Goal: Task Accomplishment & Management: Manage account settings

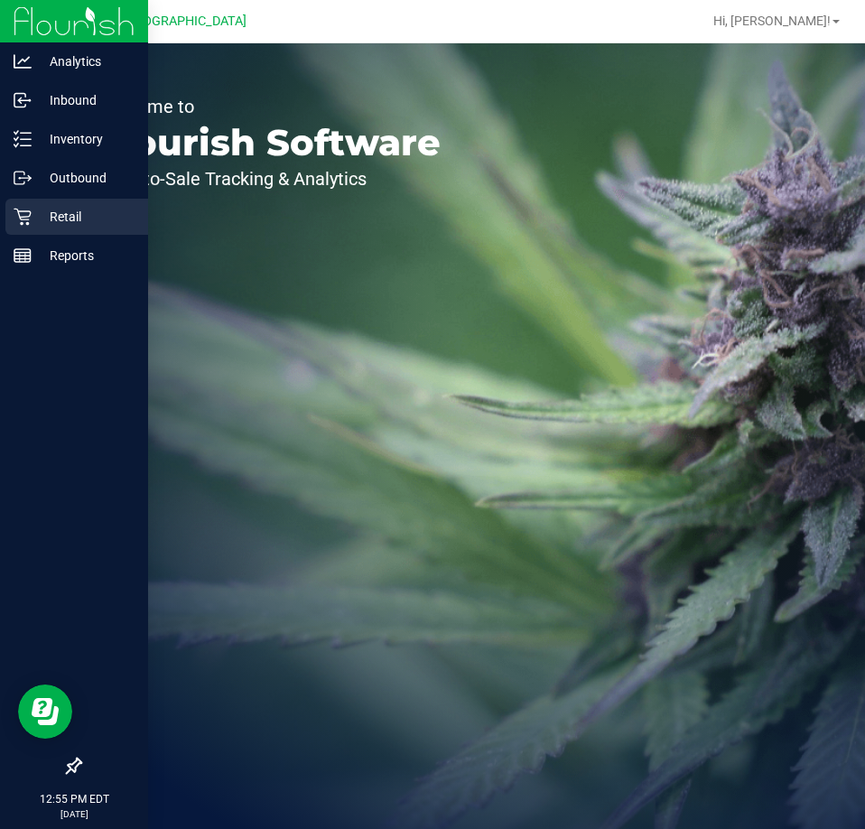
click at [21, 224] on icon at bounding box center [22, 217] width 17 height 17
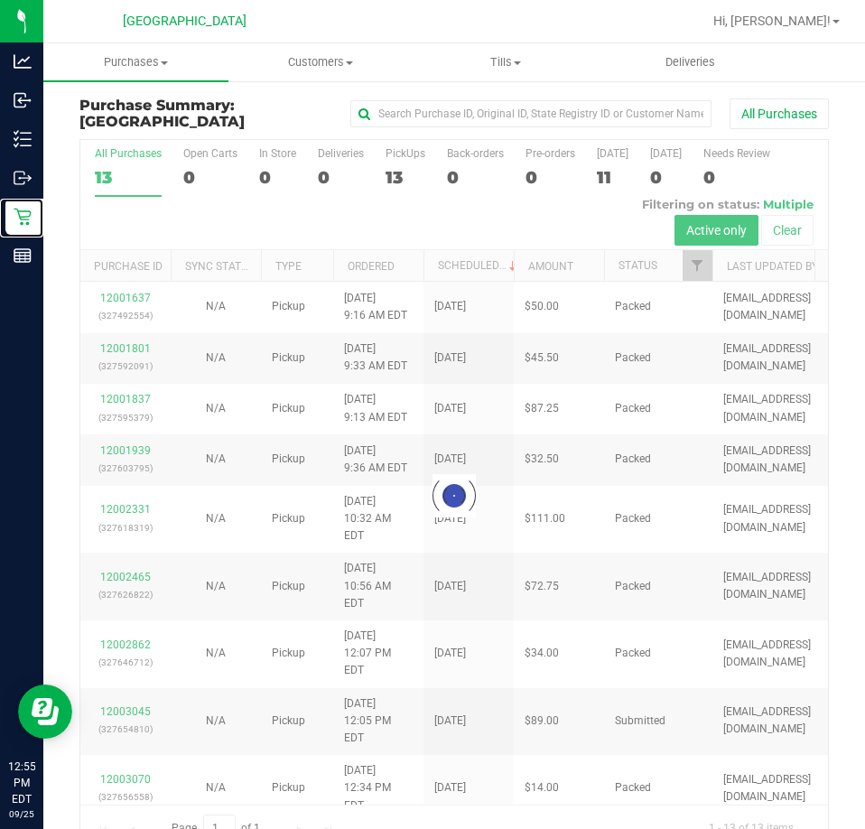
scroll to position [41, 0]
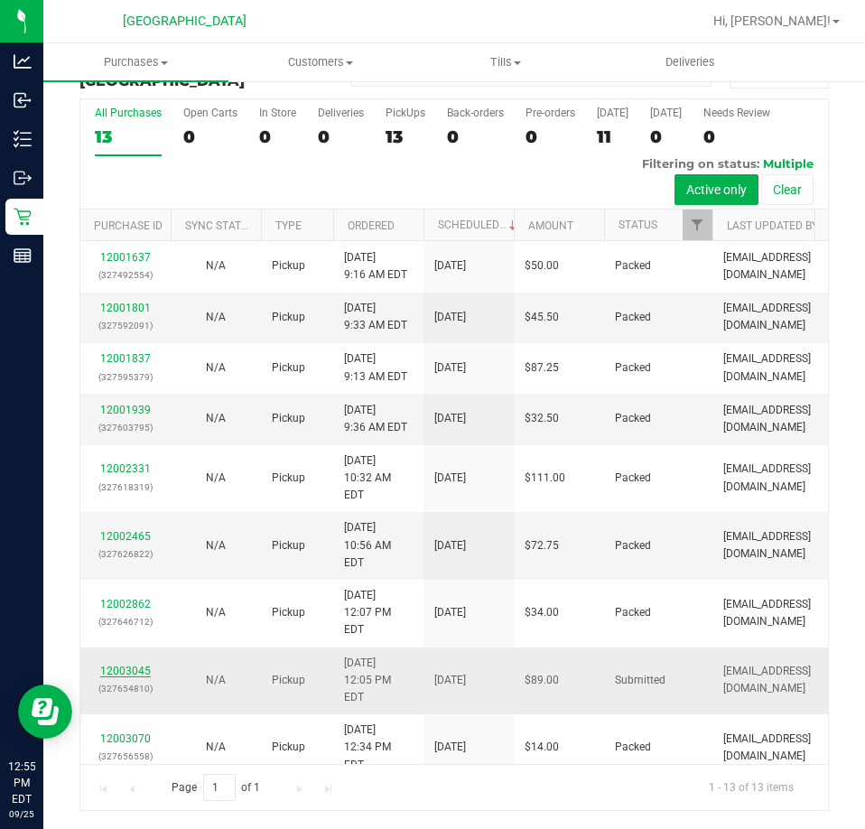
click at [119, 665] on link "12003045" at bounding box center [125, 671] width 51 height 13
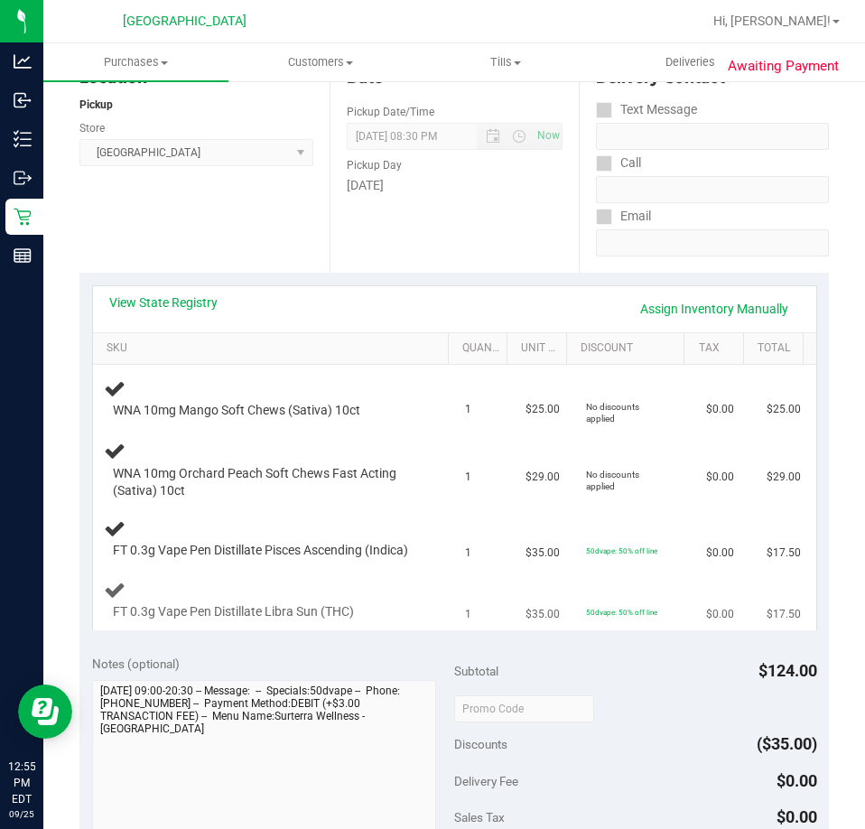
scroll to position [221, 0]
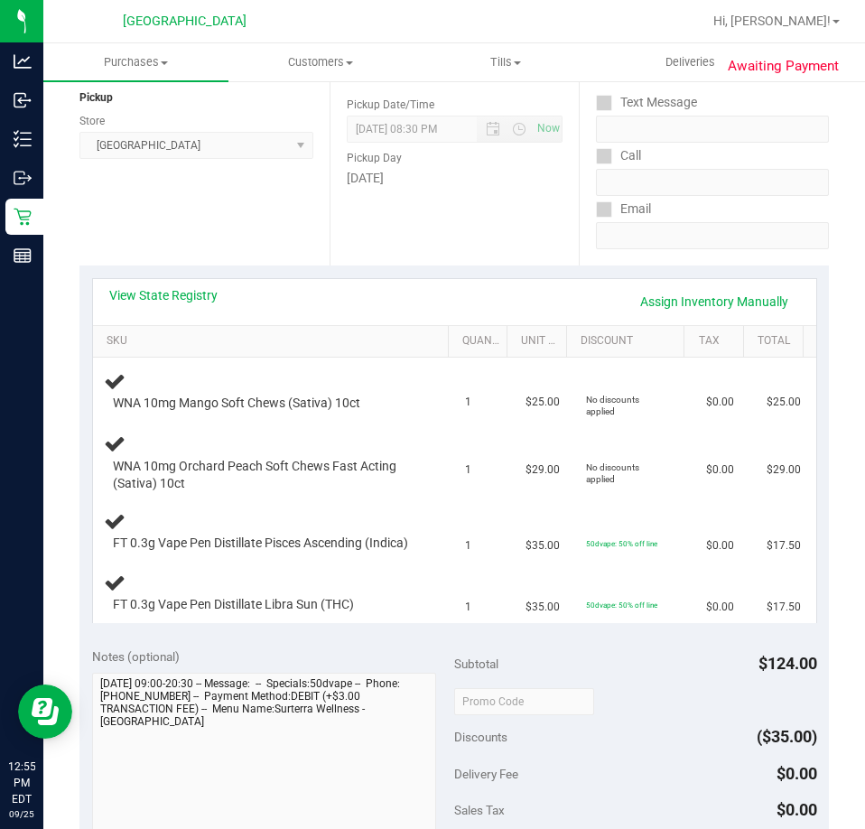
click at [200, 311] on div "View State Registry Assign Inventory Manually" at bounding box center [454, 301] width 691 height 31
click at [201, 300] on link "View State Registry" at bounding box center [163, 295] width 108 height 18
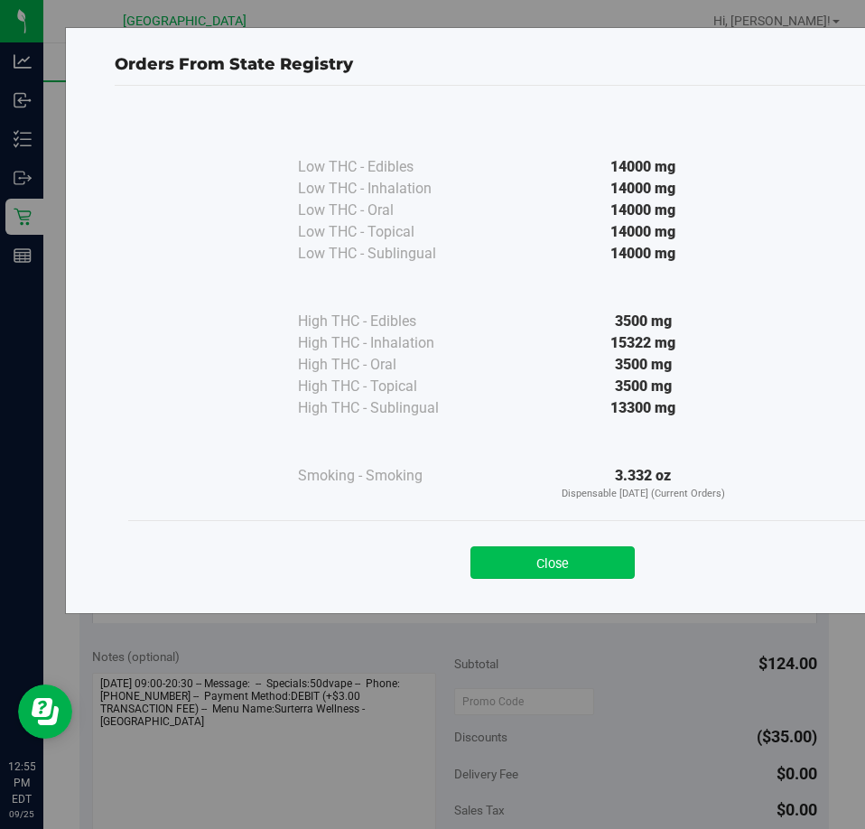
click at [603, 566] on button "Close" at bounding box center [553, 563] width 164 height 33
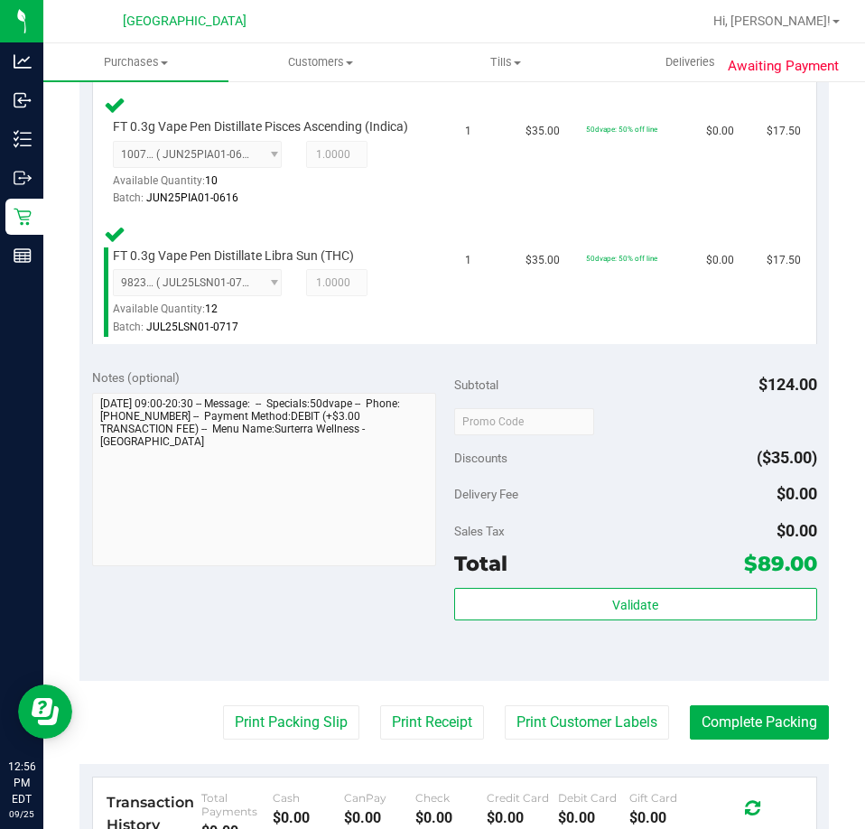
scroll to position [944, 0]
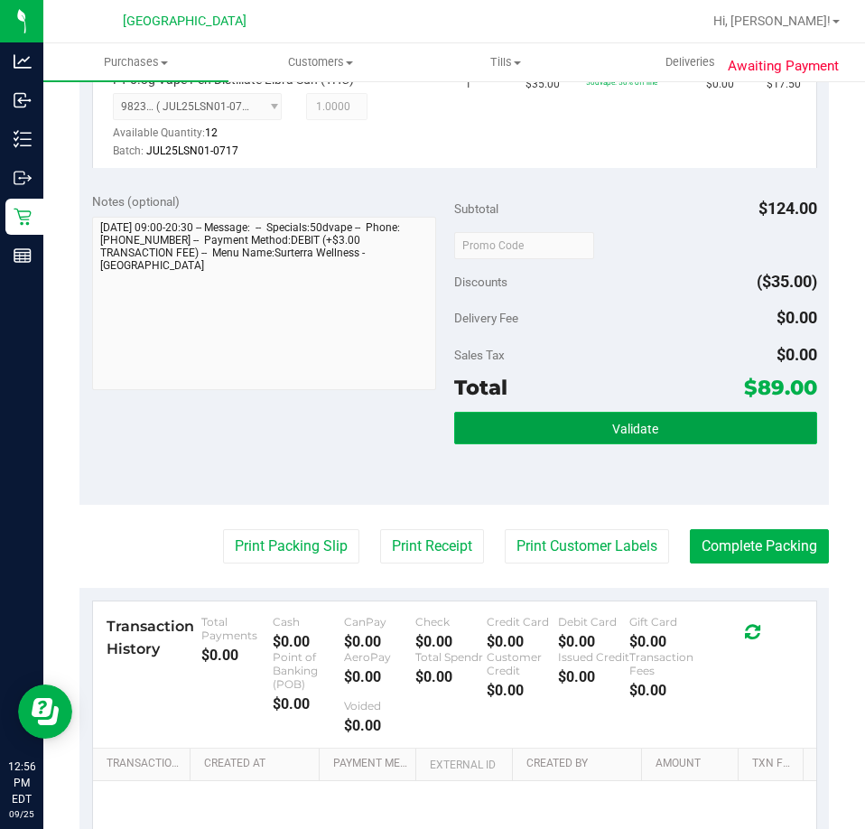
click at [635, 436] on span "Validate" at bounding box center [635, 429] width 46 height 14
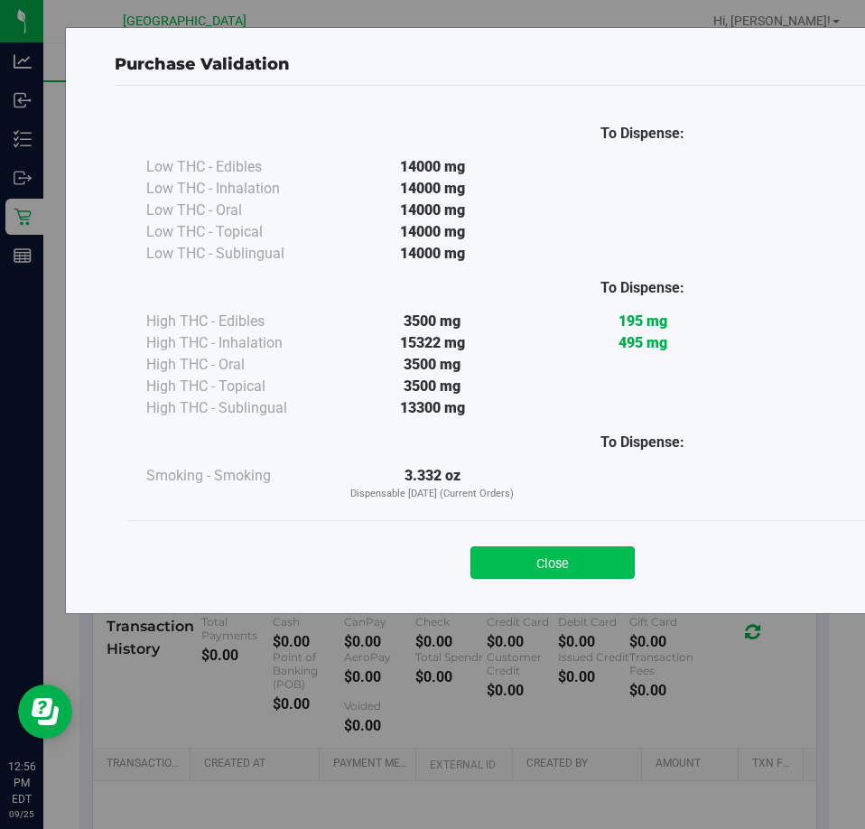
click at [540, 572] on button "Close" at bounding box center [553, 563] width 164 height 33
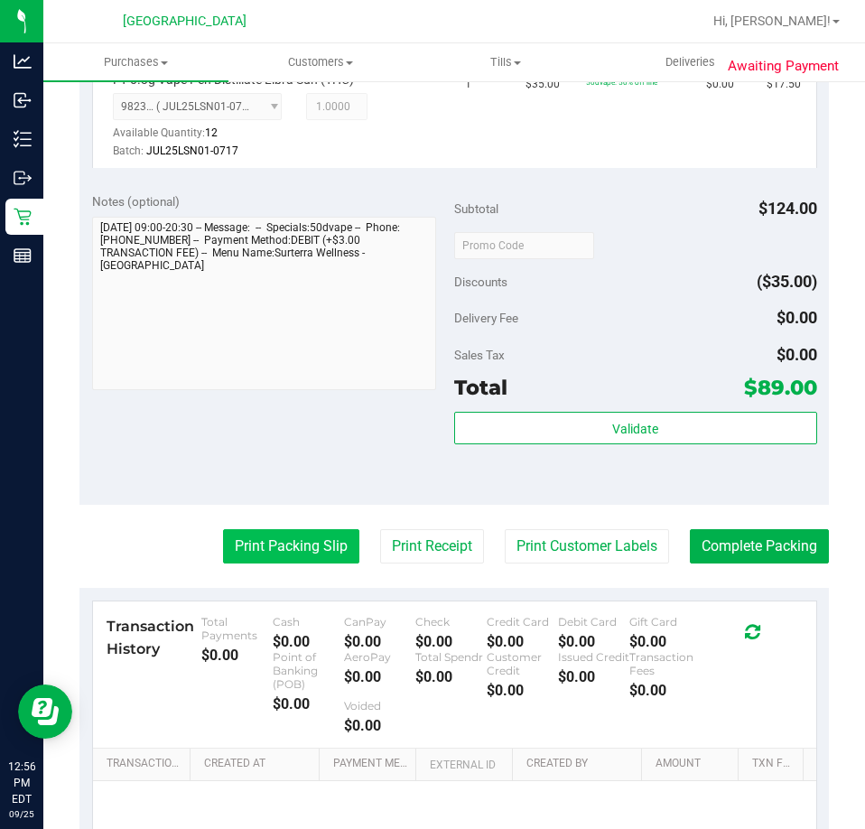
click at [297, 564] on button "Print Packing Slip" at bounding box center [291, 546] width 136 height 34
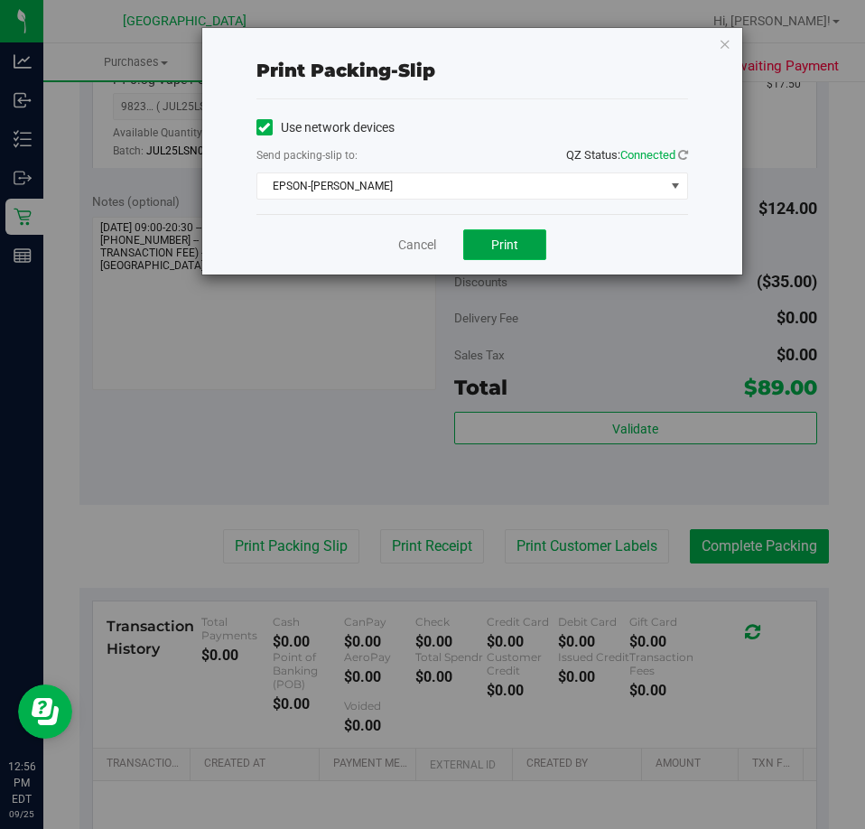
click at [496, 253] on button "Print" at bounding box center [504, 244] width 83 height 31
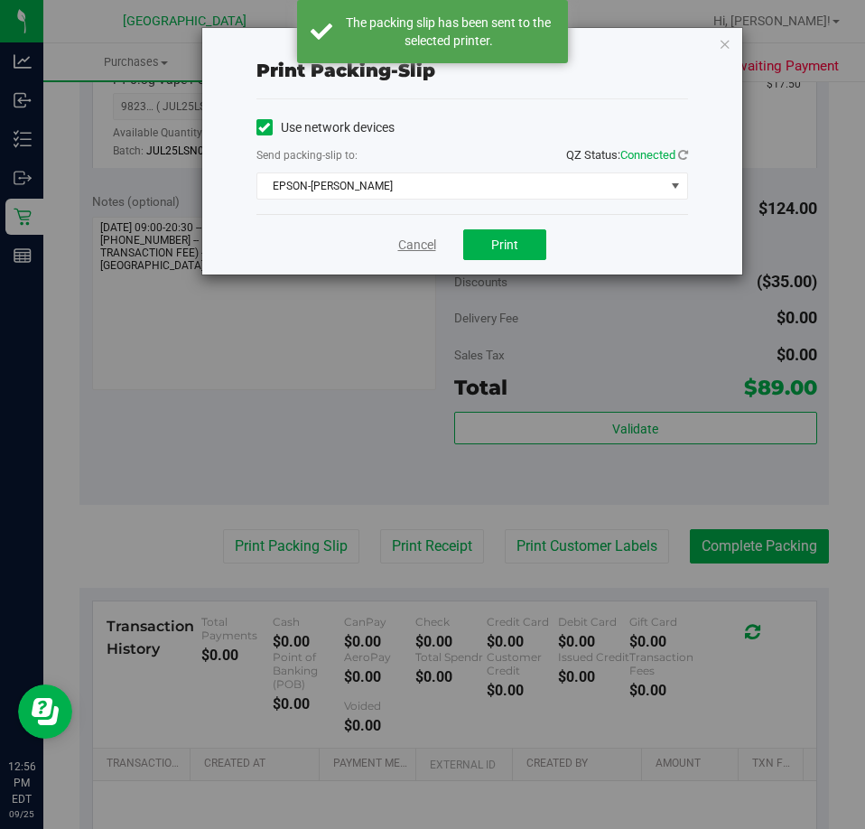
click at [425, 247] on link "Cancel" at bounding box center [417, 245] width 38 height 19
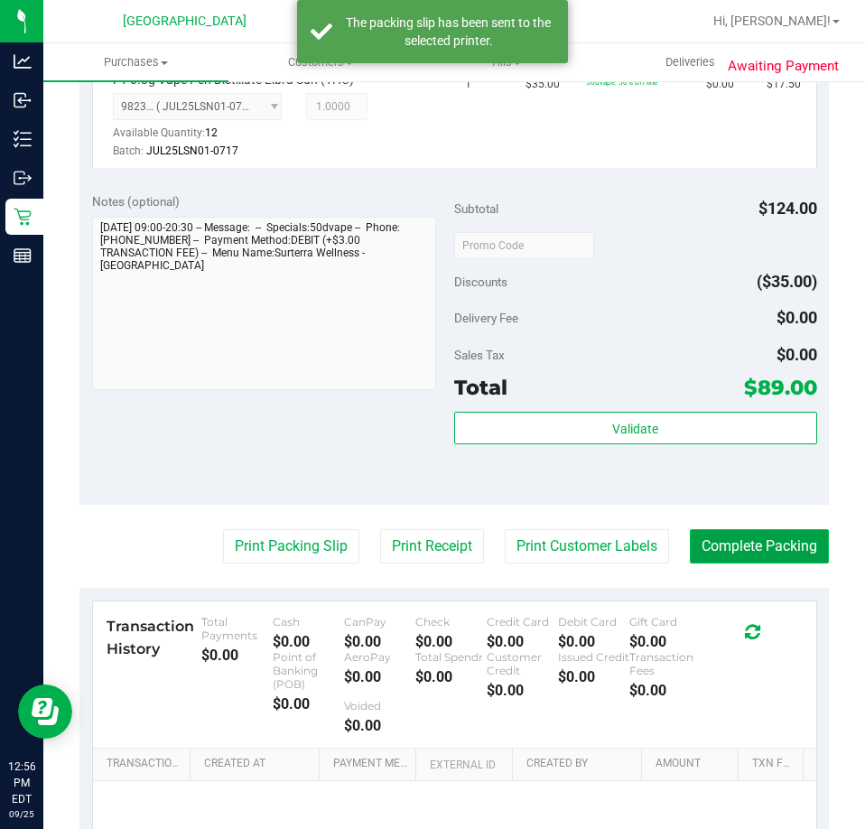
click at [709, 564] on button "Complete Packing" at bounding box center [759, 546] width 139 height 34
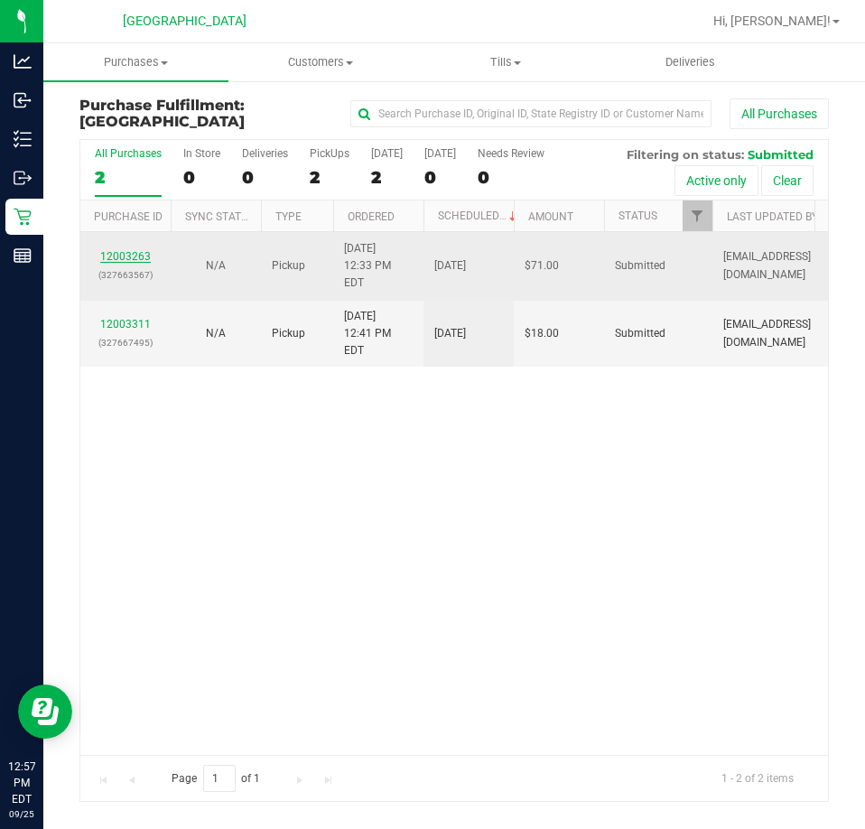
click at [122, 250] on link "12003263" at bounding box center [125, 256] width 51 height 13
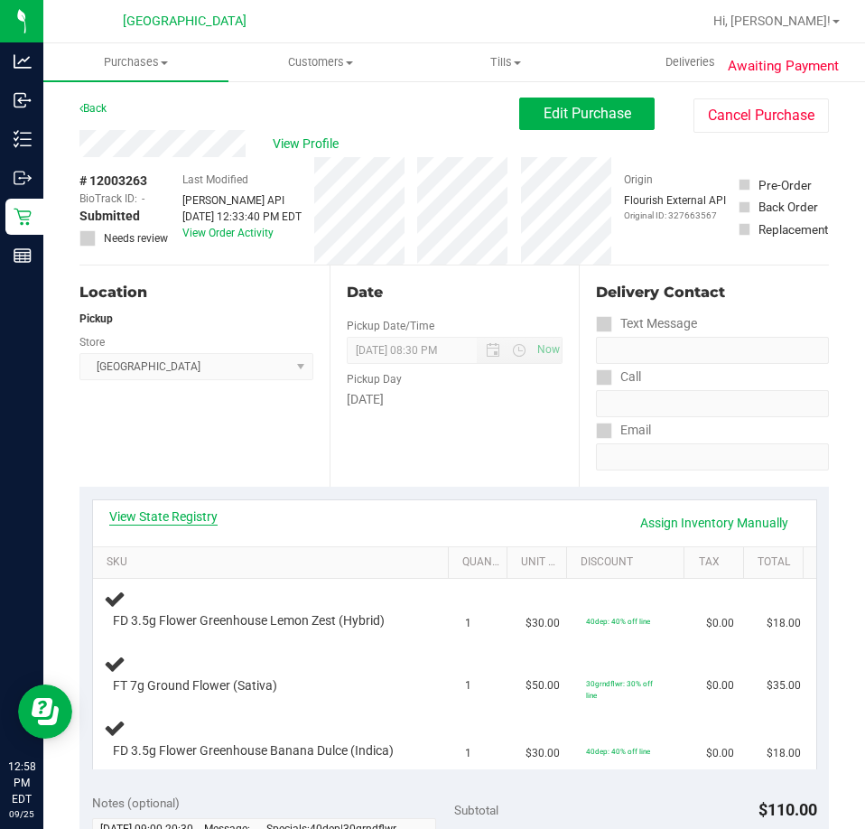
click at [147, 513] on link "View State Registry" at bounding box center [163, 517] width 108 height 18
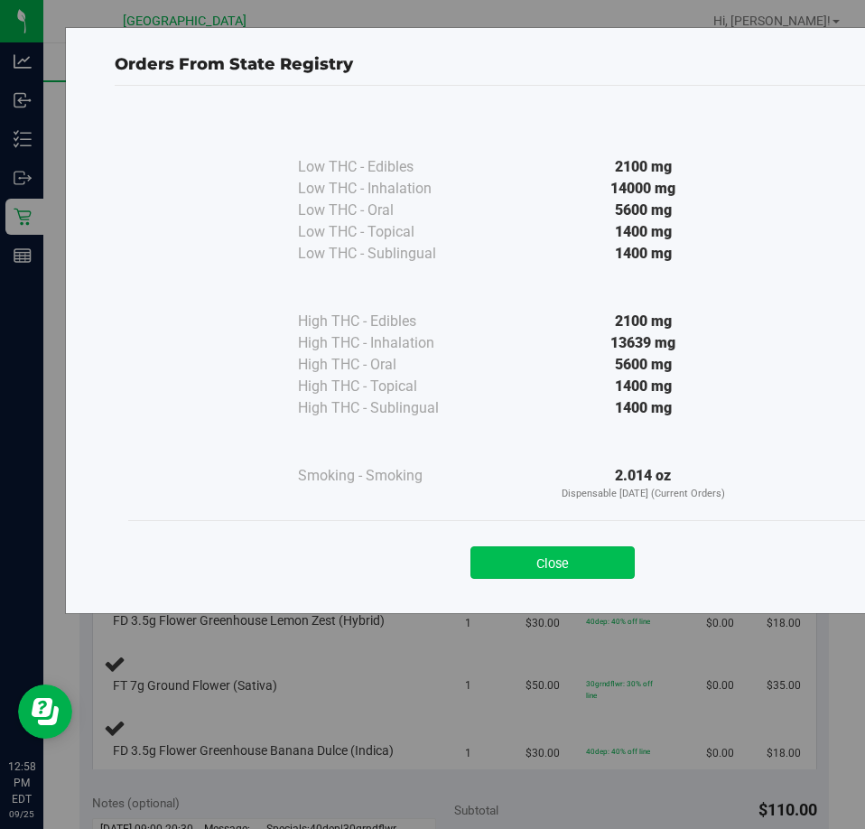
click at [507, 565] on button "Close" at bounding box center [553, 563] width 164 height 33
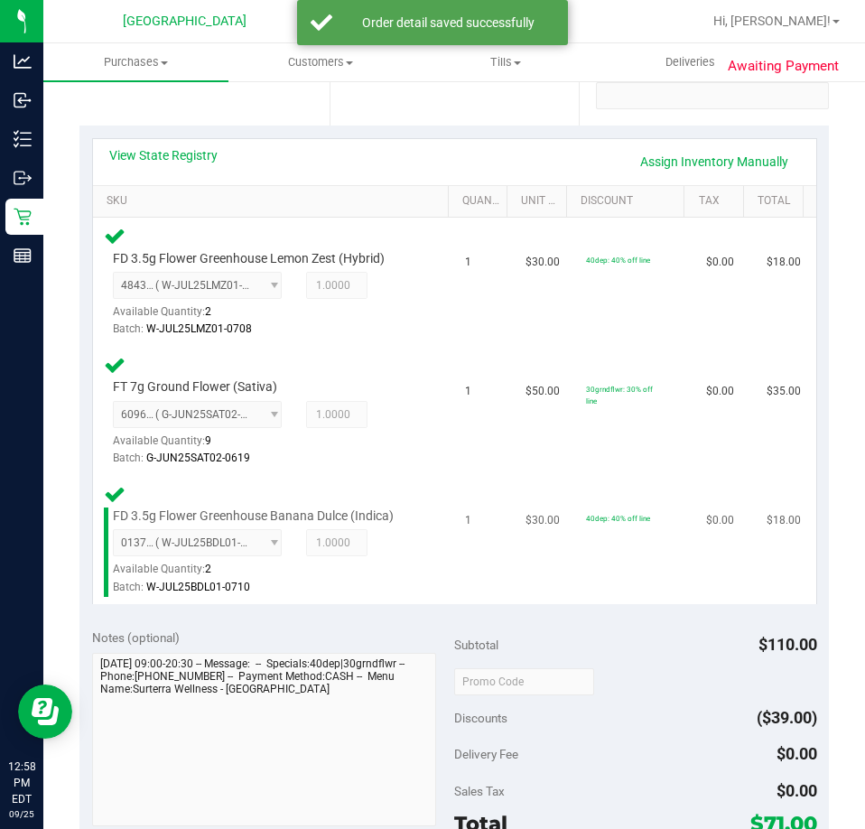
scroll to position [623, 0]
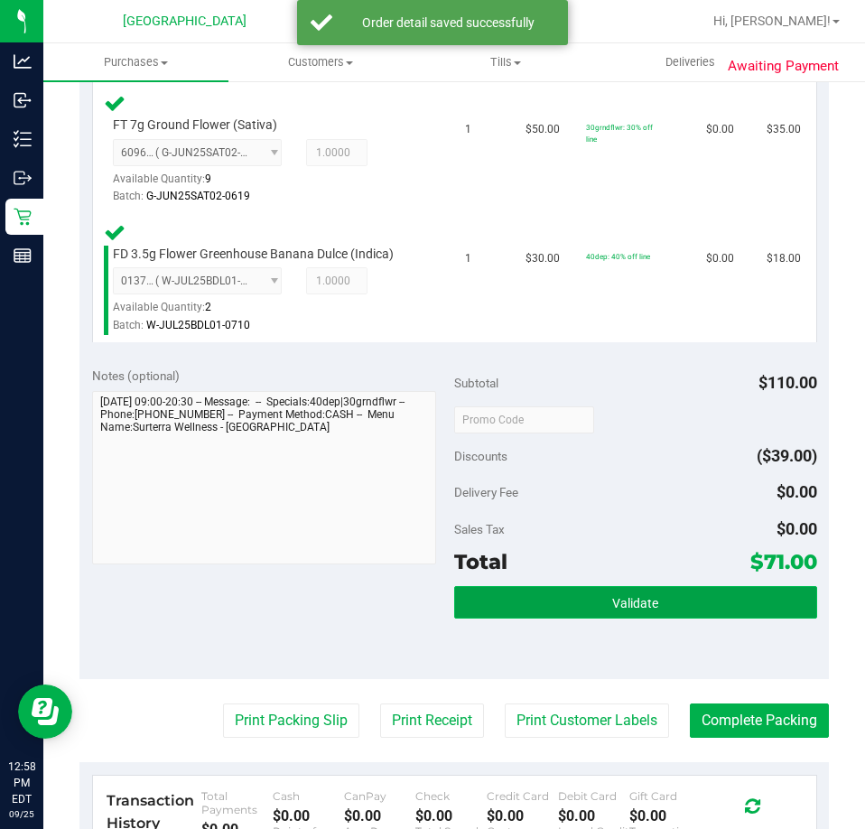
click at [634, 593] on button "Validate" at bounding box center [635, 602] width 363 height 33
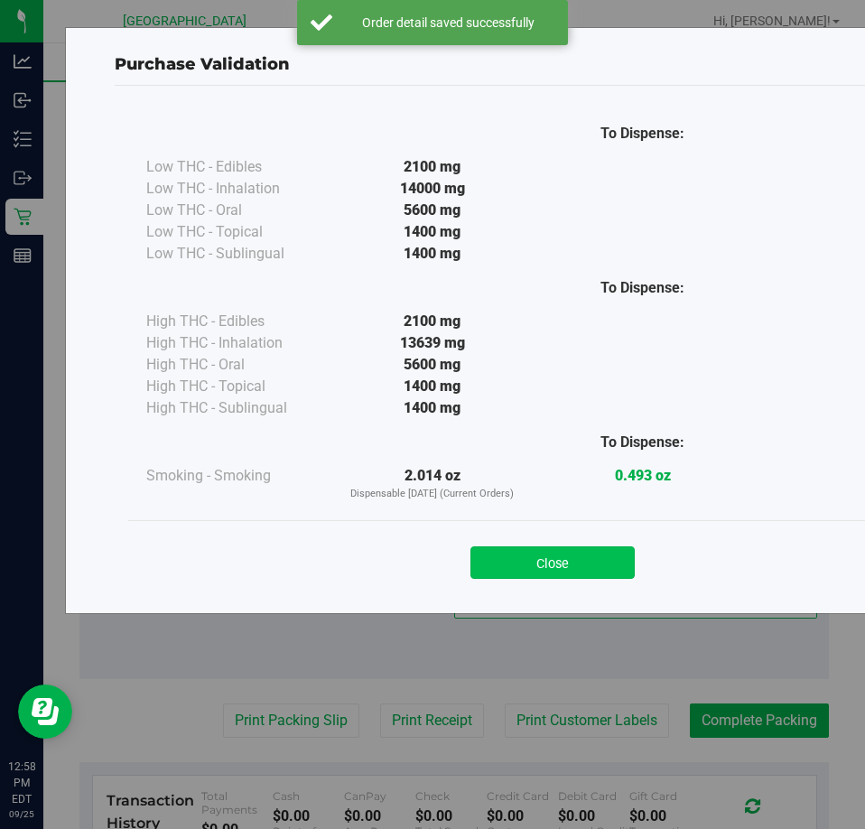
click at [496, 559] on button "Close" at bounding box center [553, 563] width 164 height 33
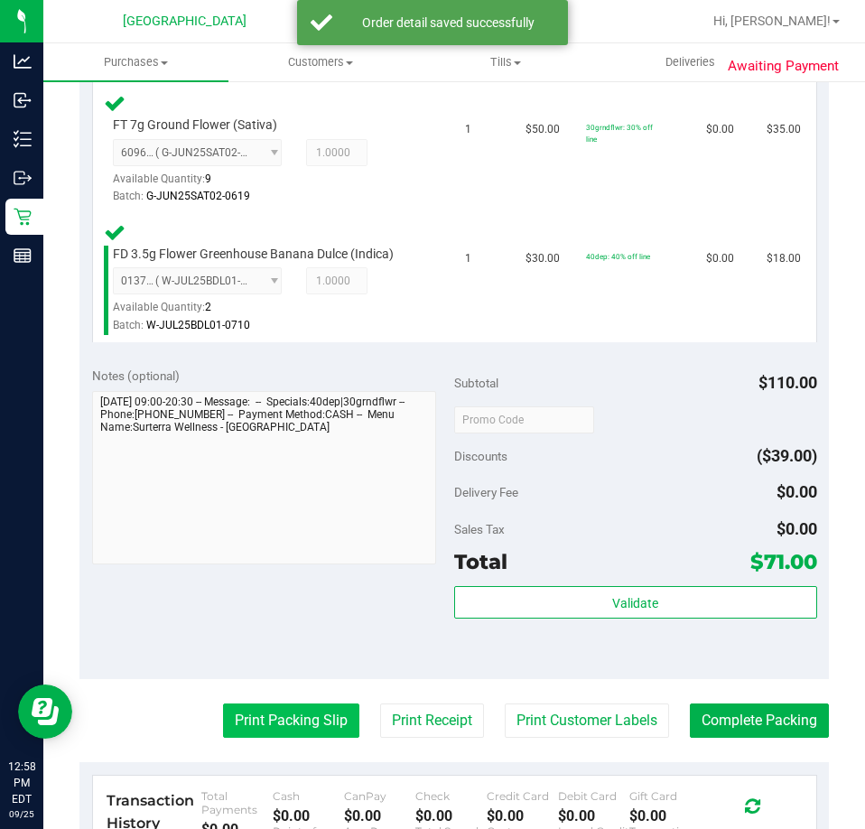
click at [322, 724] on button "Print Packing Slip" at bounding box center [291, 721] width 136 height 34
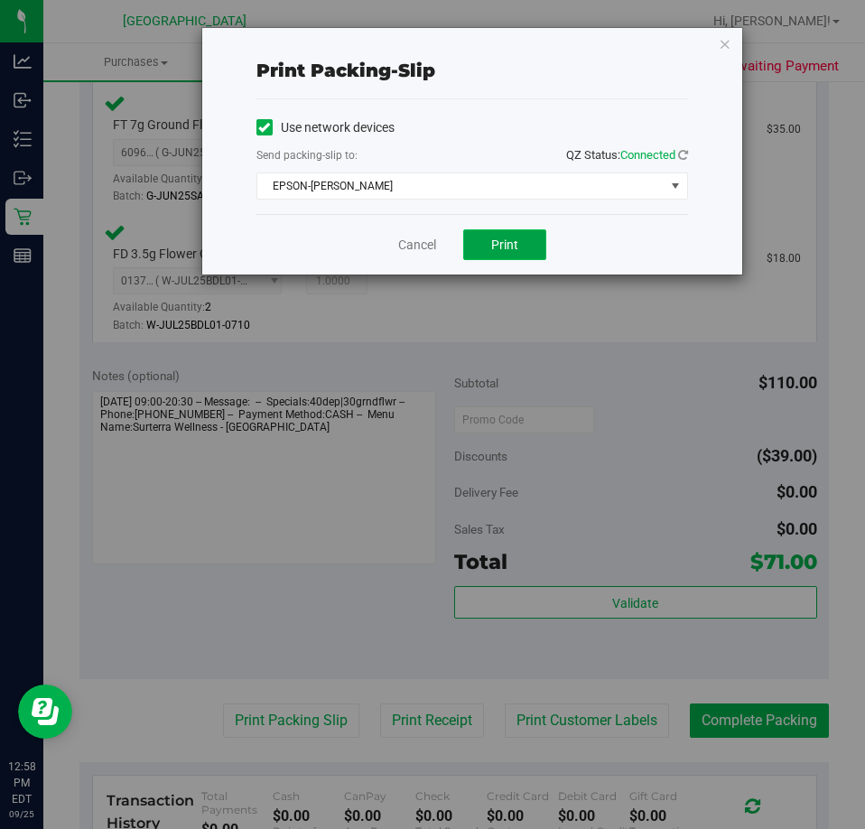
click at [491, 245] on span "Print" at bounding box center [504, 245] width 27 height 14
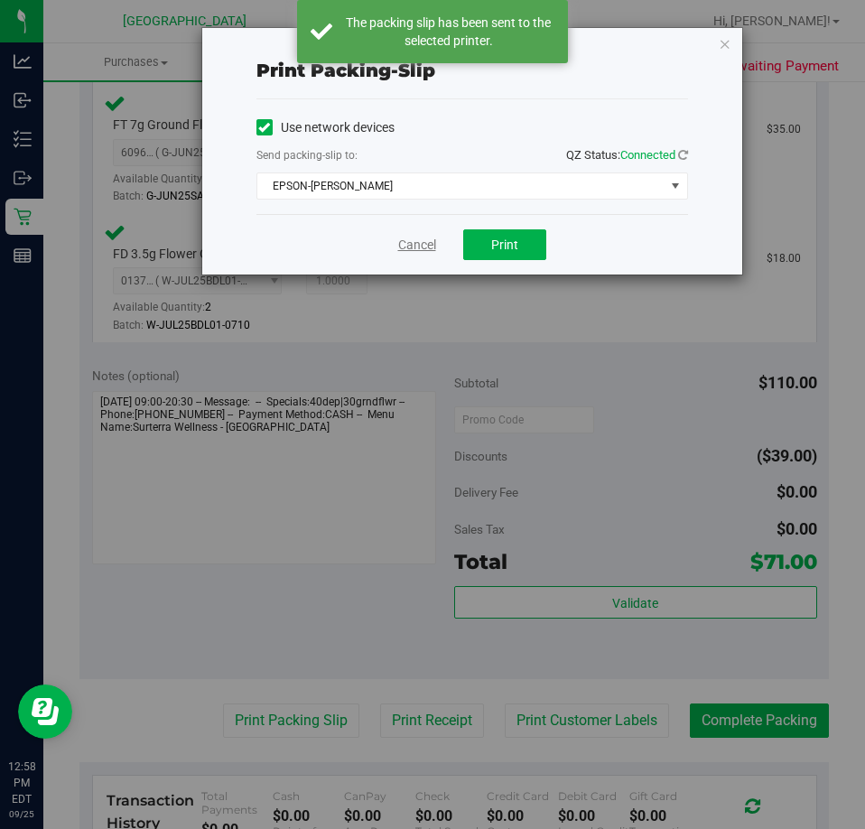
click at [421, 242] on link "Cancel" at bounding box center [417, 245] width 38 height 19
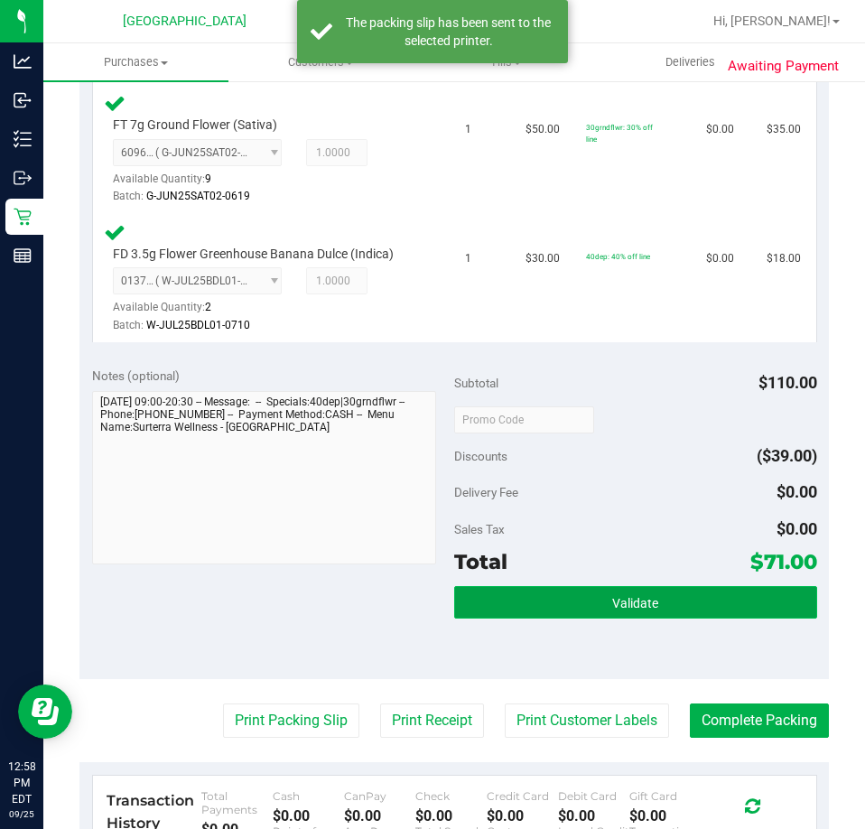
click at [725, 603] on button "Validate" at bounding box center [635, 602] width 363 height 33
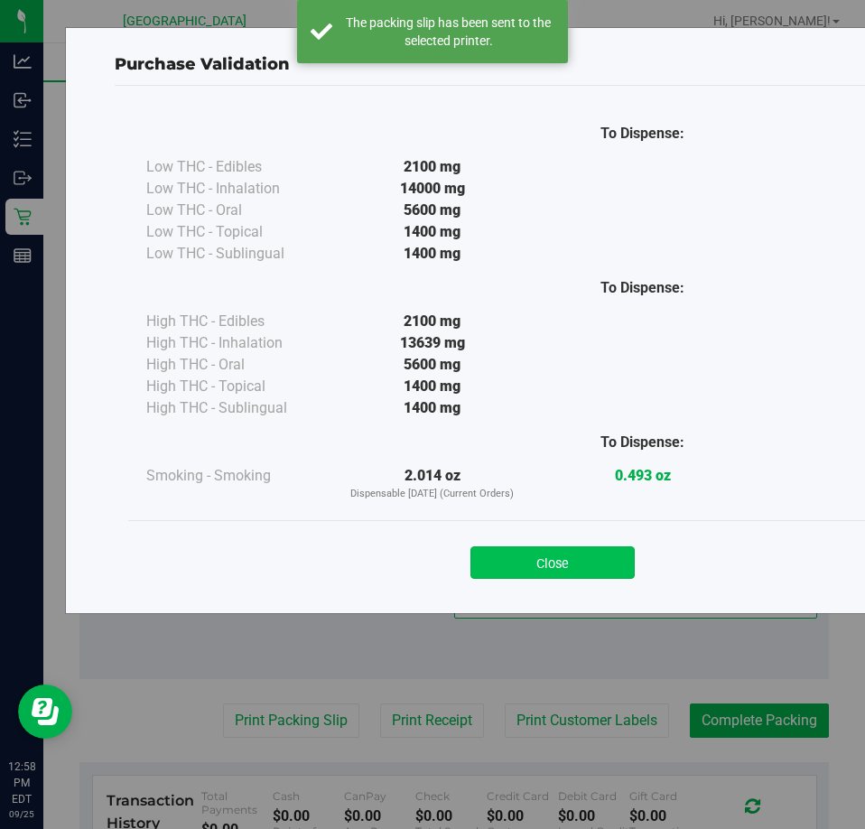
click at [585, 567] on button "Close" at bounding box center [553, 563] width 164 height 33
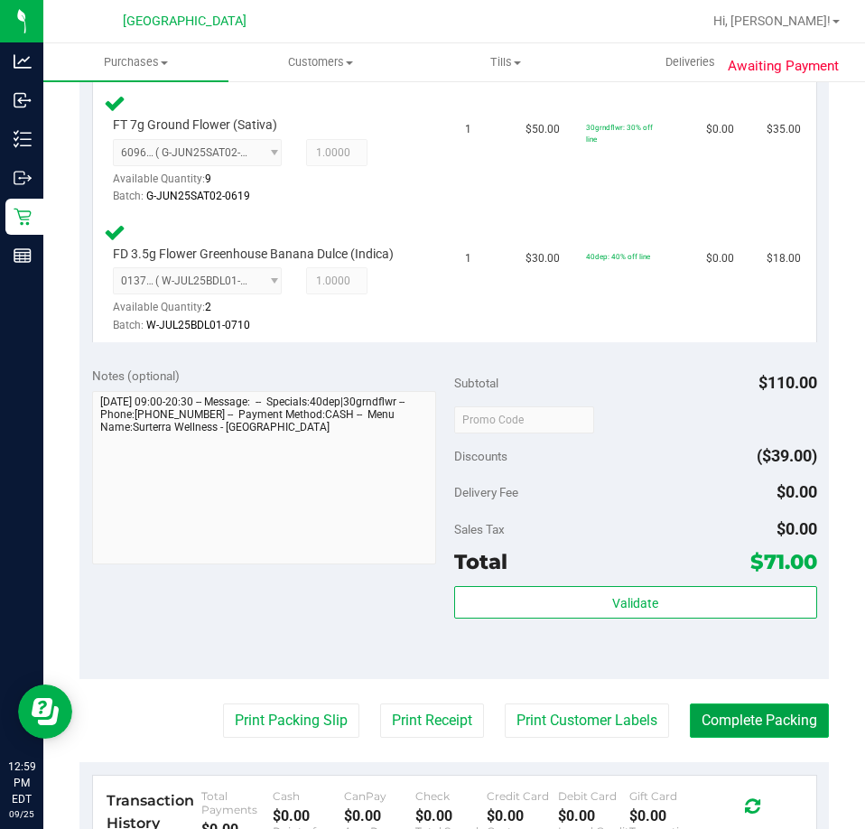
click at [796, 727] on button "Complete Packing" at bounding box center [759, 721] width 139 height 34
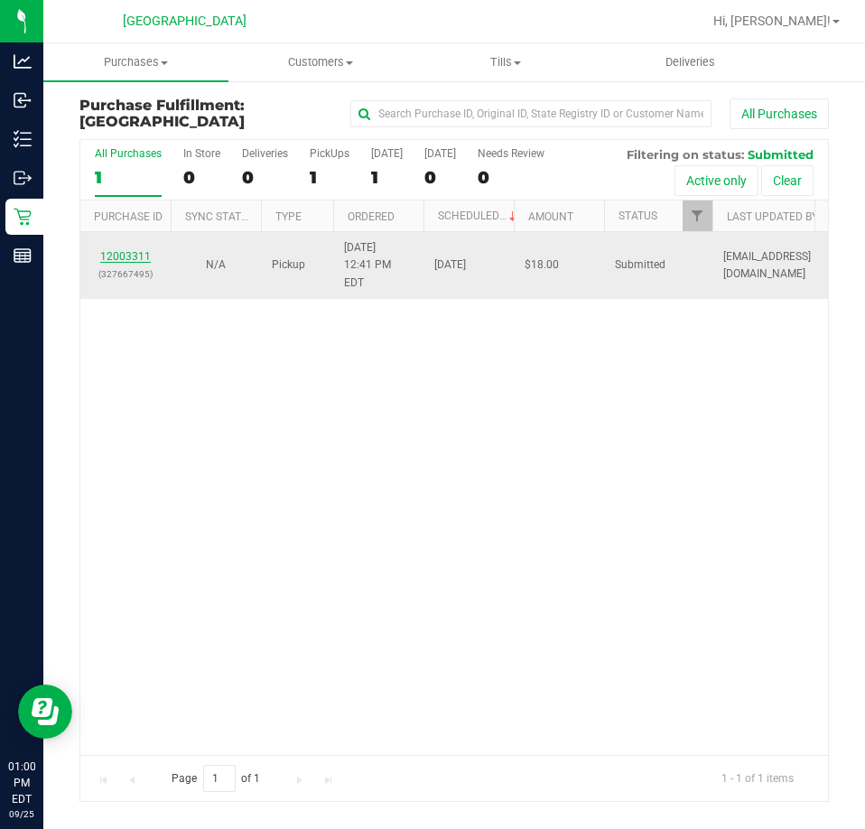
click at [124, 252] on link "12003311" at bounding box center [125, 256] width 51 height 13
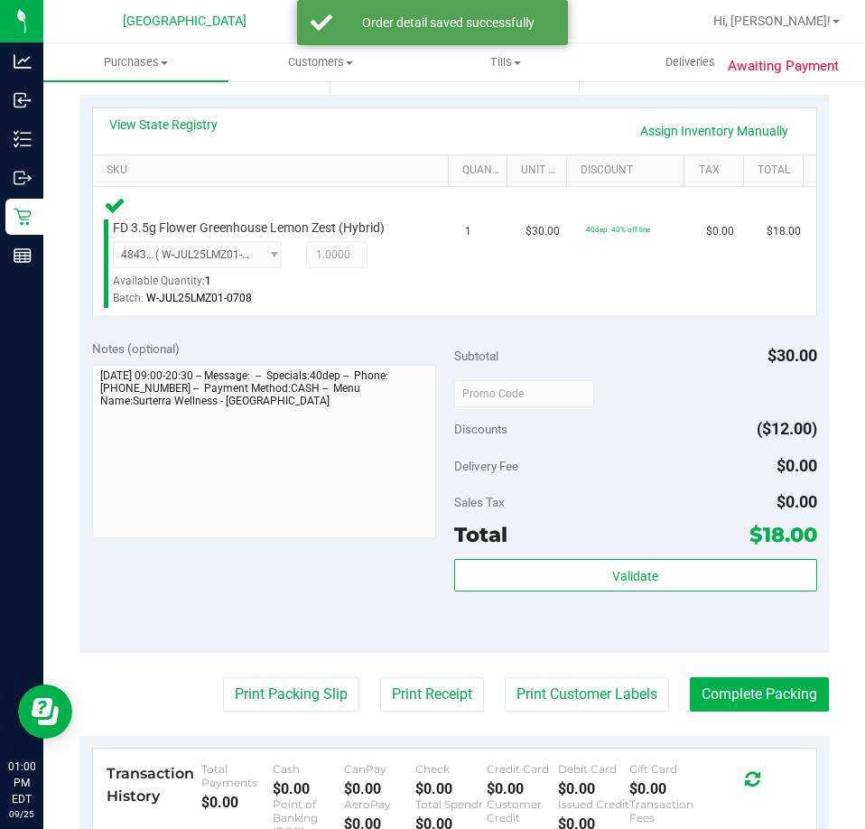
scroll to position [542, 0]
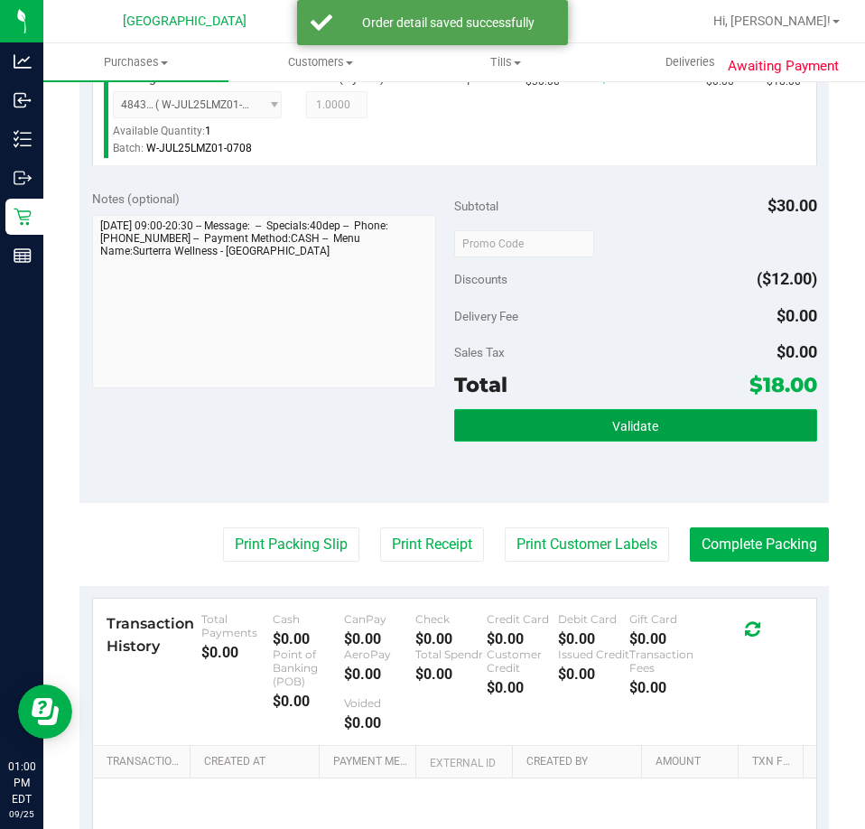
click at [612, 428] on span "Validate" at bounding box center [635, 426] width 46 height 14
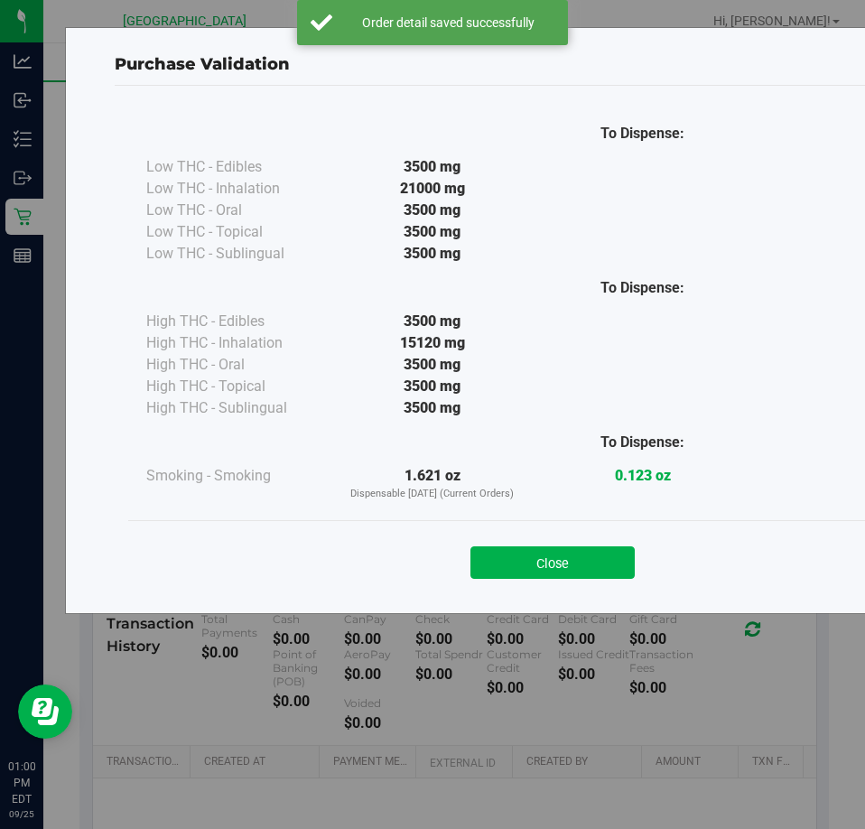
drag, startPoint x: 603, startPoint y: 555, endPoint x: 558, endPoint y: 560, distance: 45.5
click at [603, 556] on button "Close" at bounding box center [553, 563] width 164 height 33
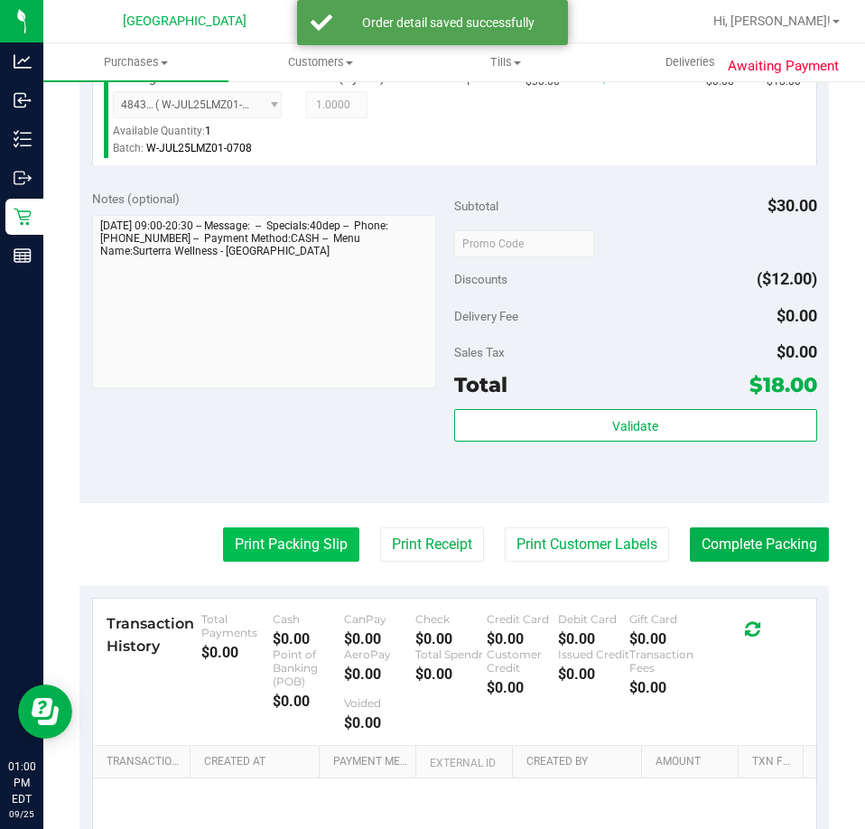
click at [334, 547] on button "Print Packing Slip" at bounding box center [291, 545] width 136 height 34
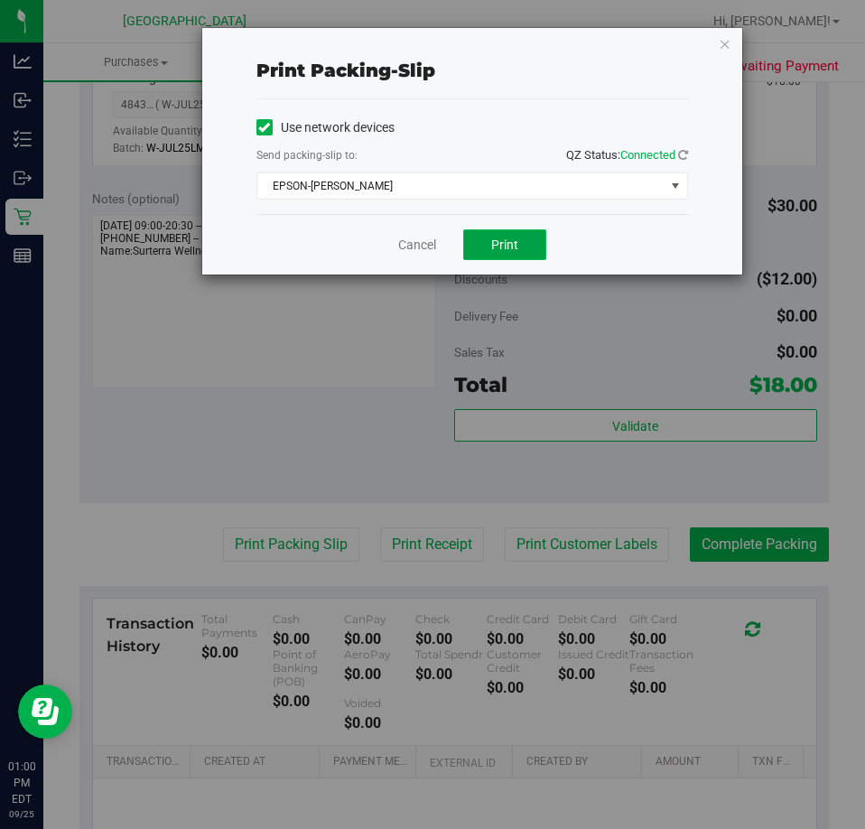
click at [513, 241] on span "Print" at bounding box center [504, 245] width 27 height 14
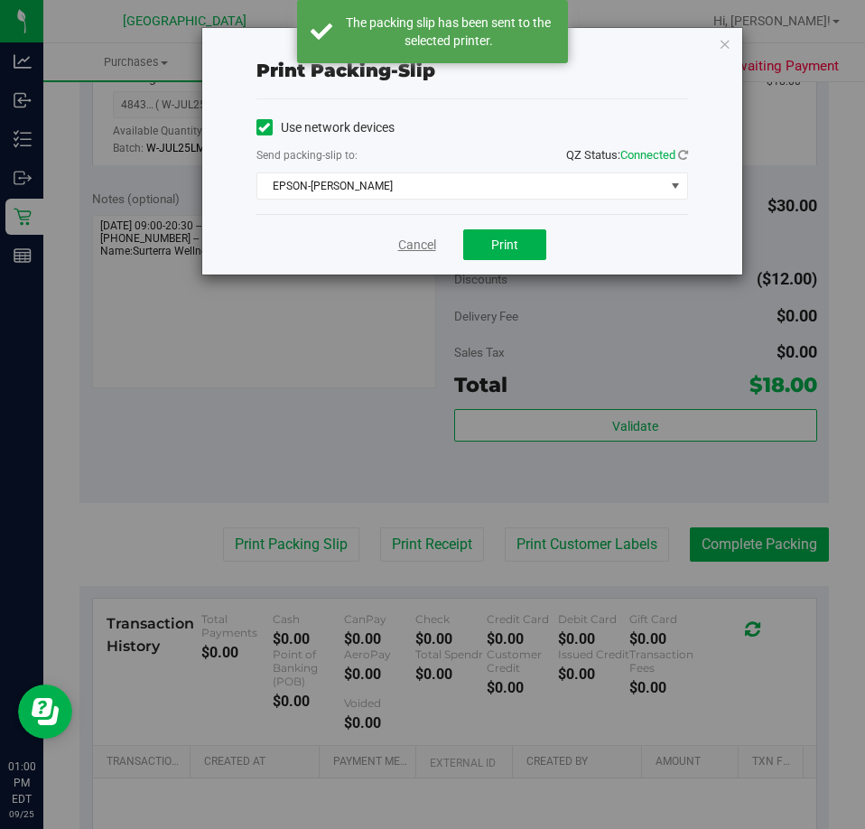
click at [432, 240] on link "Cancel" at bounding box center [417, 245] width 38 height 19
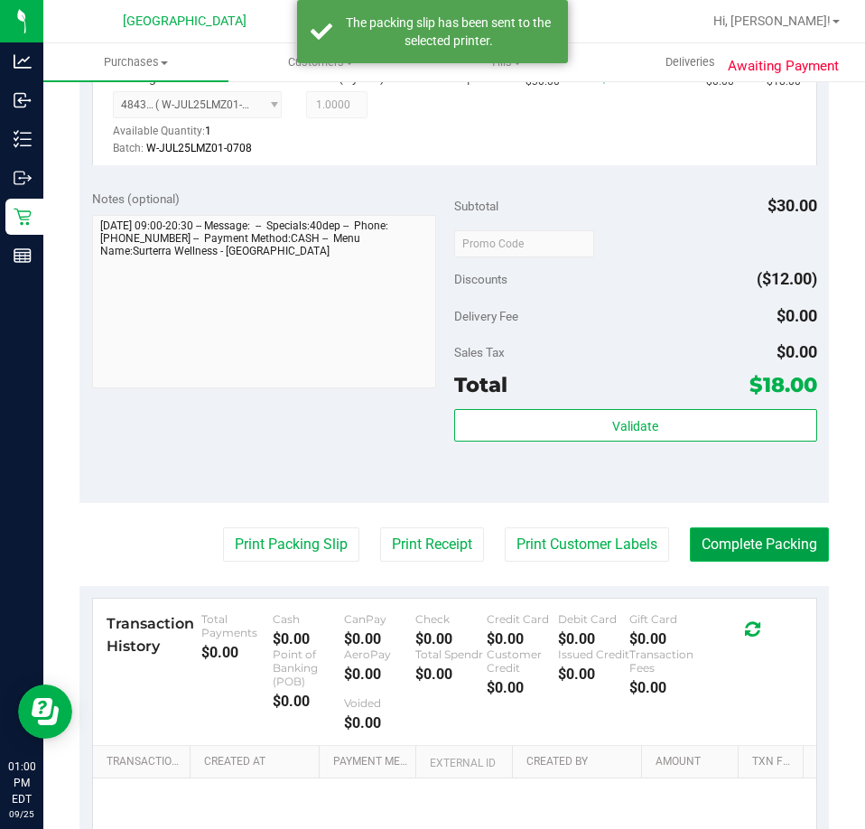
click at [716, 559] on button "Complete Packing" at bounding box center [759, 545] width 139 height 34
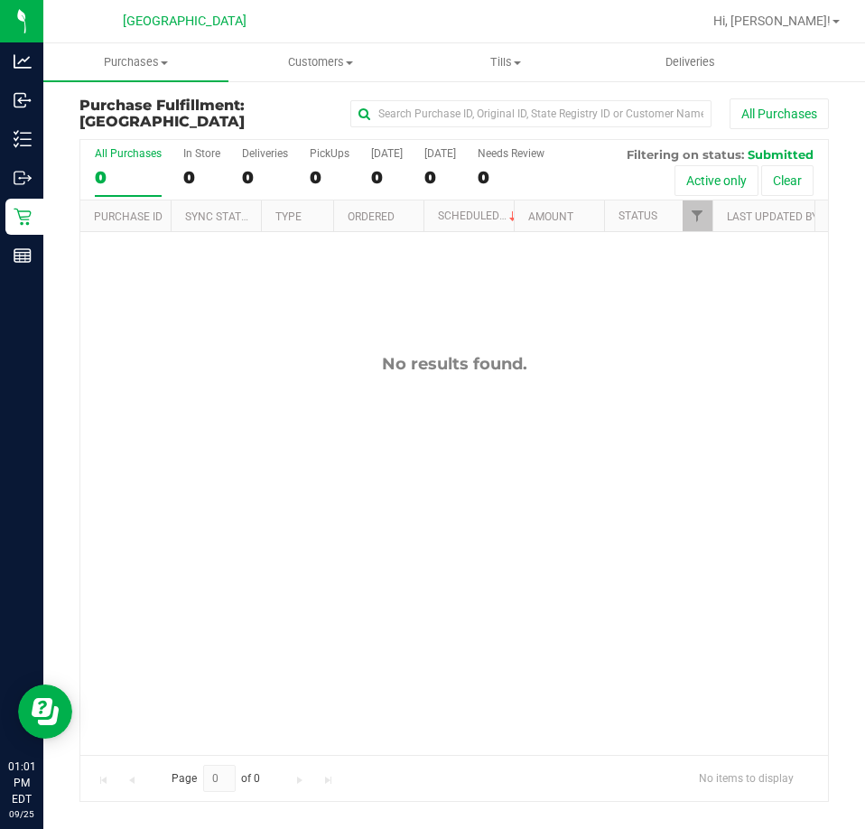
click at [192, 435] on div "No results found." at bounding box center [454, 554] width 748 height 644
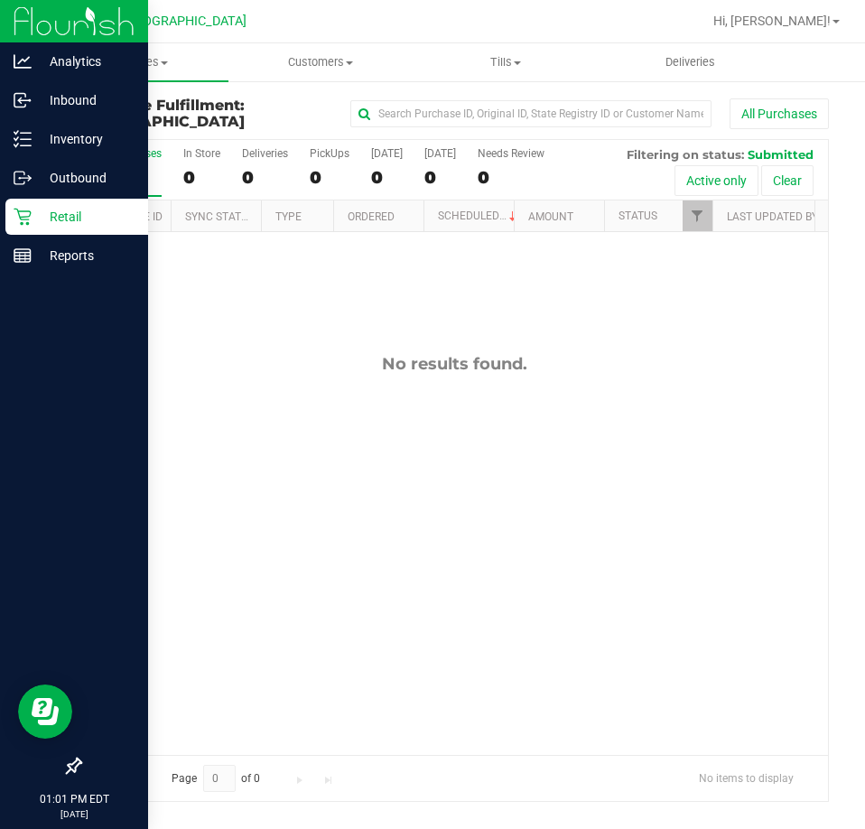
click at [14, 230] on div "Retail" at bounding box center [76, 217] width 143 height 36
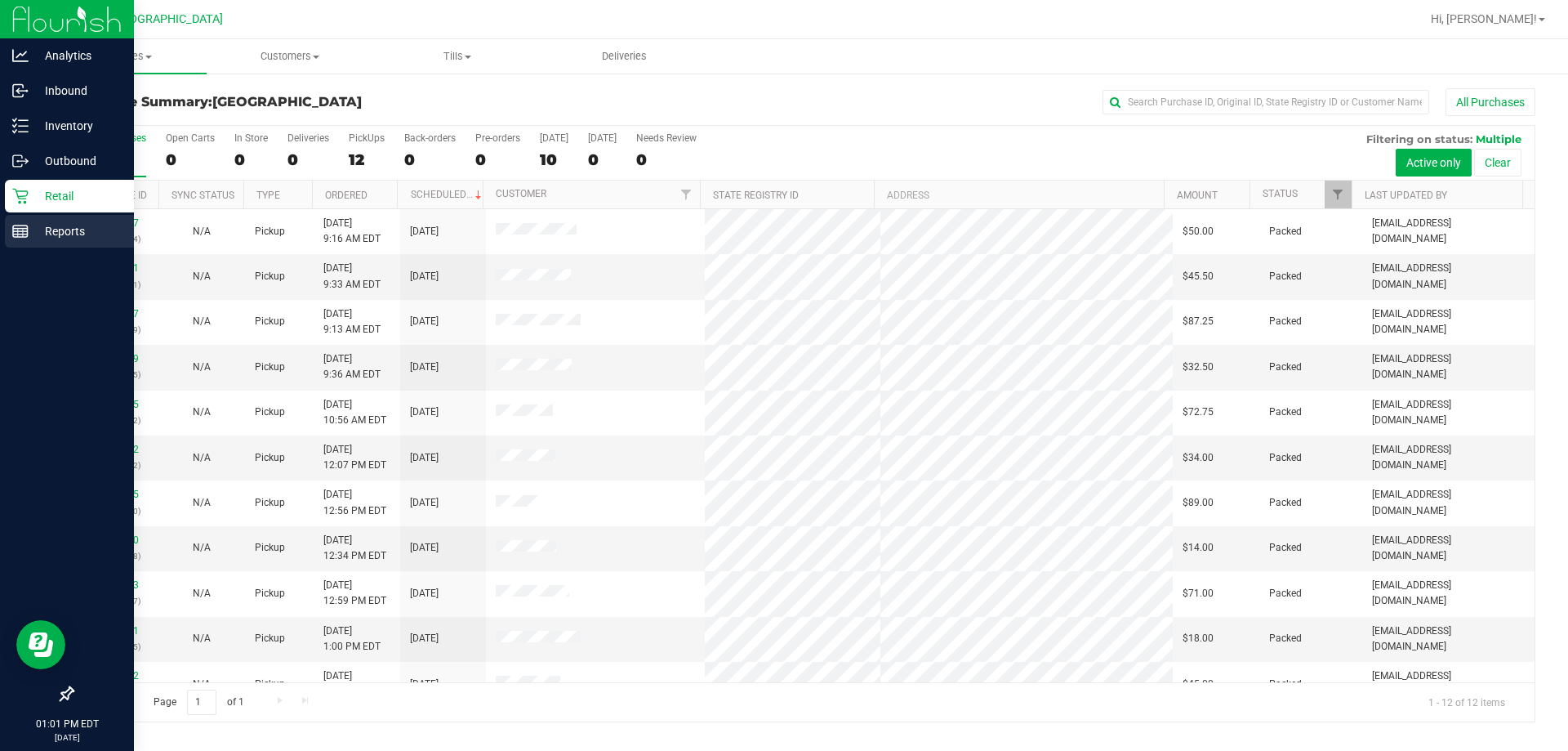
click at [40, 216] on div "Reports" at bounding box center [69, 232] width 129 height 33
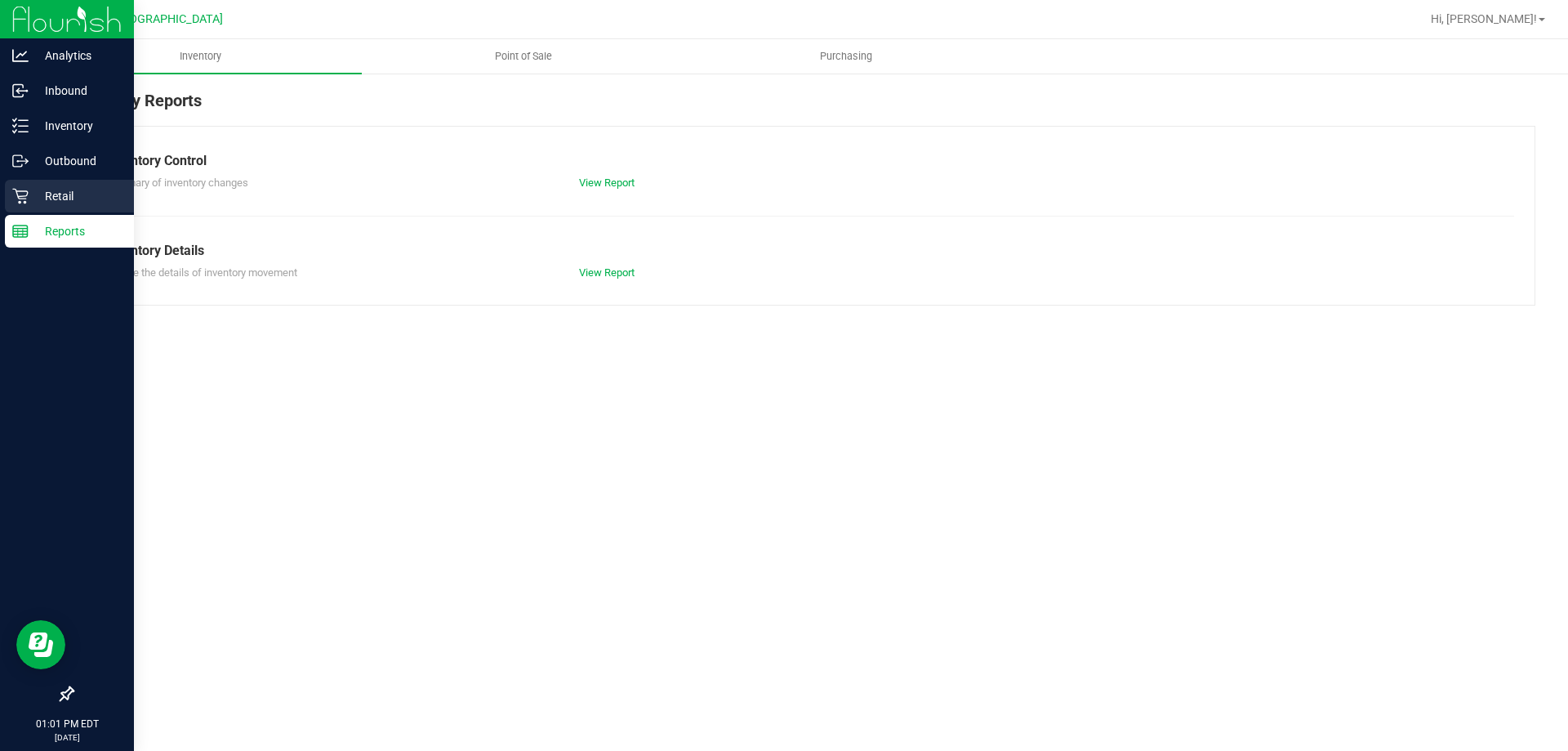
click at [87, 201] on p "Retail" at bounding box center [78, 196] width 98 height 20
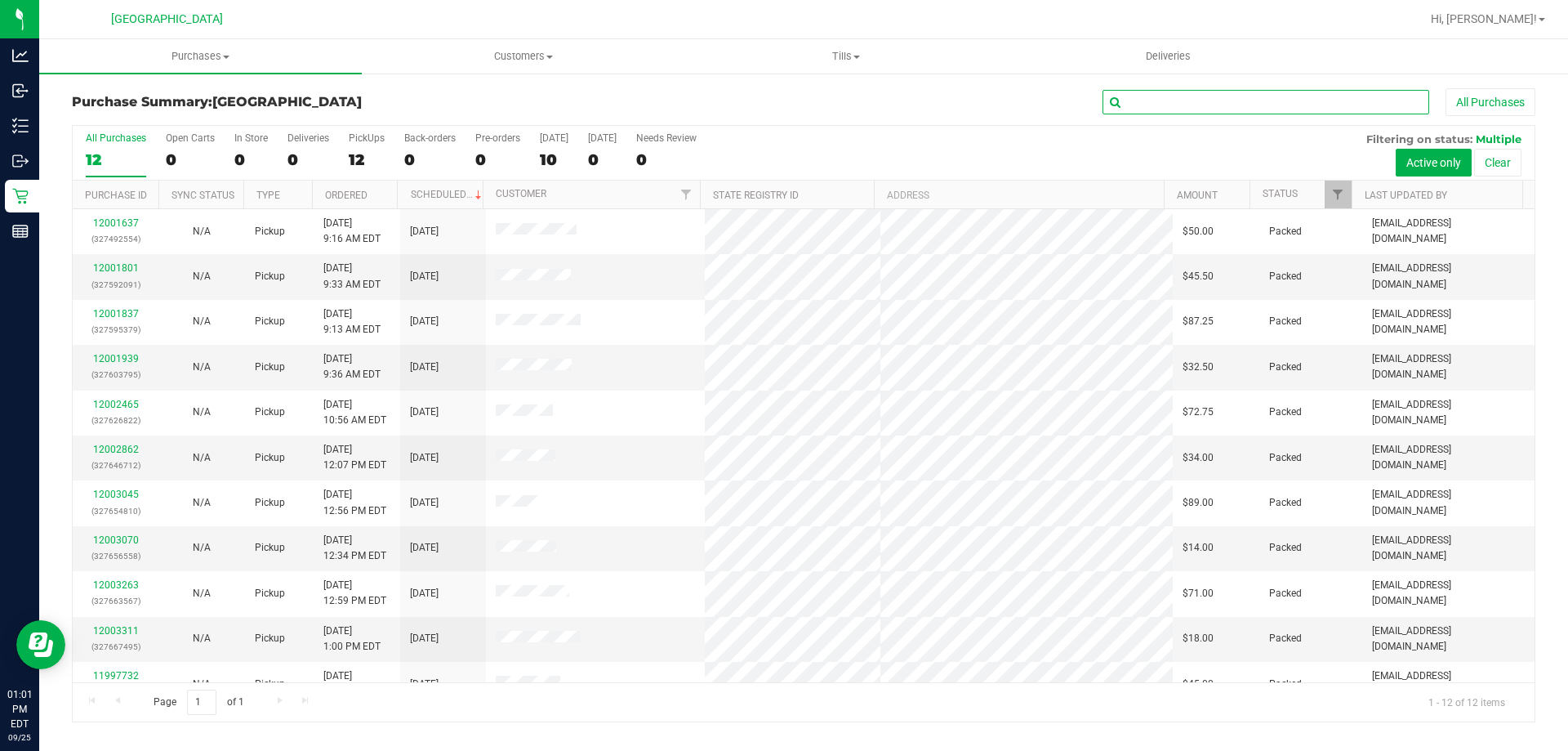
click at [781, 112] on input "text" at bounding box center [1266, 101] width 326 height 24
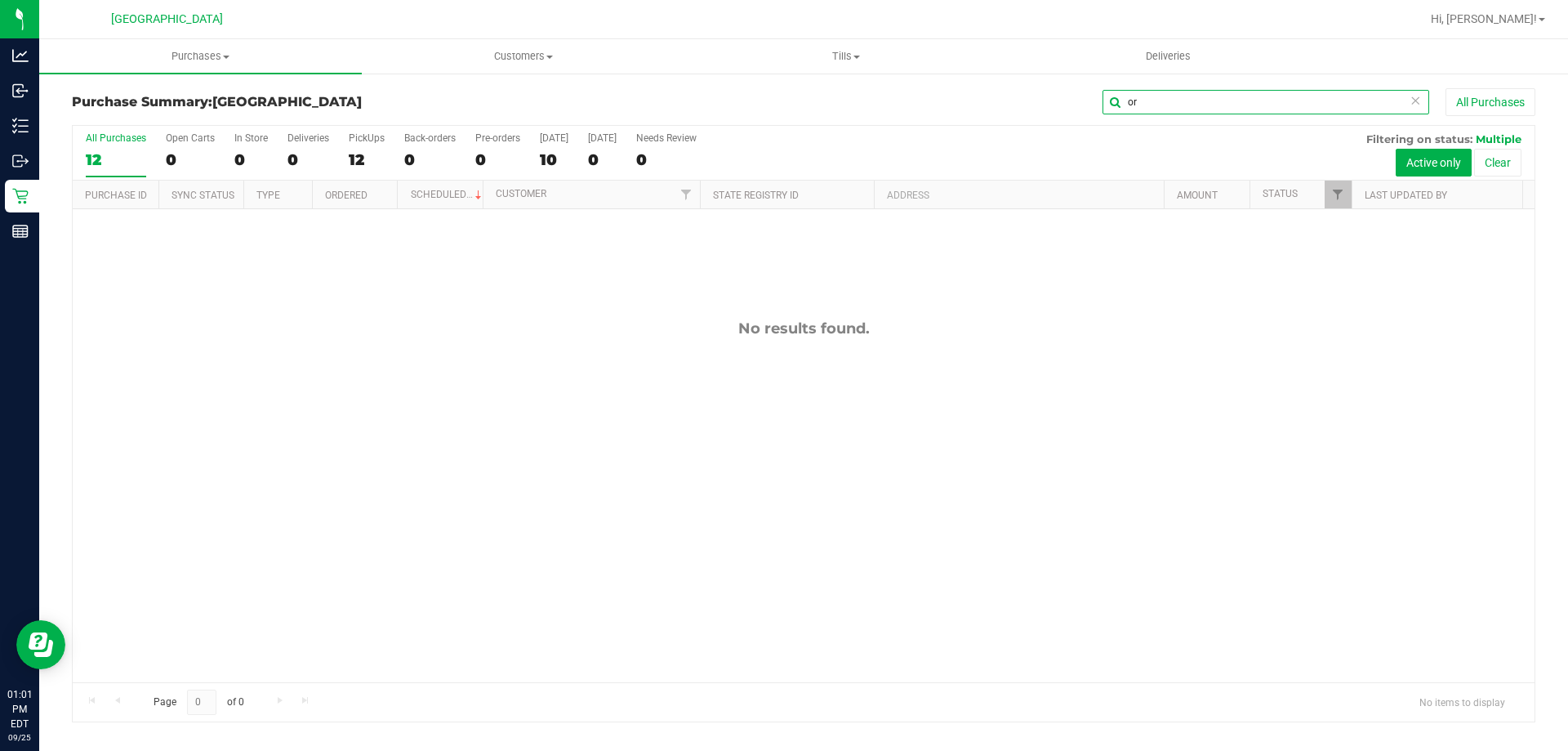
type input "o"
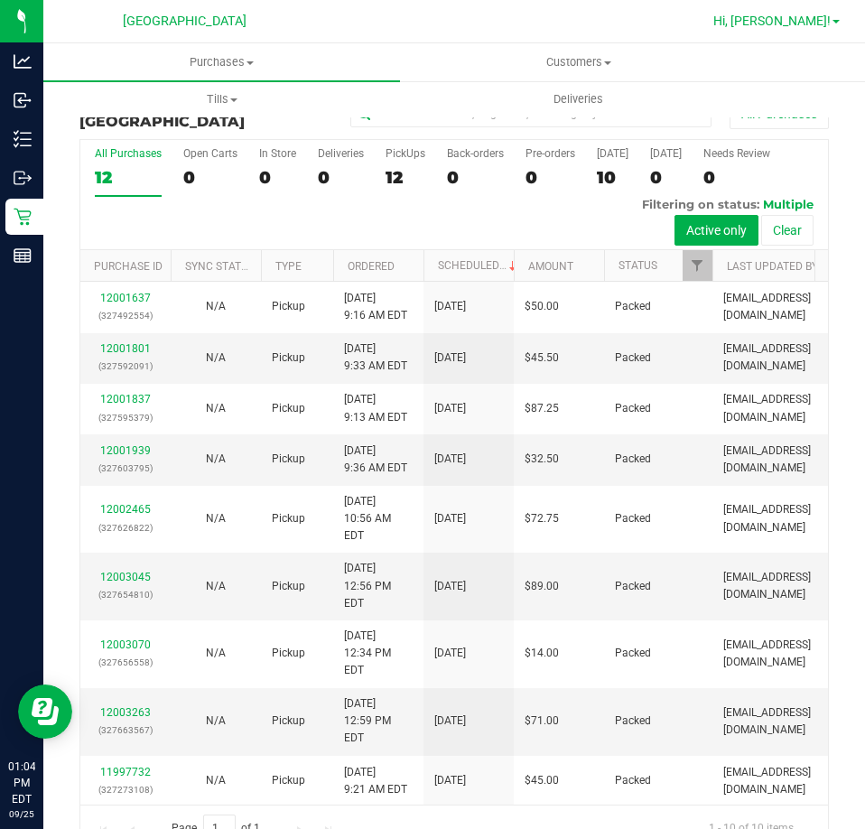
click at [806, 17] on span "Hi, [PERSON_NAME]!" at bounding box center [772, 21] width 117 height 14
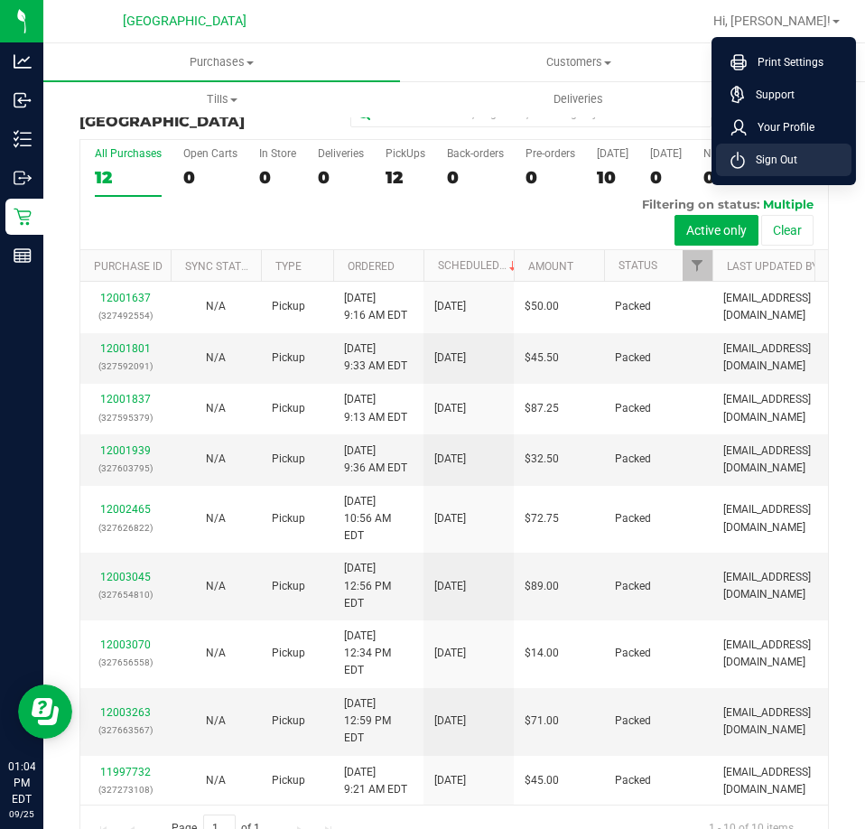
click at [788, 157] on span "Sign Out" at bounding box center [771, 160] width 52 height 18
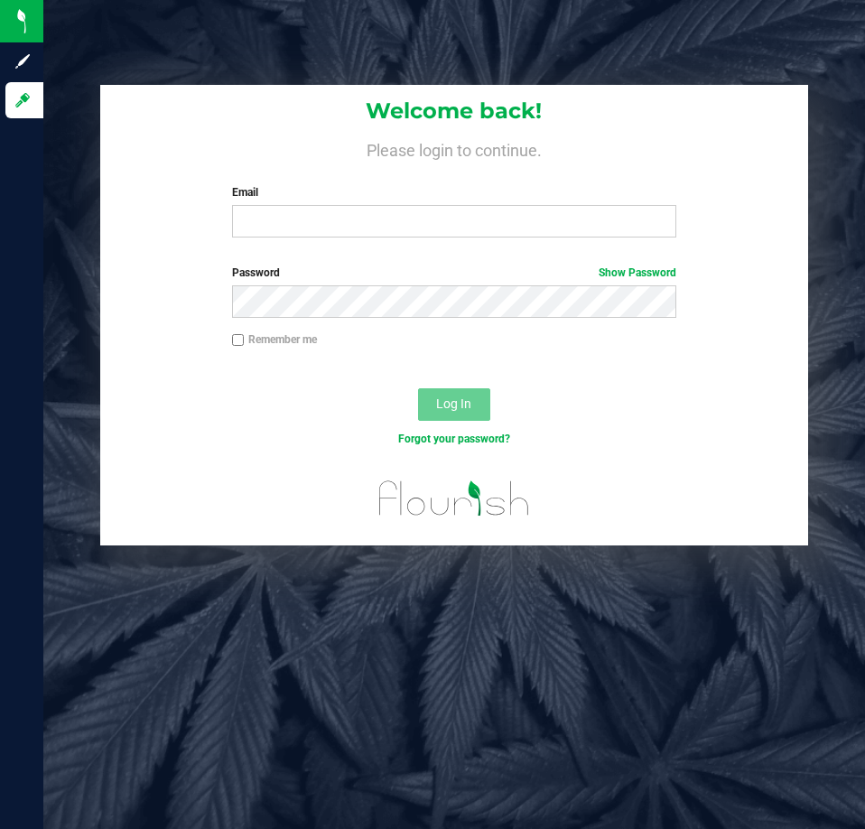
click at [246, 192] on label "Email" at bounding box center [454, 192] width 444 height 16
click at [246, 205] on input "Email" at bounding box center [454, 221] width 444 height 33
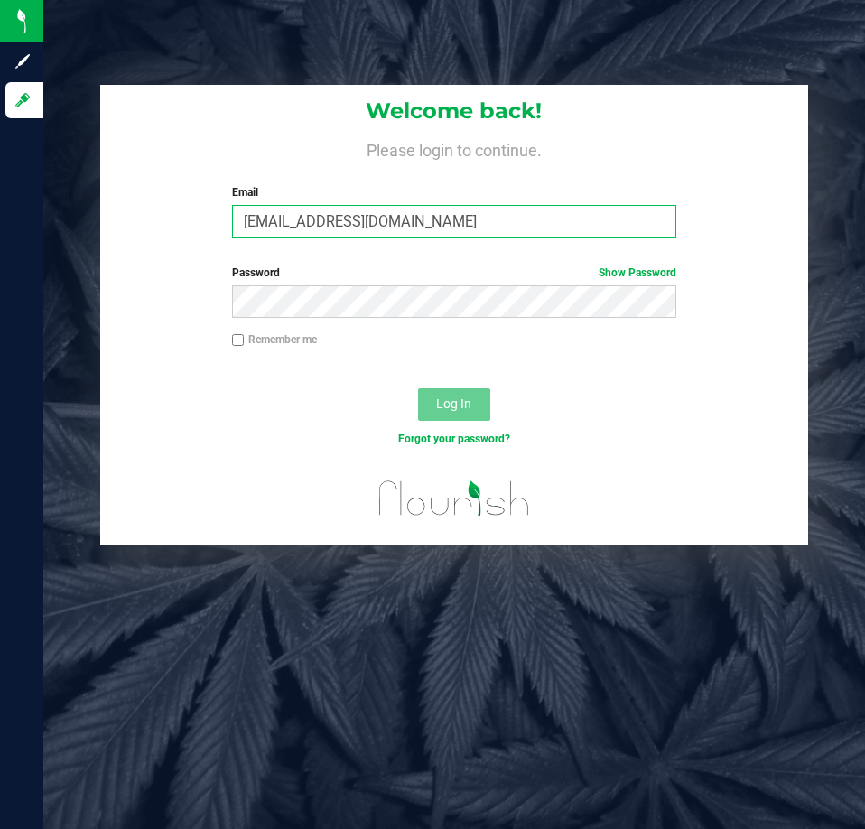
type input "[EMAIL_ADDRESS][DOMAIN_NAME]"
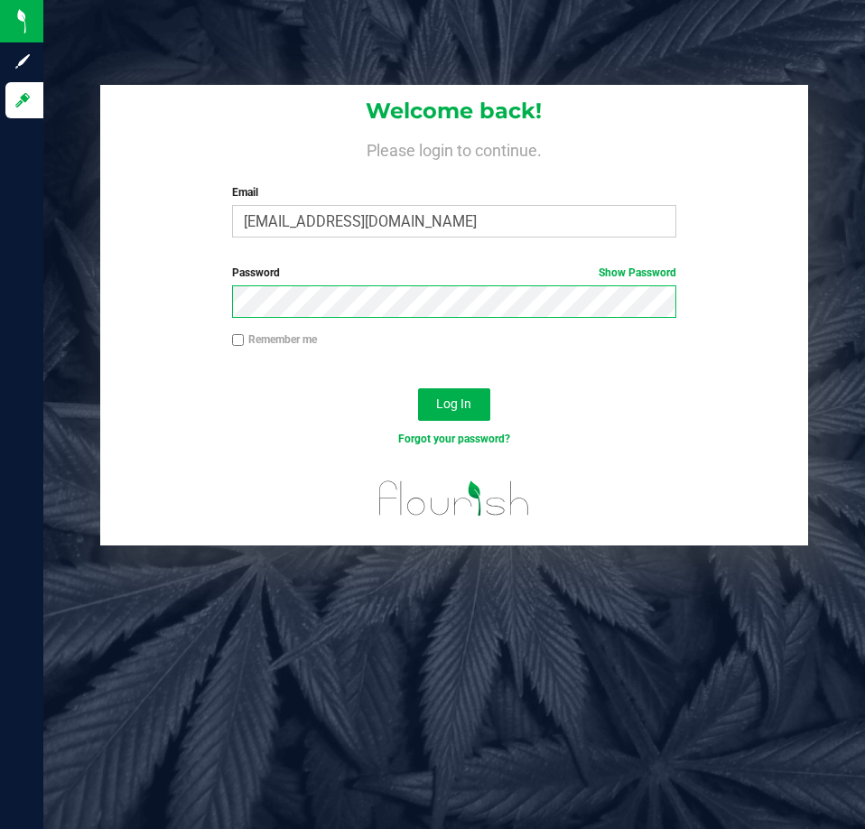
click at [418, 388] on button "Log In" at bounding box center [454, 404] width 72 height 33
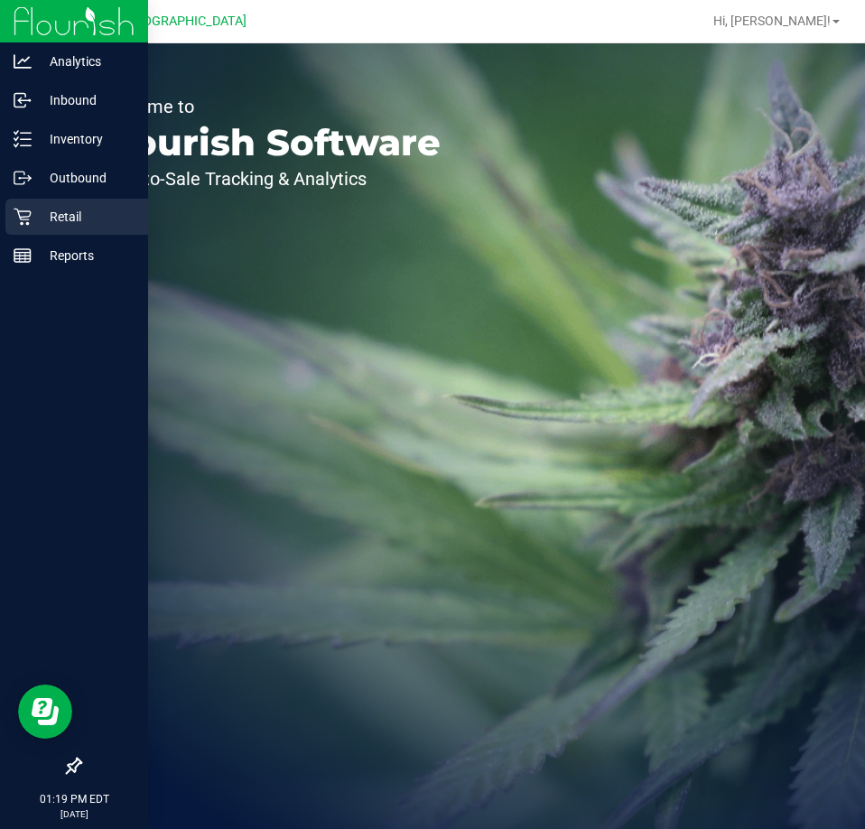
click at [33, 206] on p "Retail" at bounding box center [86, 217] width 108 height 22
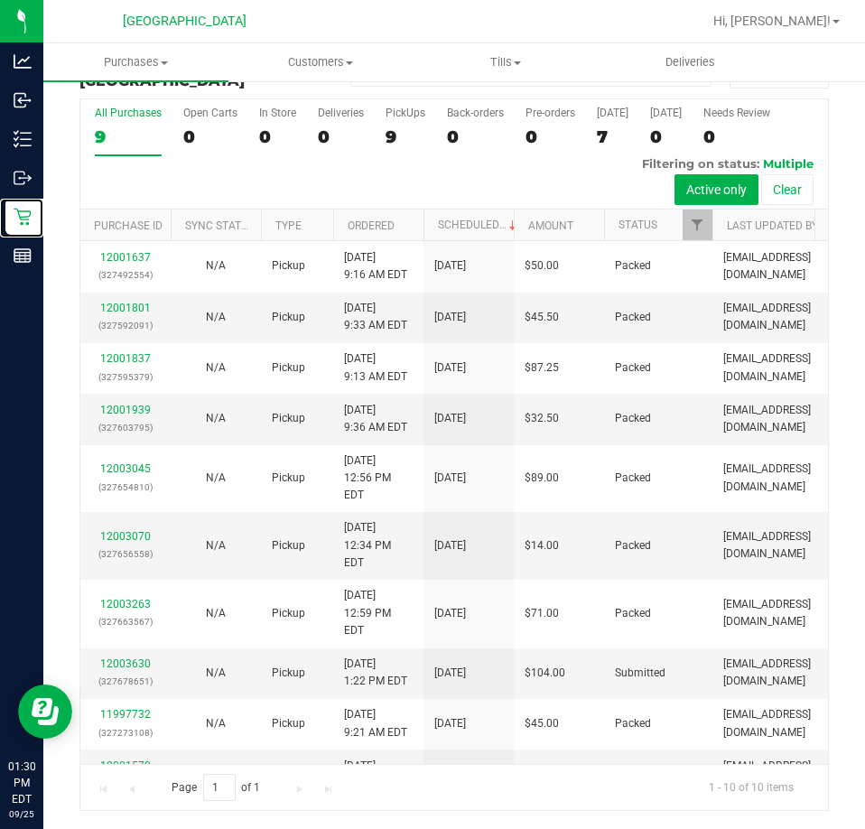
scroll to position [7, 0]
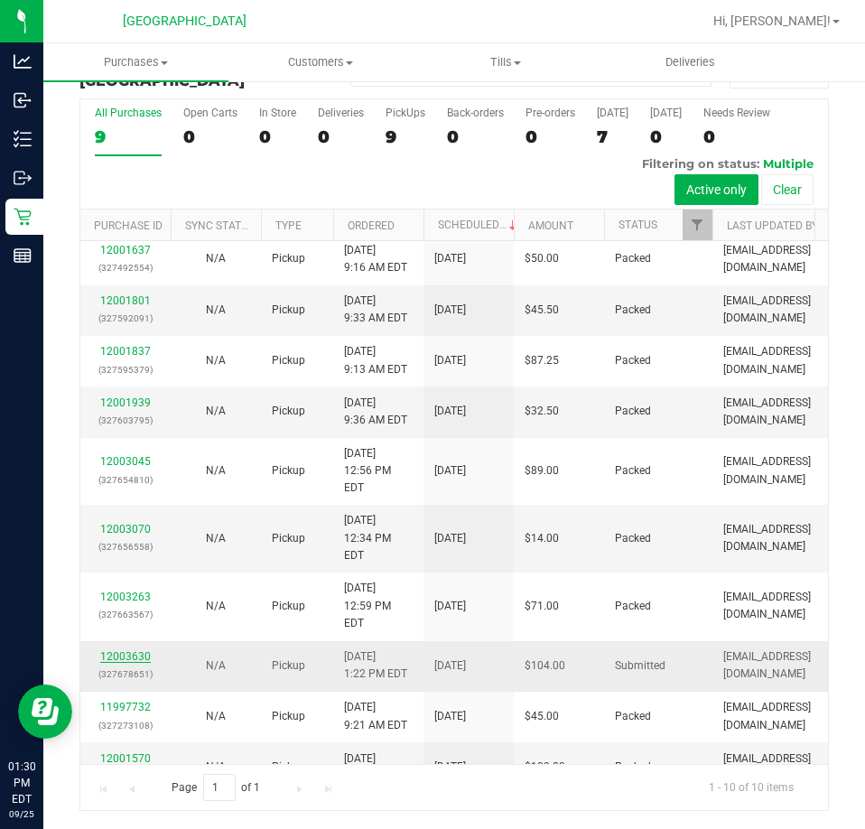
click at [121, 650] on link "12003630" at bounding box center [125, 656] width 51 height 13
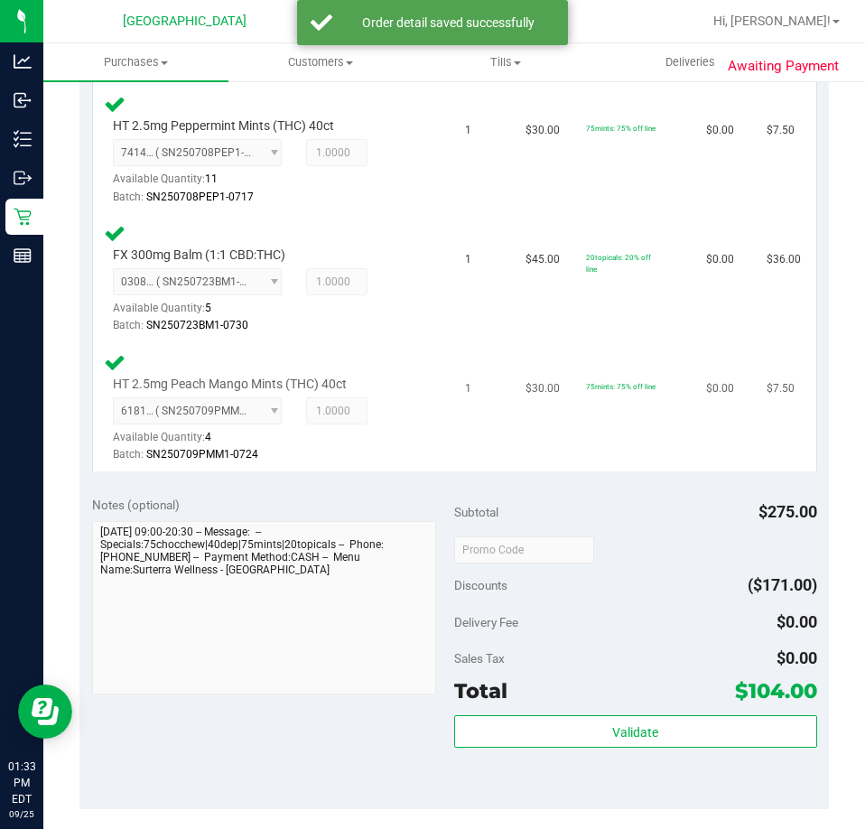
scroll to position [890, 0]
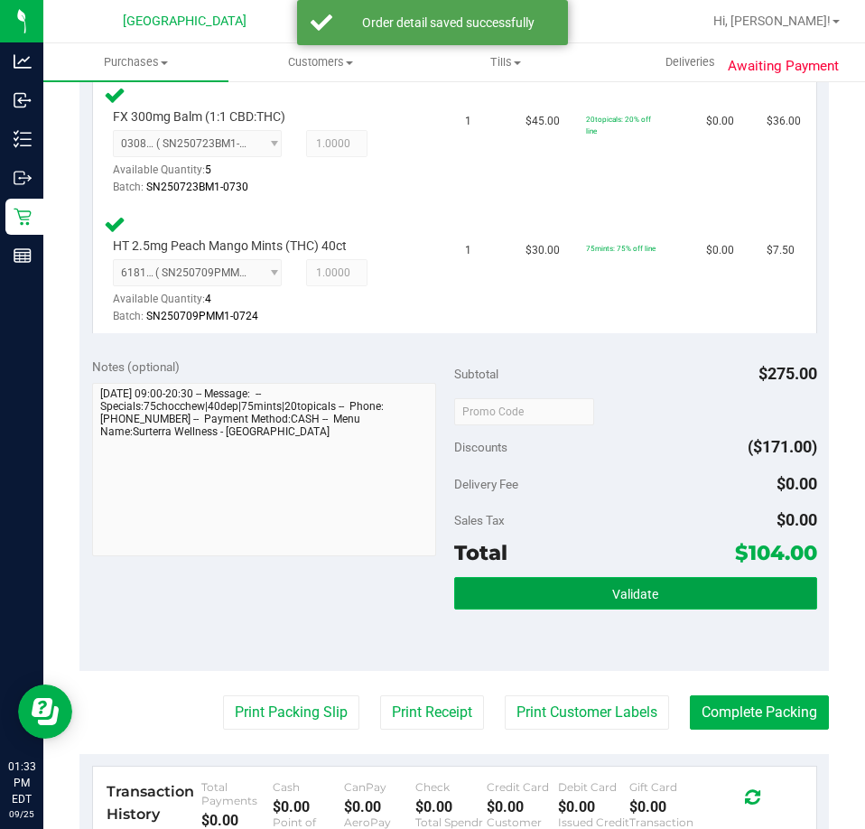
click at [552, 599] on button "Validate" at bounding box center [635, 593] width 363 height 33
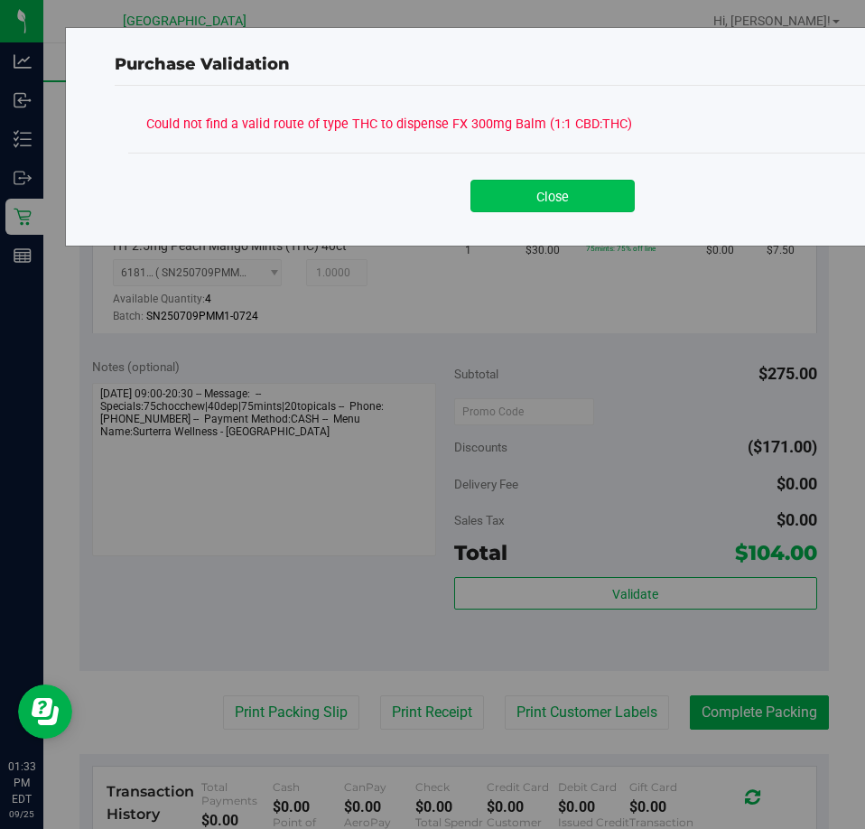
click at [574, 197] on button "Close" at bounding box center [553, 196] width 164 height 33
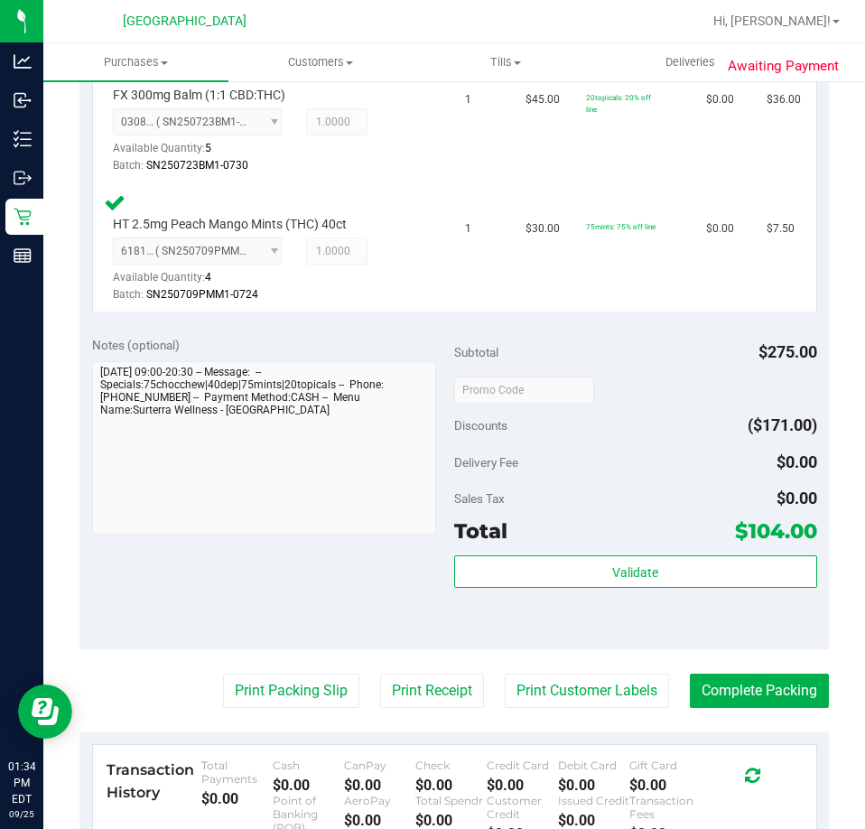
scroll to position [903, 0]
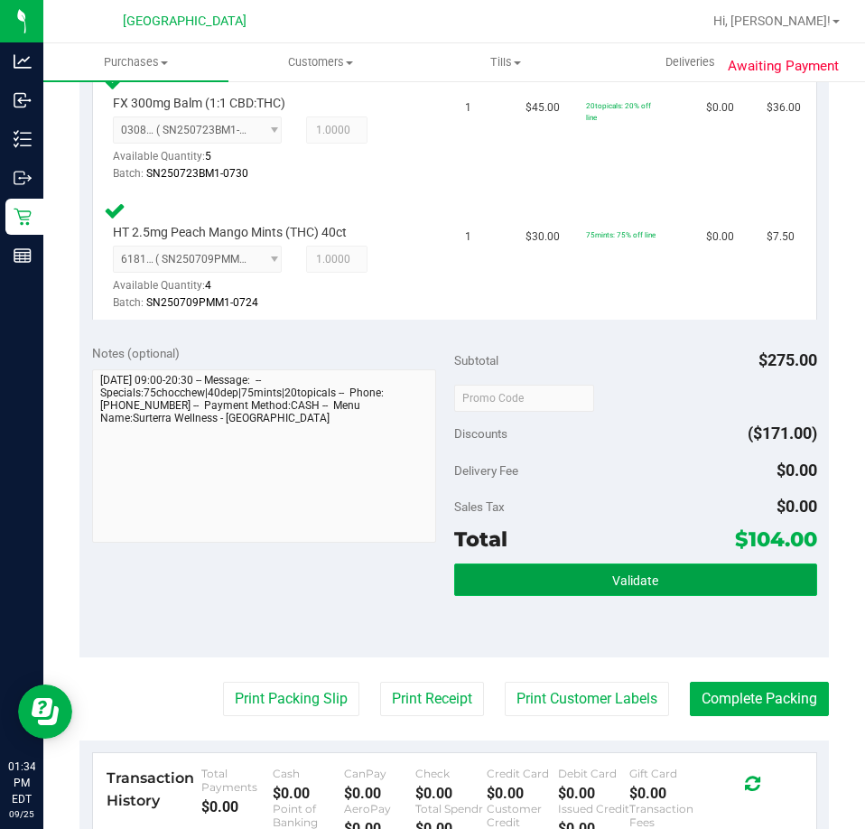
click at [668, 582] on button "Validate" at bounding box center [635, 580] width 363 height 33
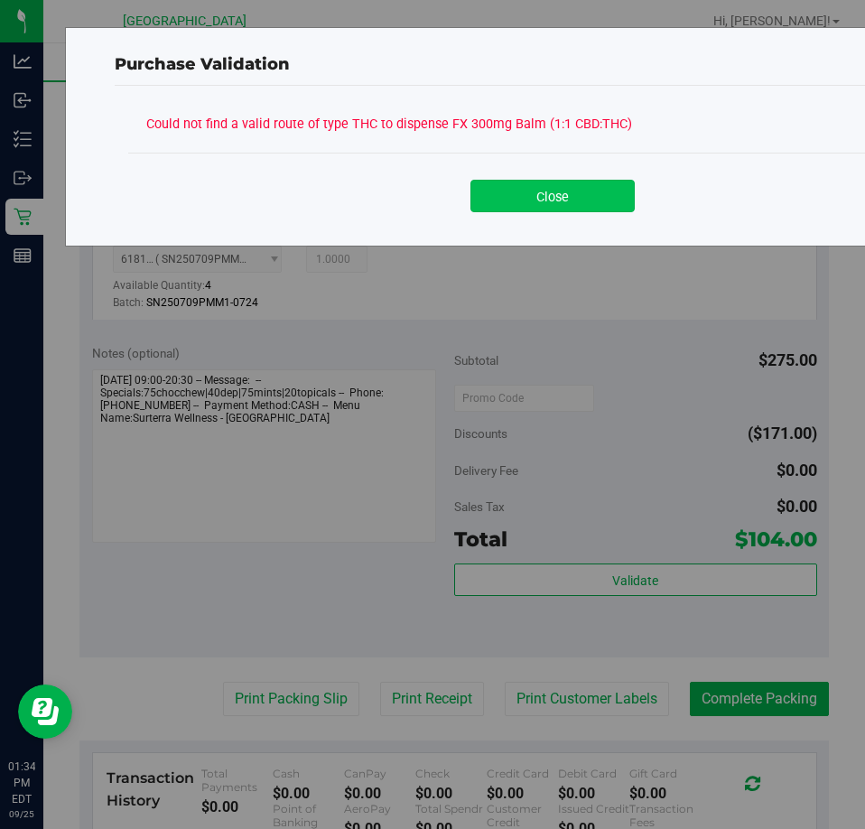
click at [603, 190] on button "Close" at bounding box center [553, 196] width 164 height 33
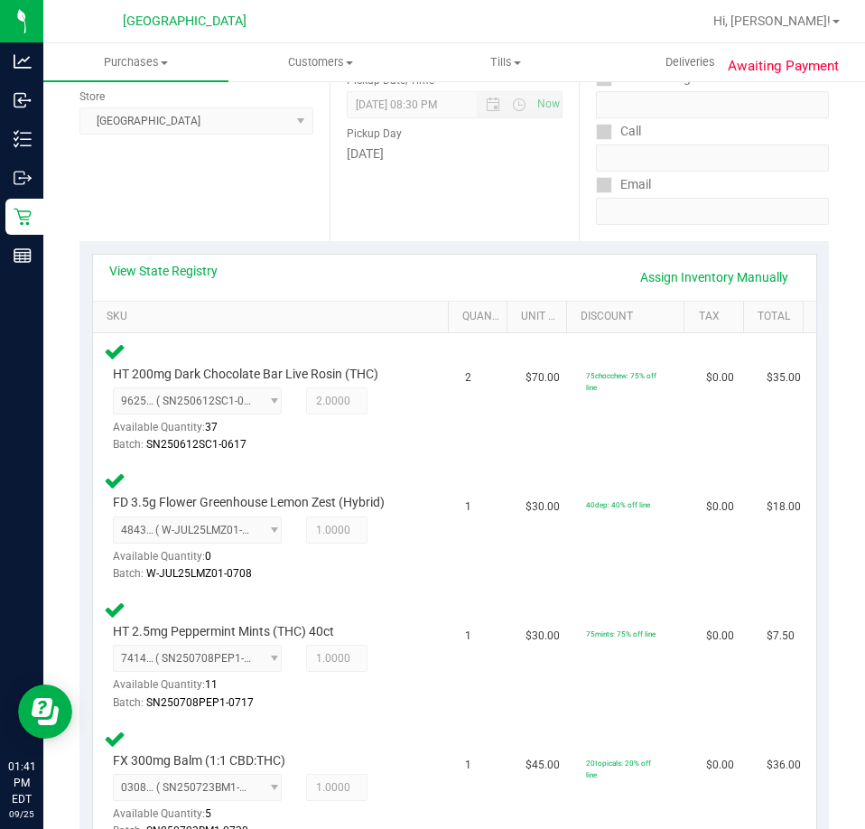
scroll to position [0, 0]
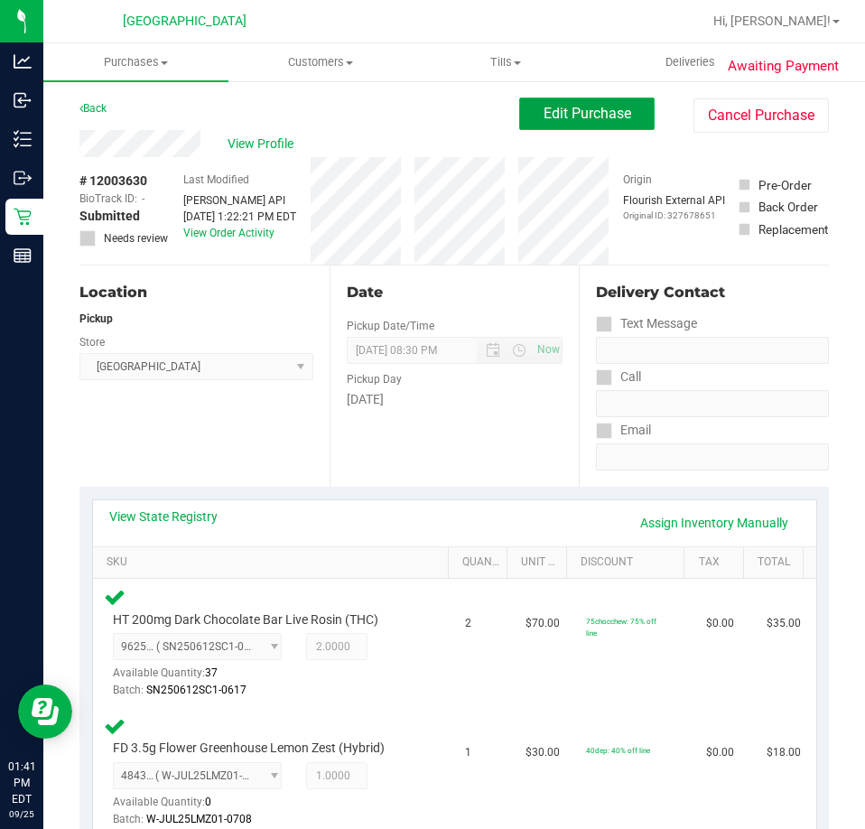
click at [627, 109] on button "Edit Purchase" at bounding box center [587, 114] width 136 height 33
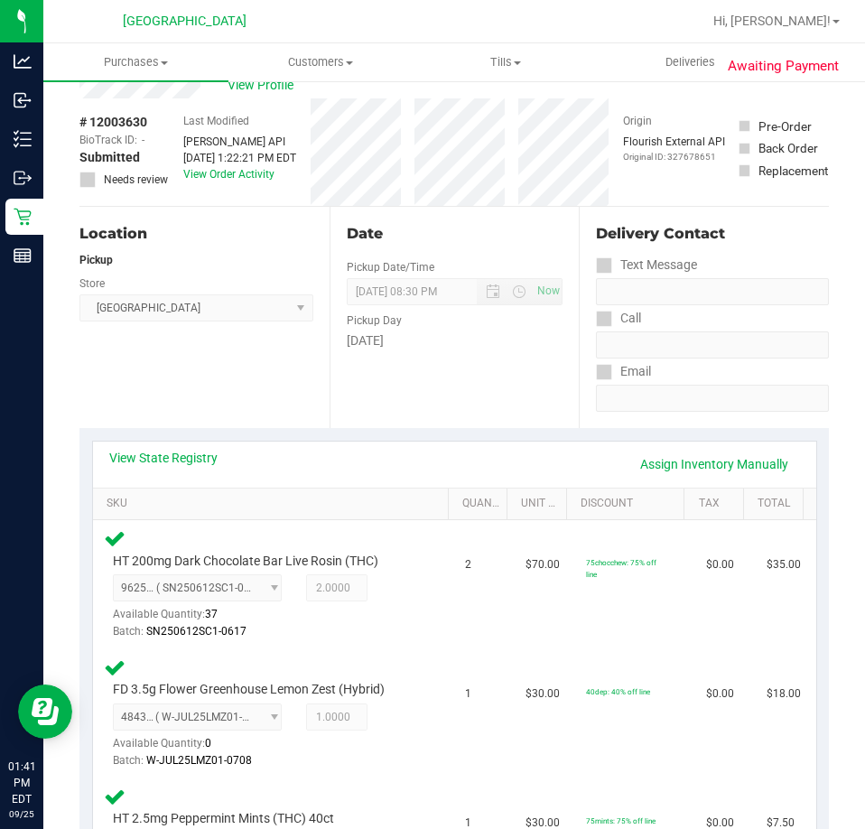
scroll to position [90, 0]
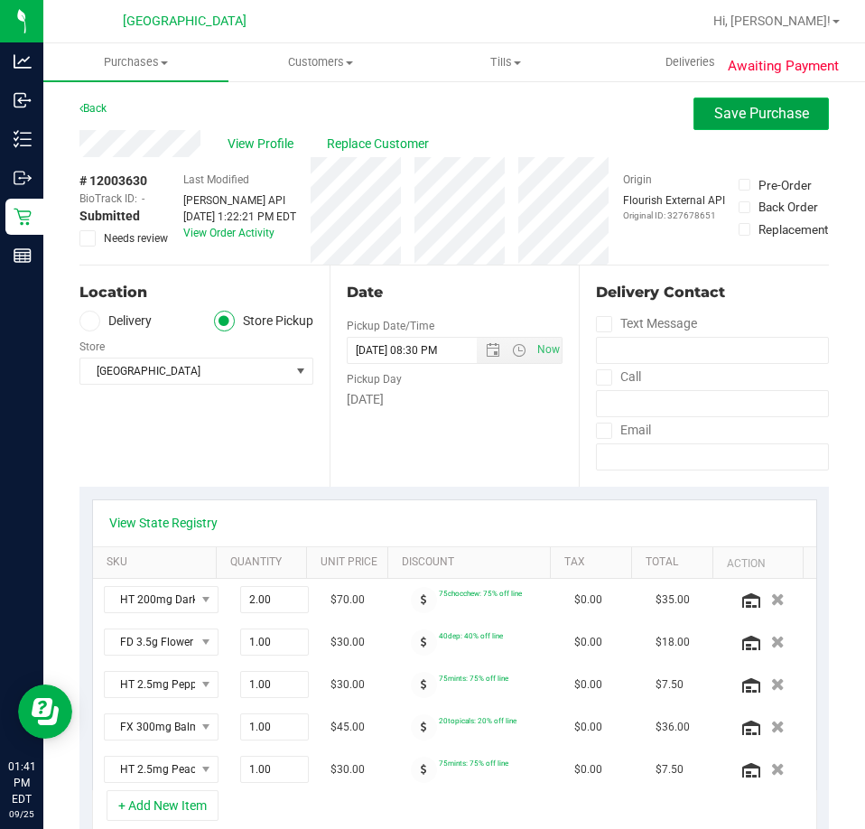
click at [712, 124] on button "Save Purchase" at bounding box center [762, 114] width 136 height 33
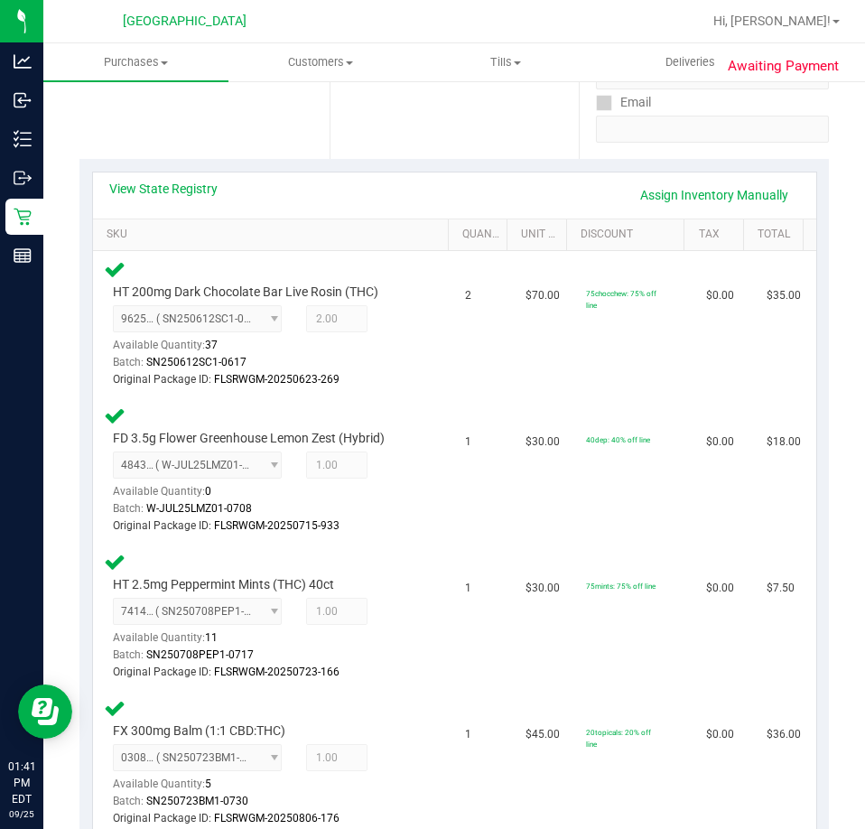
scroll to position [361, 0]
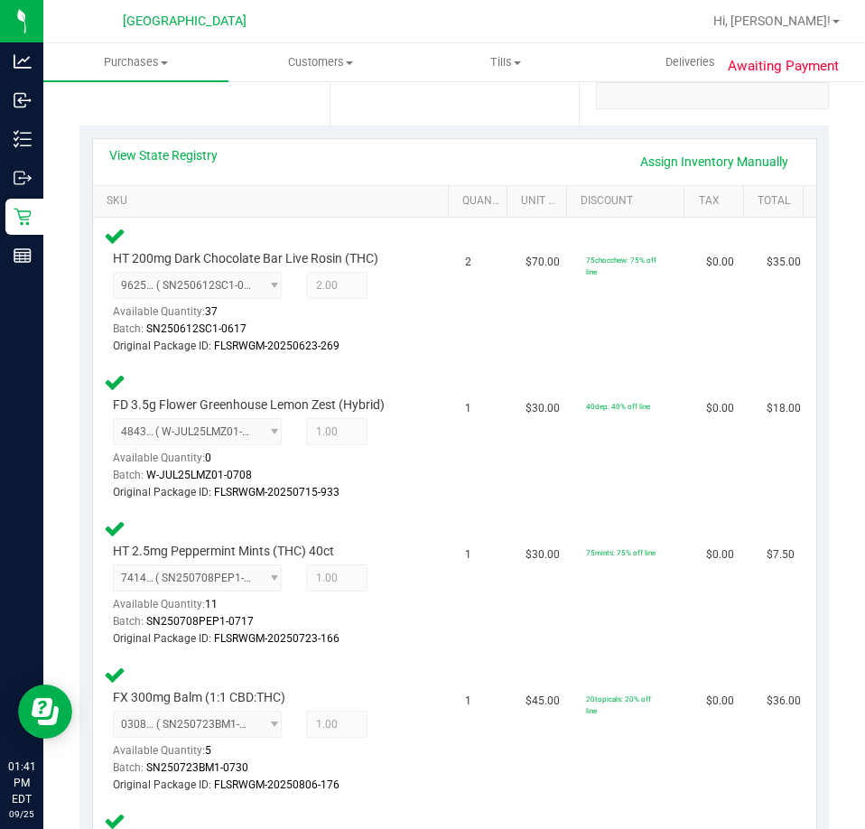
click at [690, 145] on div "View State Registry Assign Inventory Manually" at bounding box center [455, 162] width 724 height 46
click at [696, 162] on link "Assign Inventory Manually" at bounding box center [715, 161] width 172 height 31
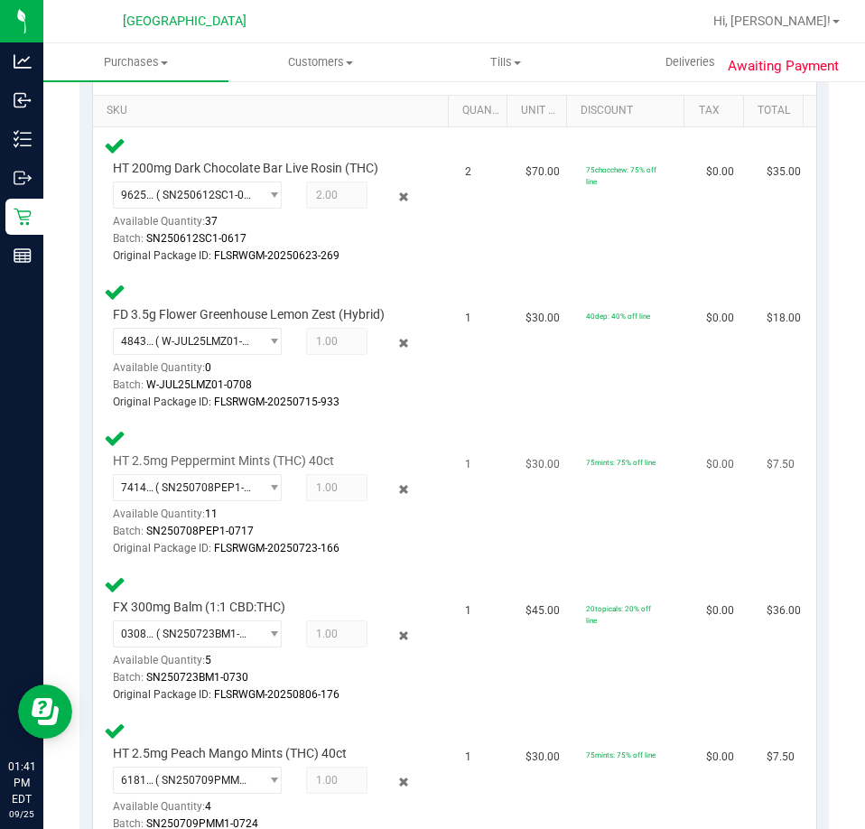
scroll to position [542, 0]
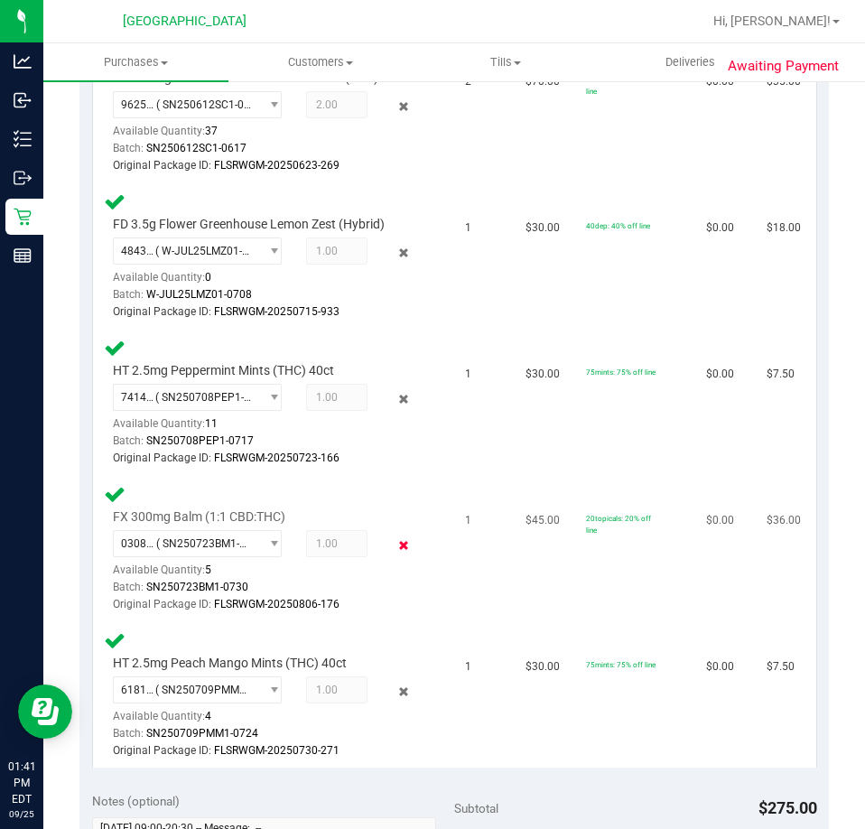
click at [396, 542] on icon at bounding box center [404, 546] width 19 height 21
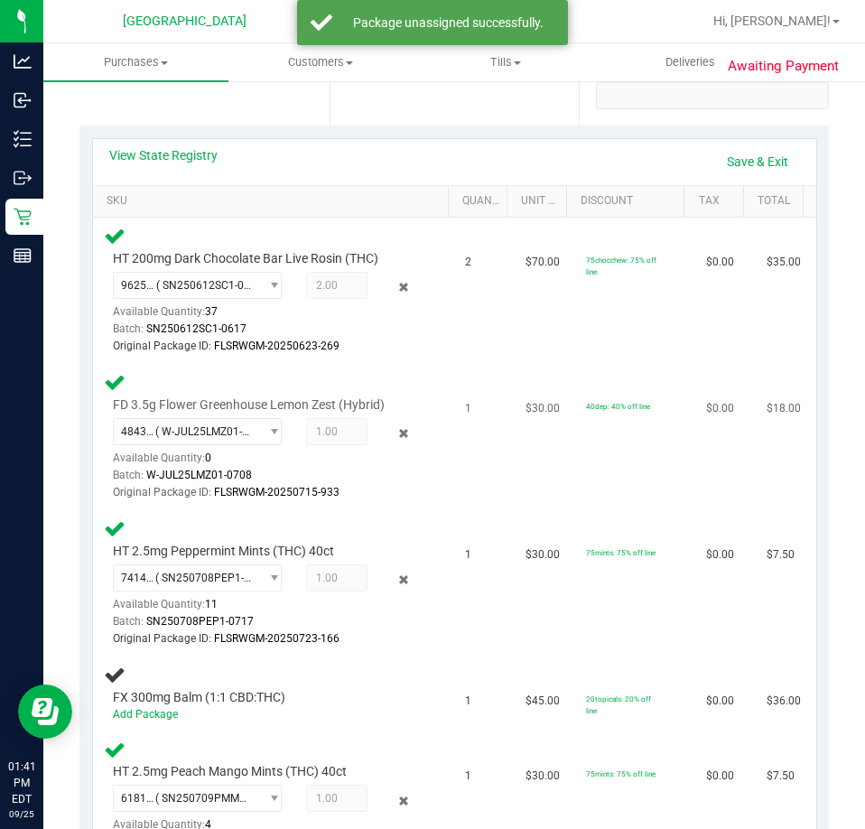
scroll to position [0, 0]
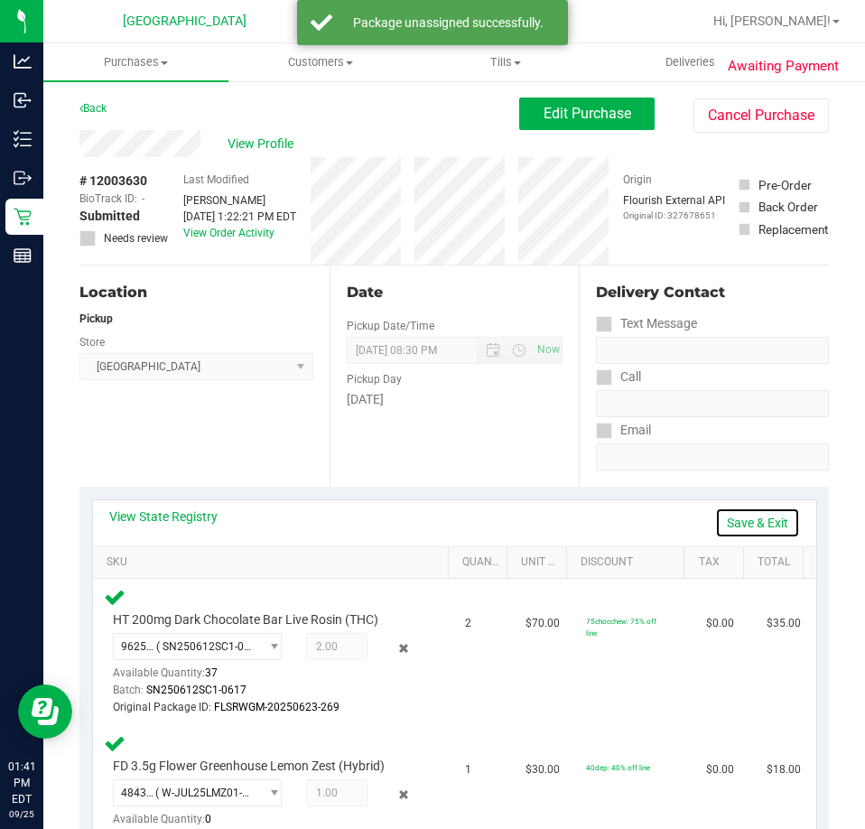
click at [725, 527] on link "Save & Exit" at bounding box center [757, 523] width 85 height 31
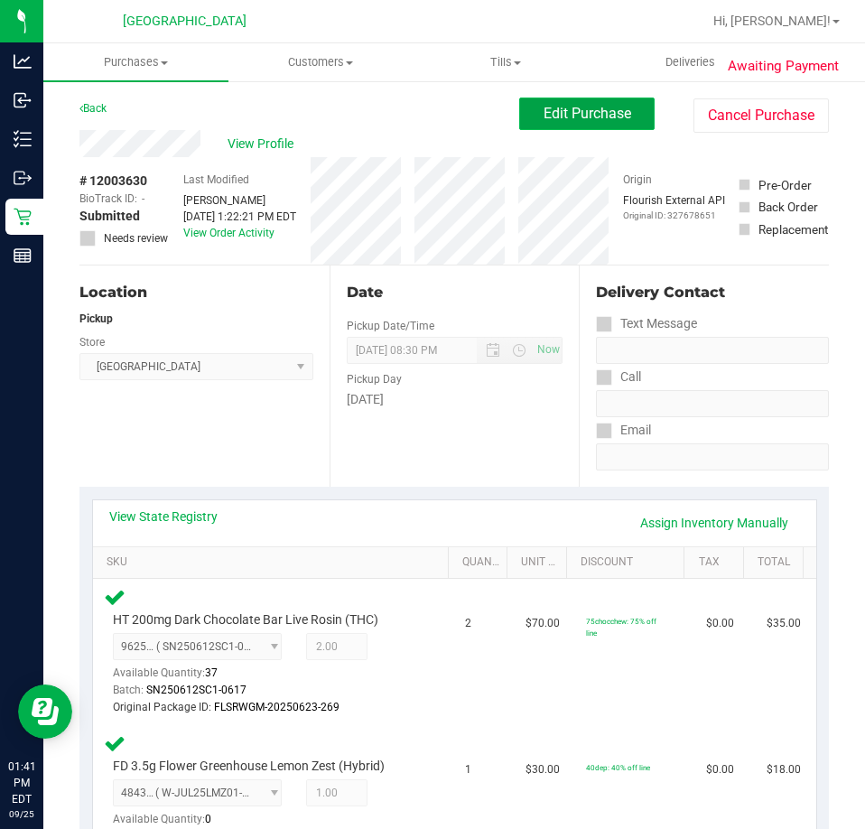
click at [564, 108] on span "Edit Purchase" at bounding box center [588, 113] width 88 height 17
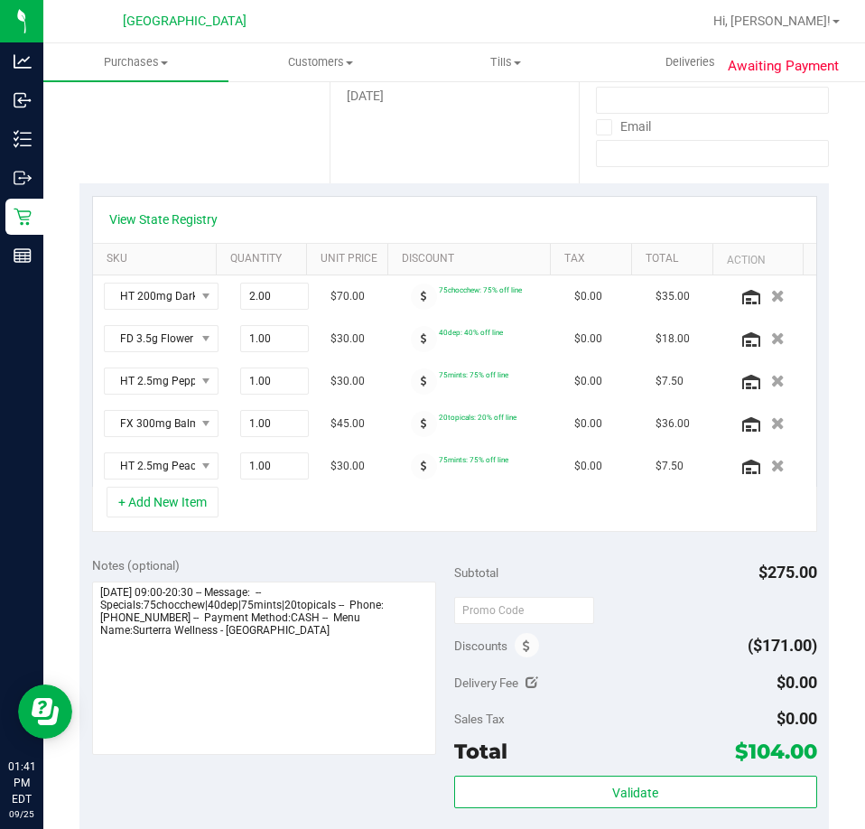
scroll to position [361, 0]
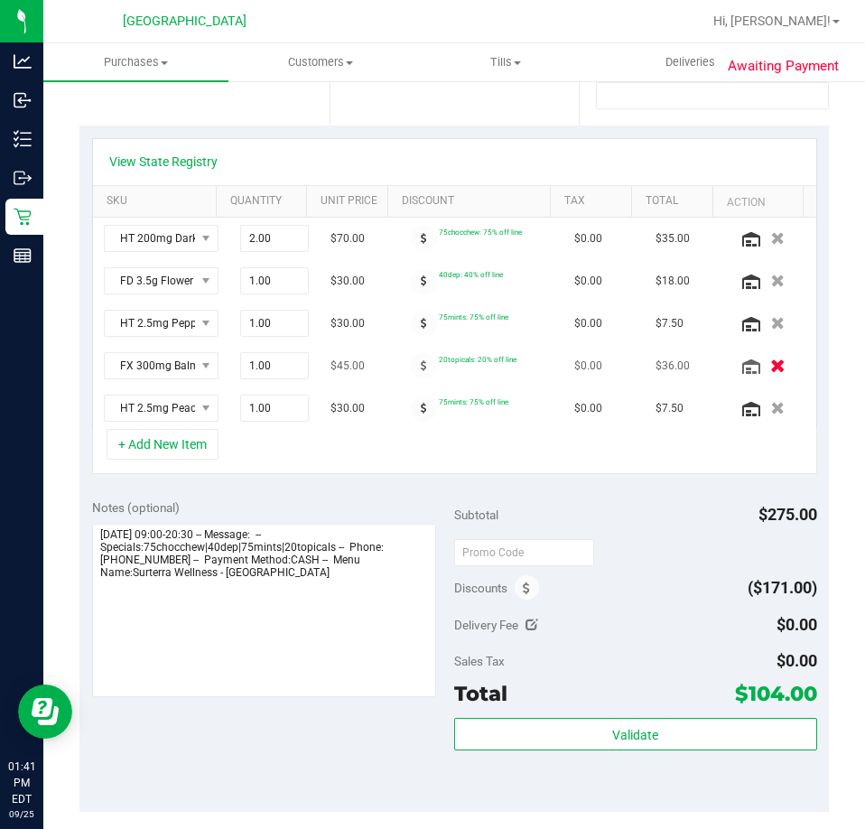
click at [771, 368] on icon "button" at bounding box center [778, 367] width 15 height 14
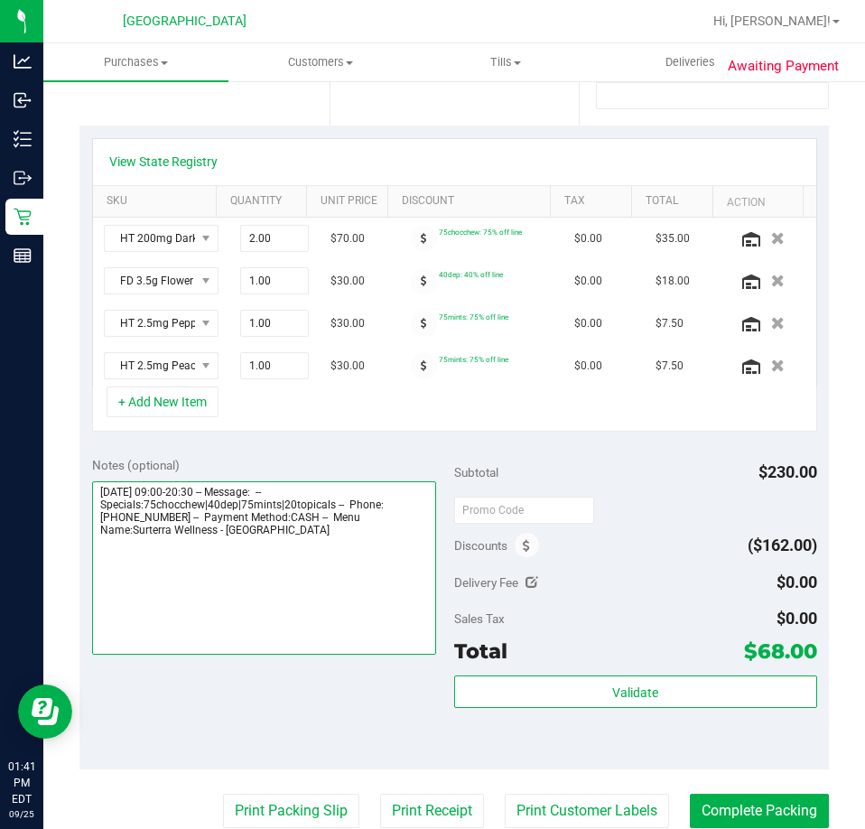
click at [328, 555] on textarea at bounding box center [264, 567] width 345 height 173
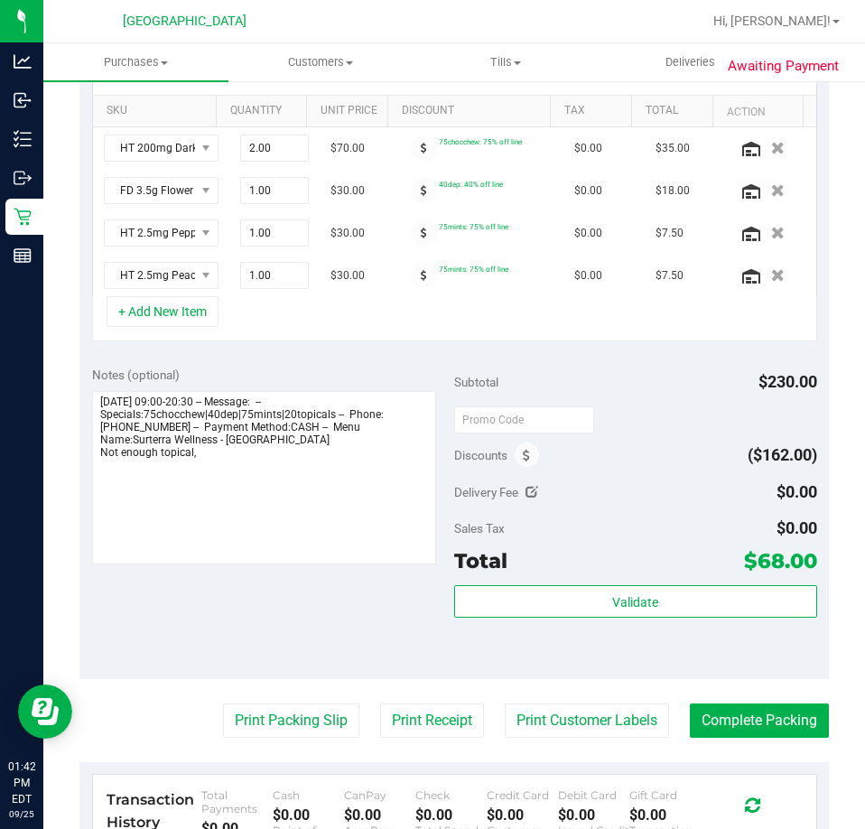
drag, startPoint x: 494, startPoint y: 505, endPoint x: 284, endPoint y: 644, distance: 252.3
click at [284, 644] on div "Notes (optional) Subtotal $230.00 Discounts ($162.00) Delivery Fee $0.00 Sales …" at bounding box center [454, 516] width 750 height 325
click at [194, 493] on textarea at bounding box center [264, 477] width 345 height 173
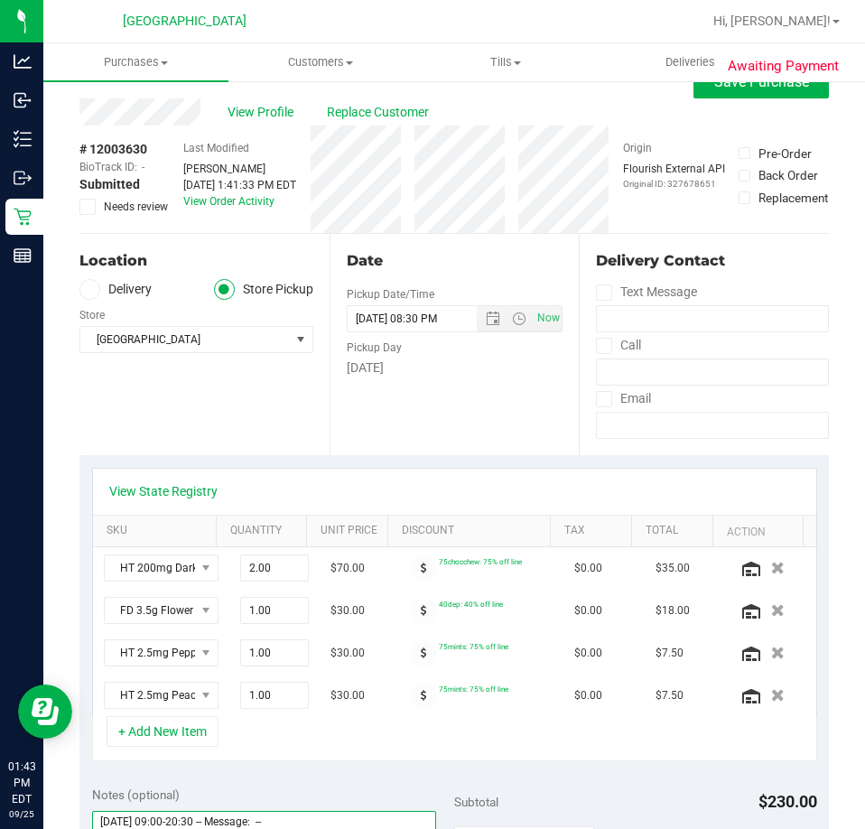
scroll to position [0, 0]
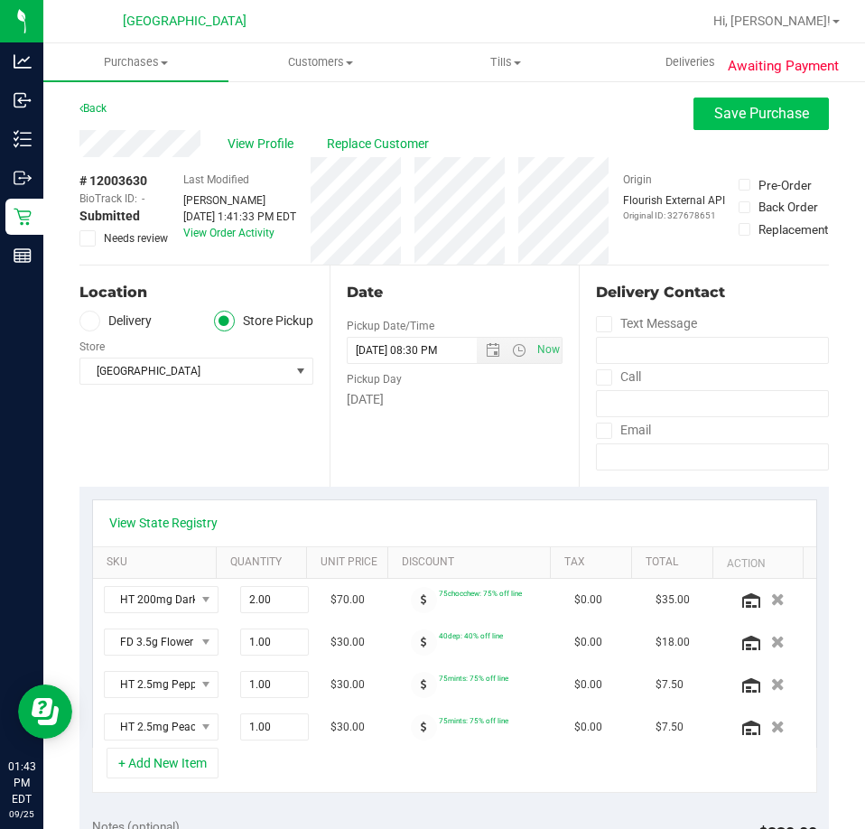
type textarea "[DATE] 09:00-20:30 -- Message: -- Specials:75chocchew|40dep|75mints|20topicals …"
click at [715, 117] on span "Save Purchase" at bounding box center [762, 113] width 95 height 17
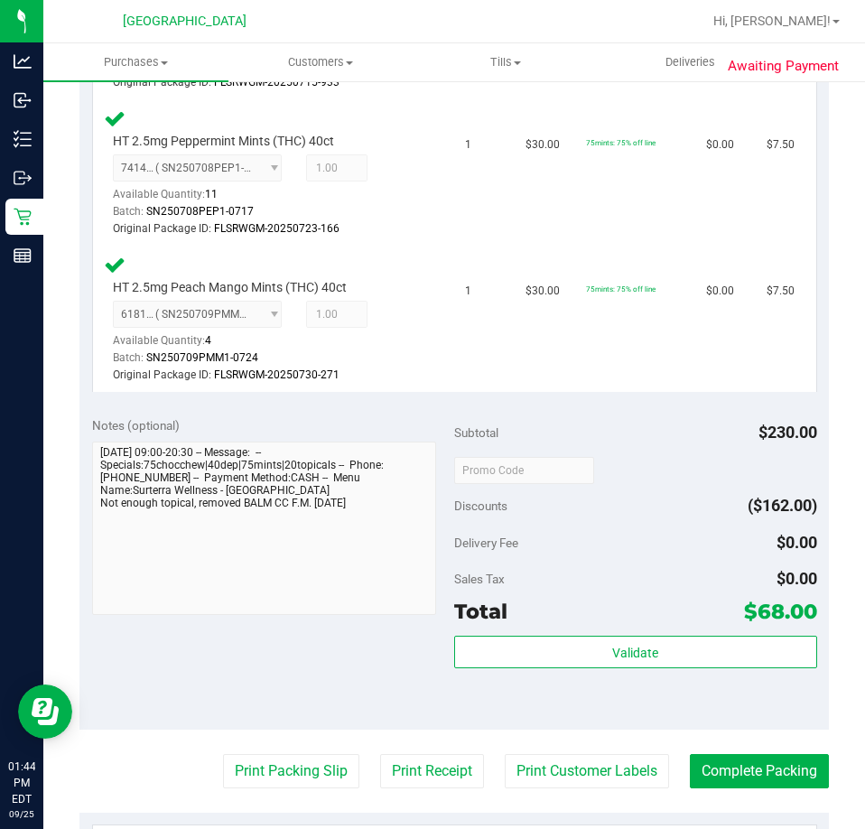
scroll to position [813, 0]
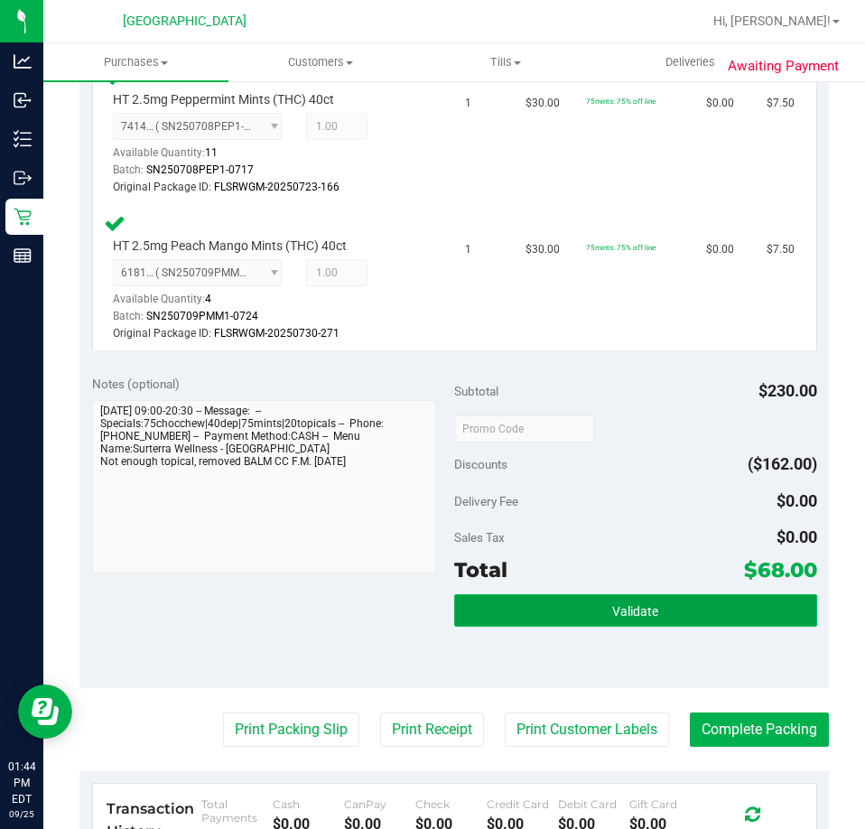
click at [637, 613] on span "Validate" at bounding box center [635, 611] width 46 height 14
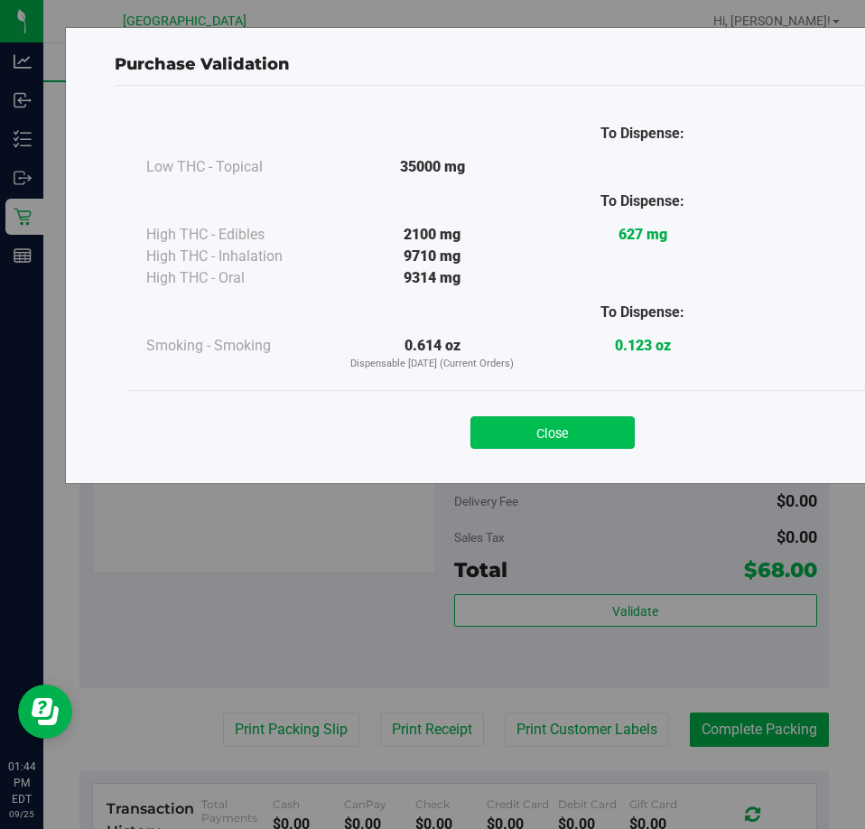
click at [600, 430] on button "Close" at bounding box center [553, 432] width 164 height 33
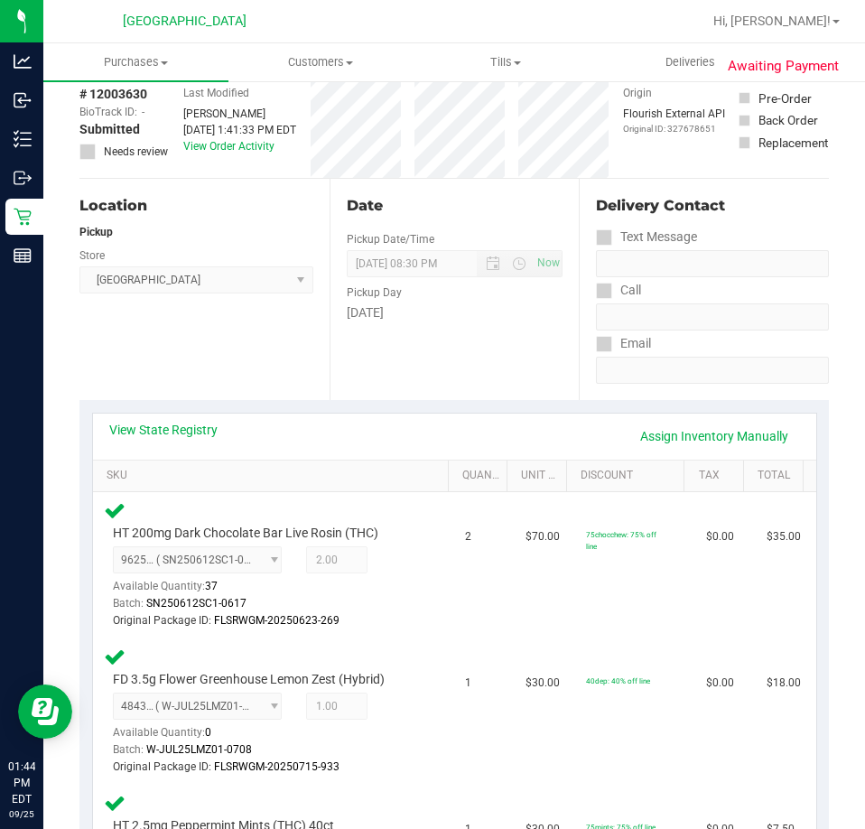
scroll to position [0, 0]
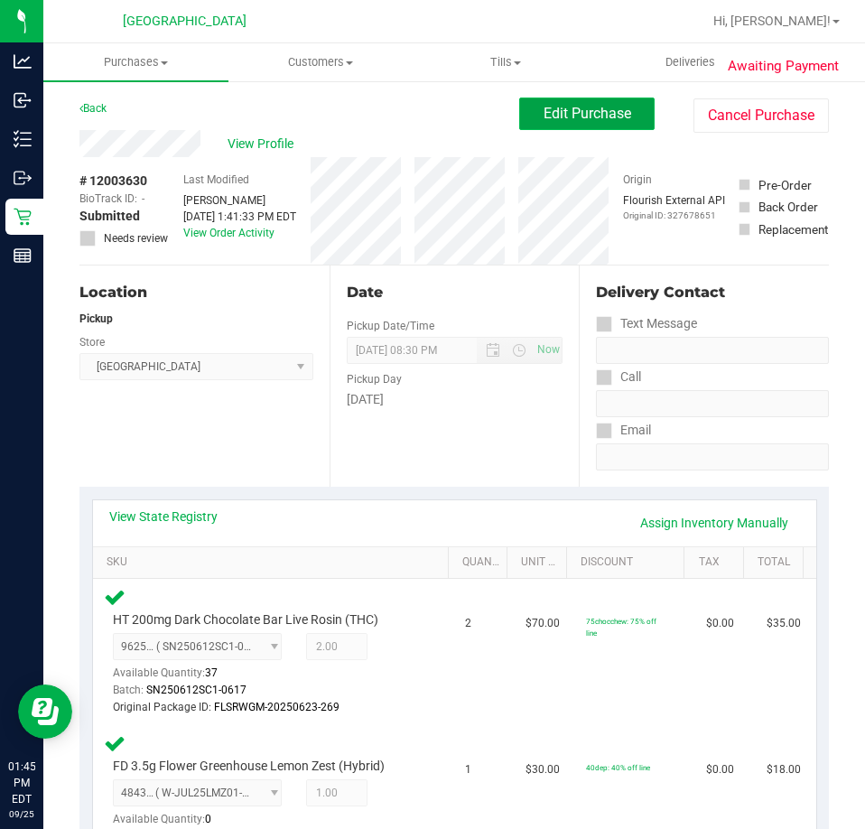
click at [615, 116] on span "Edit Purchase" at bounding box center [588, 113] width 88 height 17
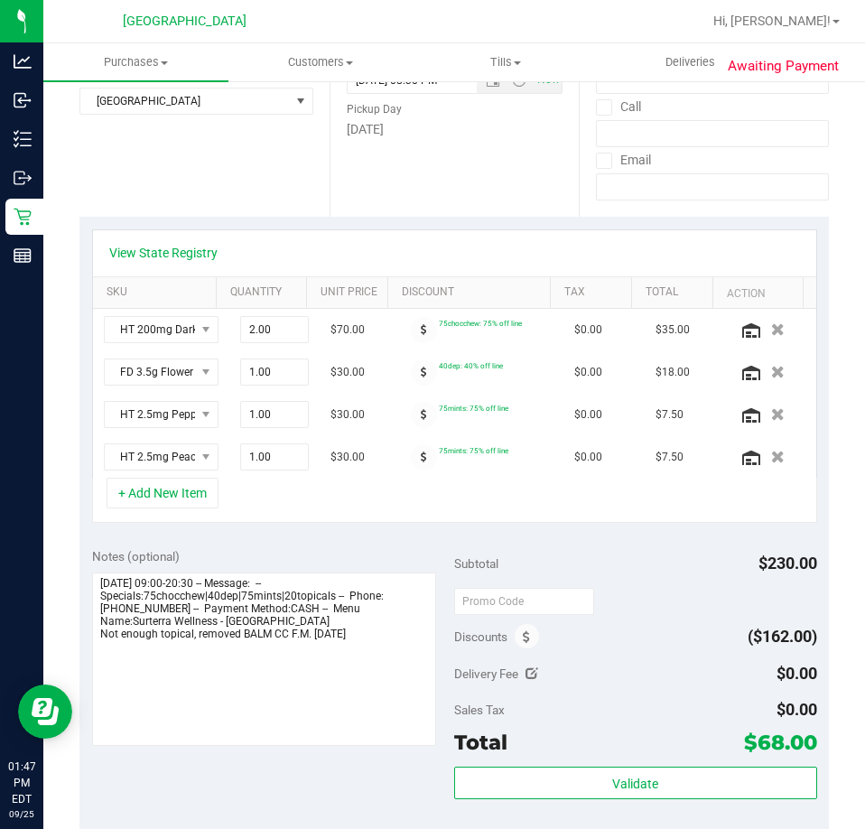
scroll to position [271, 0]
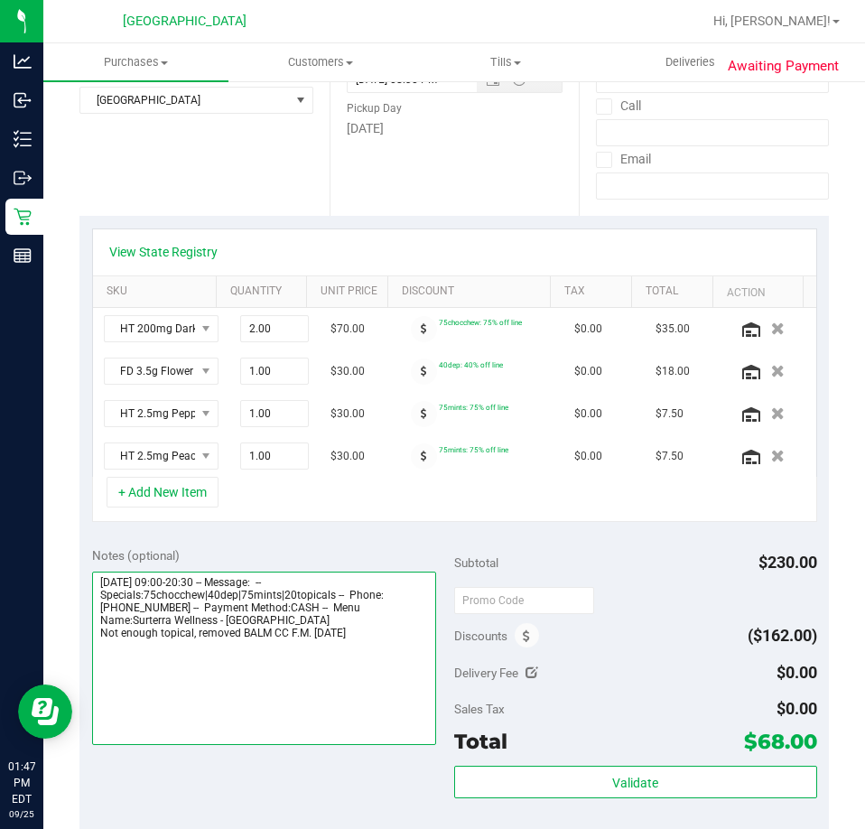
click at [197, 638] on textarea at bounding box center [264, 658] width 345 height 173
click at [188, 635] on textarea at bounding box center [264, 658] width 345 height 173
type textarea "[DATE] 09:00-20:30 -- Message: -- Specials:75chocchew|40dep|75mints|20topicals …"
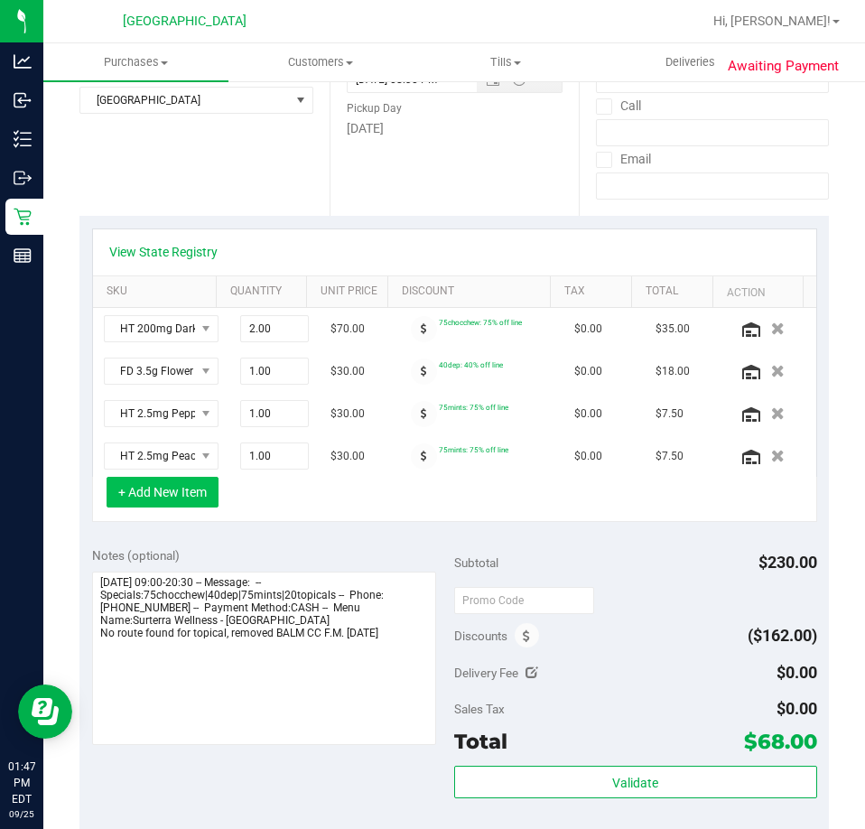
click at [171, 488] on button "+ Add New Item" at bounding box center [163, 492] width 112 height 31
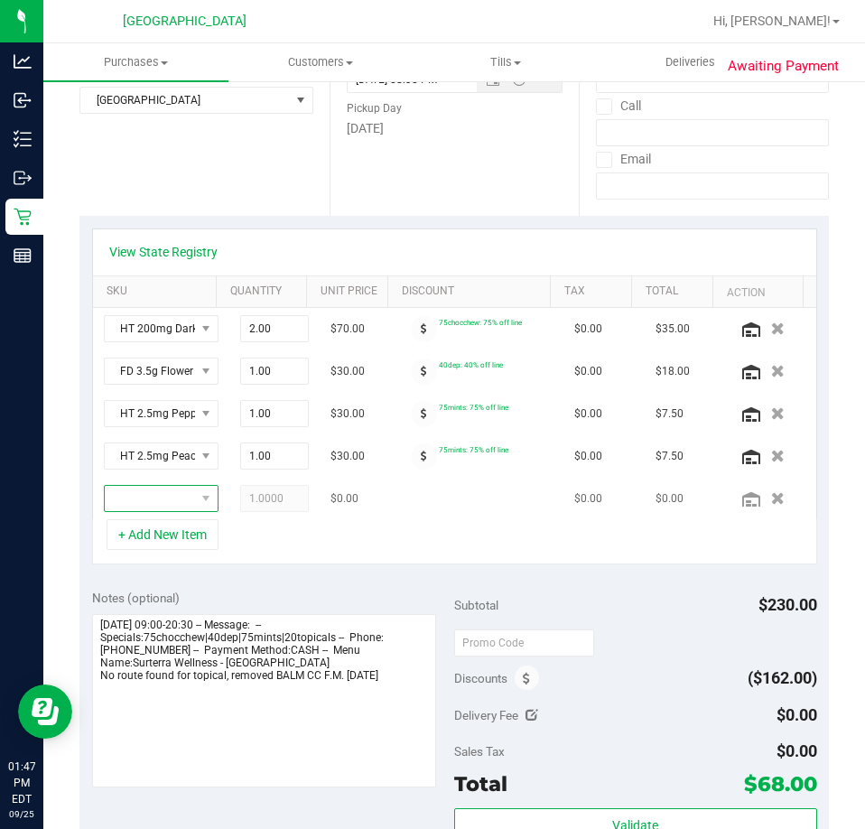
click at [151, 505] on span "NO DATA FOUND" at bounding box center [150, 498] width 90 height 25
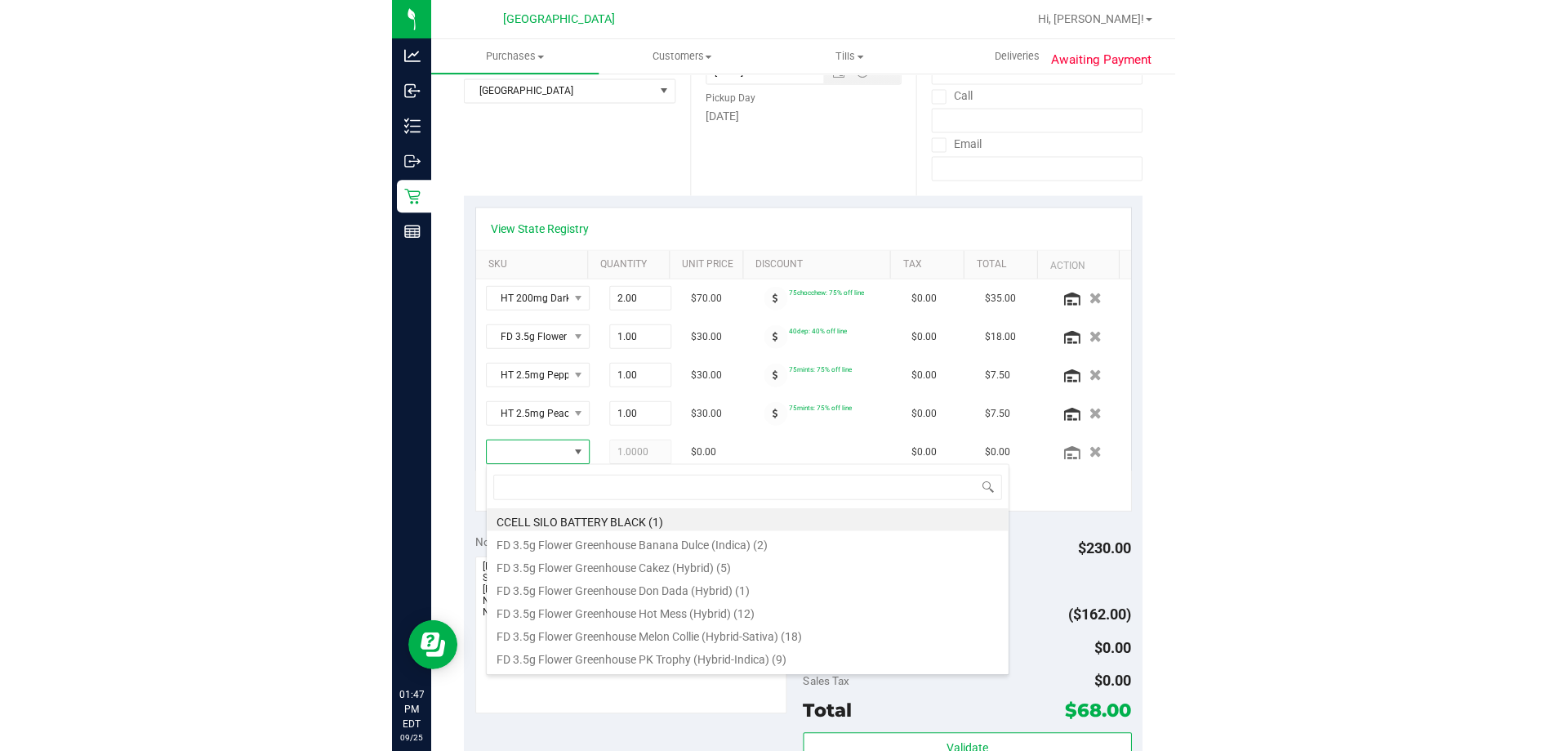
scroll to position [24, 67]
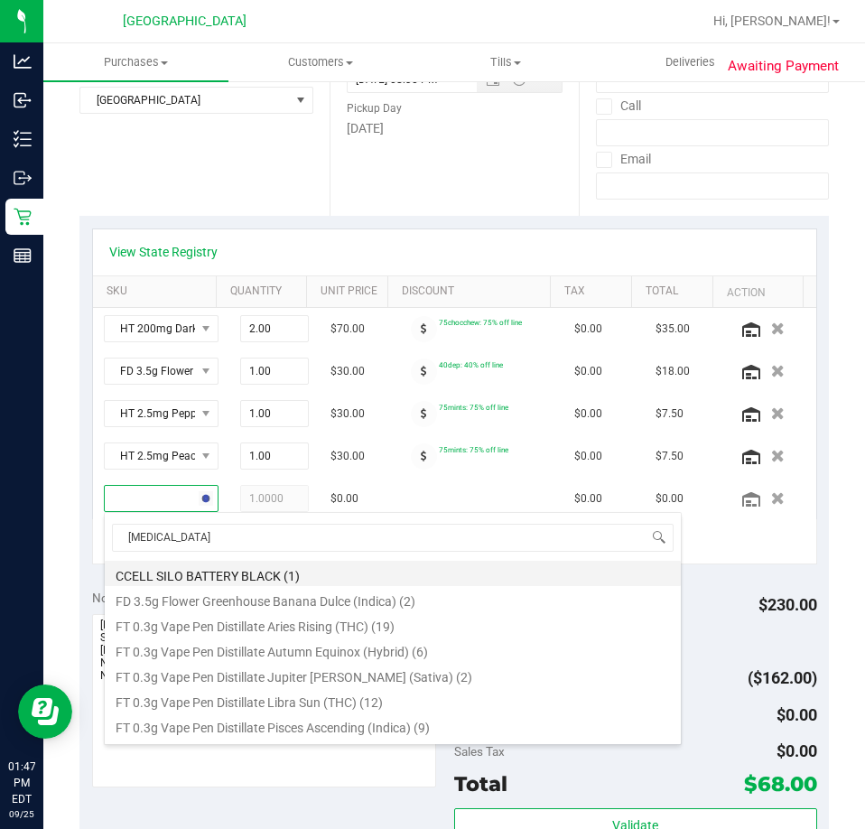
type input "balm"
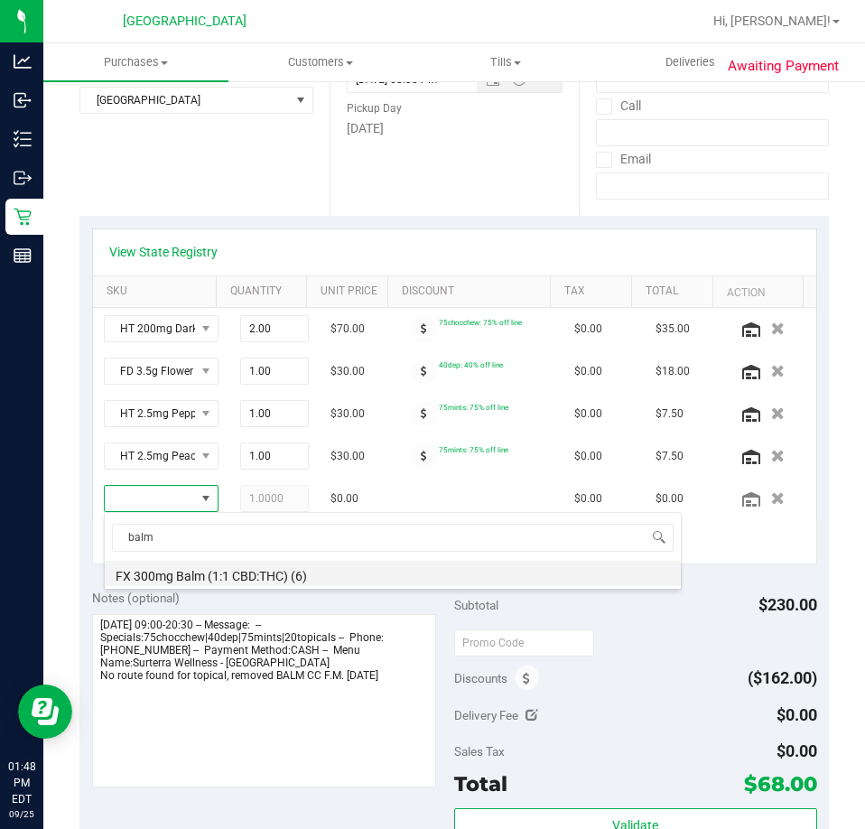
click at [235, 575] on li "FX 300mg Balm (1:1 CBD:THC) (6)" at bounding box center [393, 573] width 576 height 25
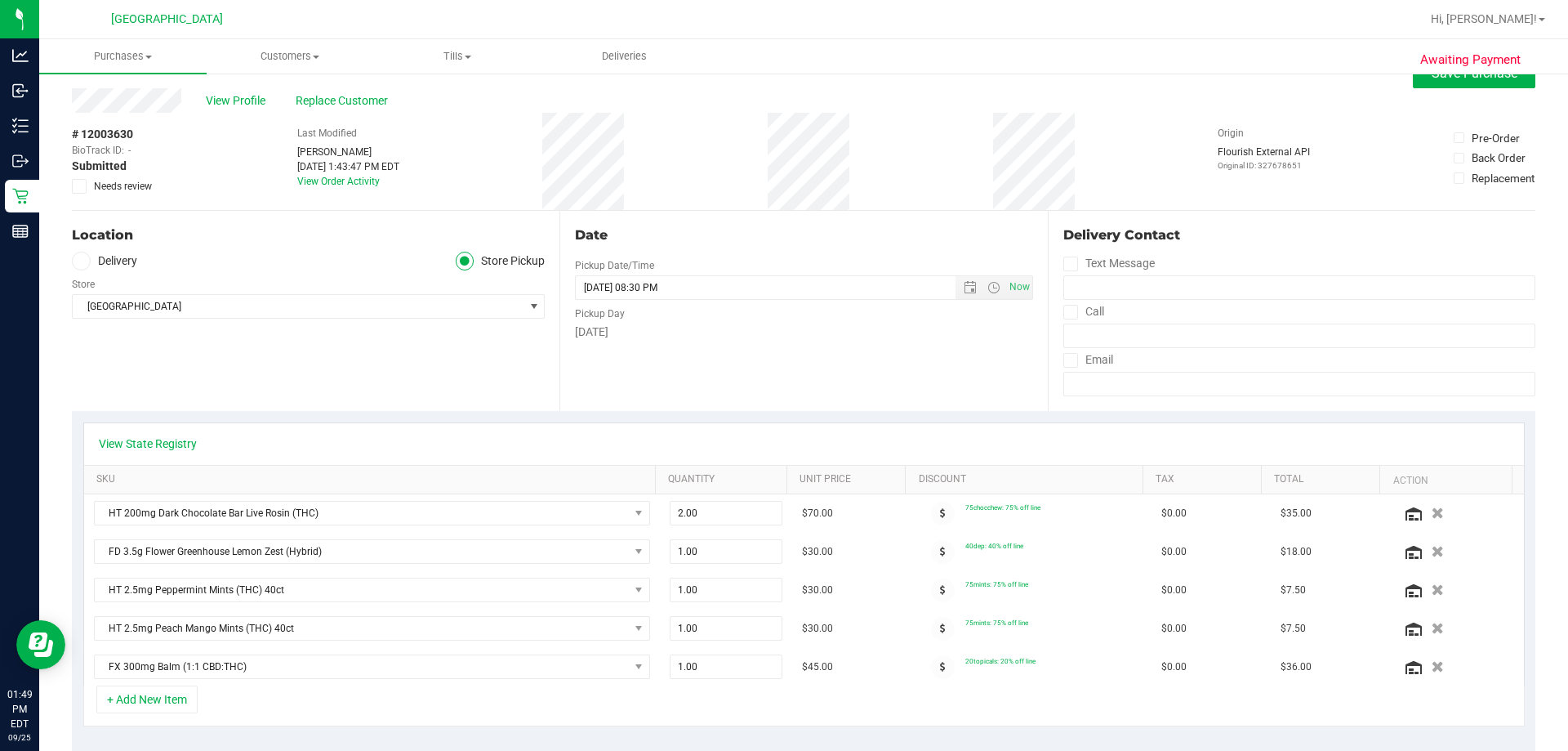
scroll to position [0, 0]
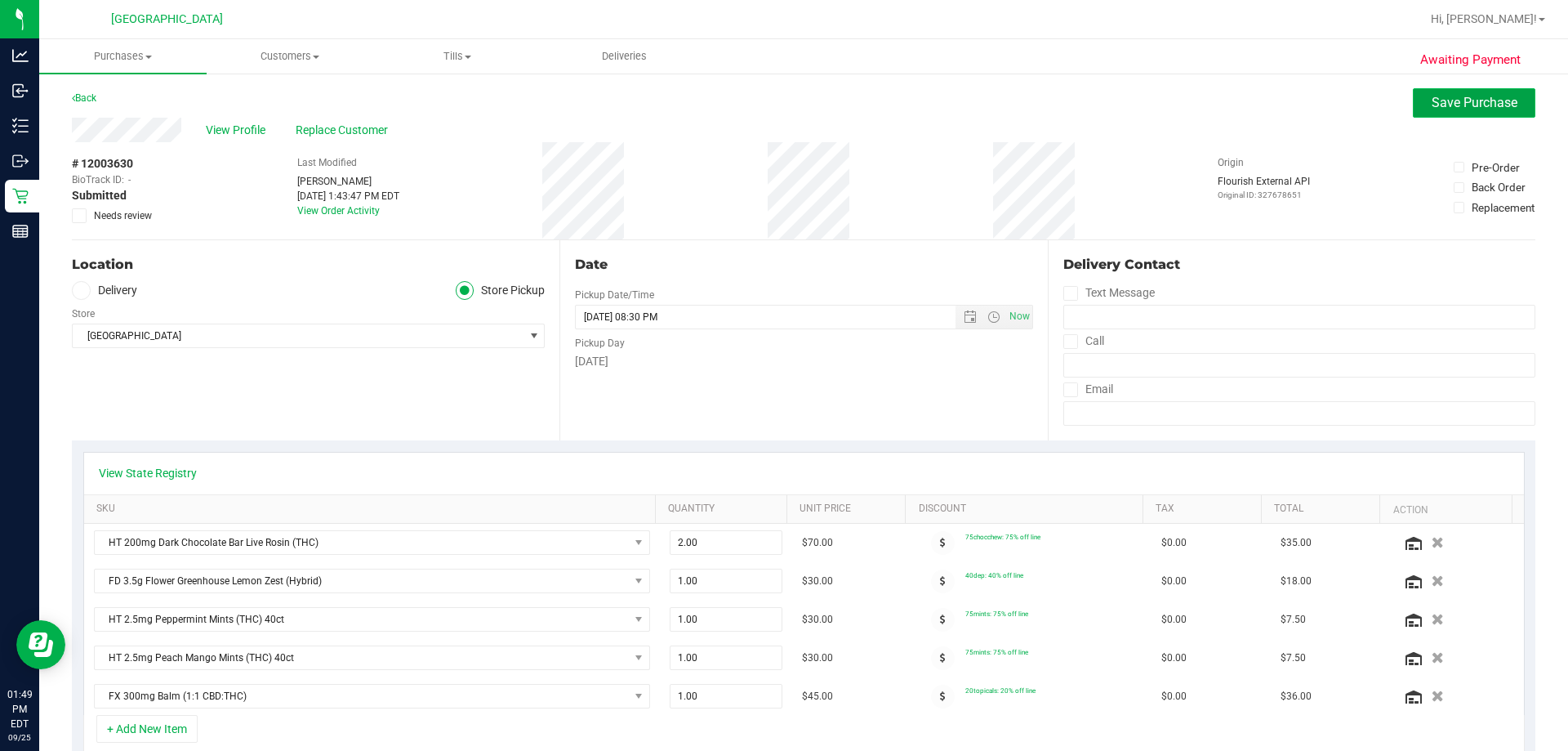
click at [781, 103] on span "Save Purchase" at bounding box center [1475, 102] width 86 height 15
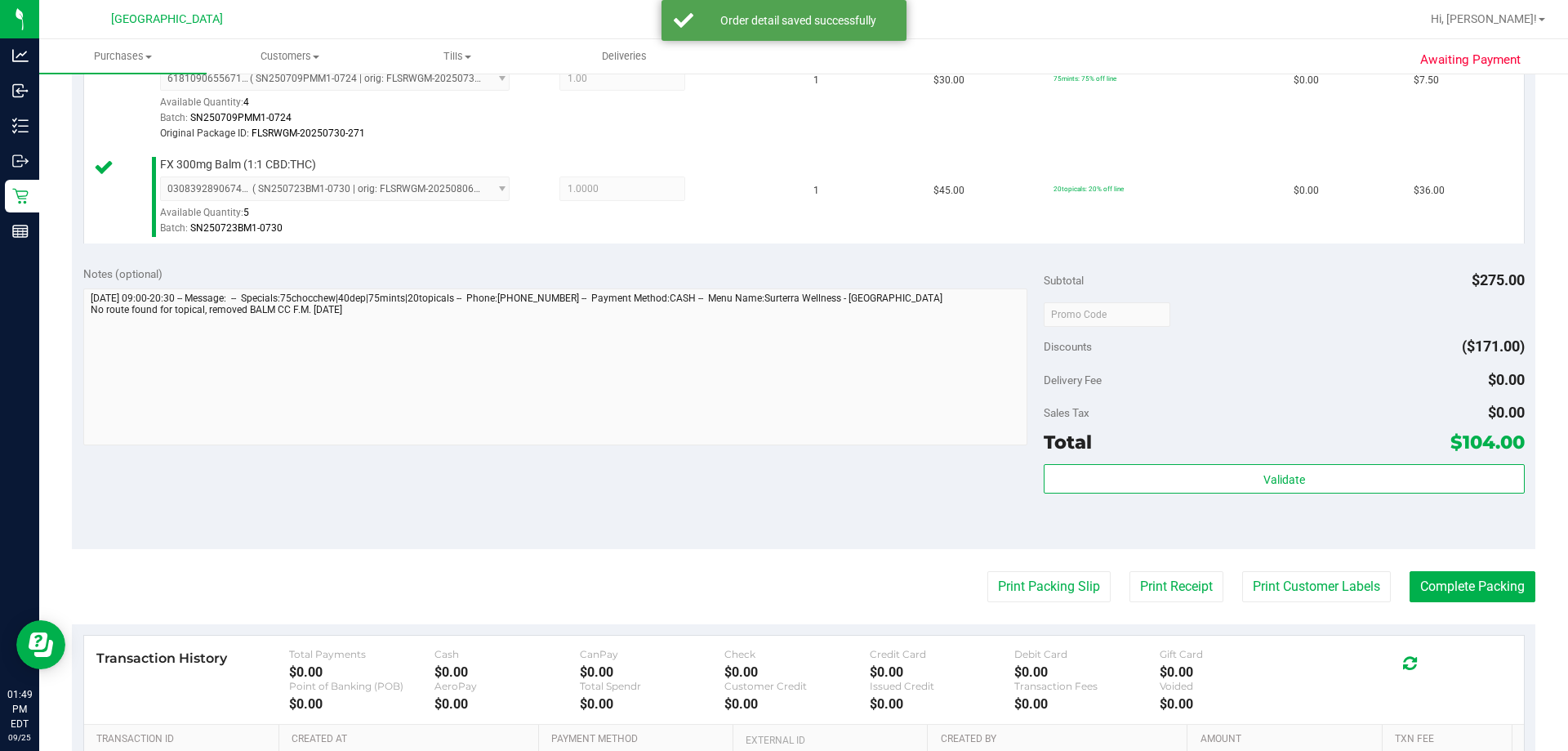
scroll to position [817, 0]
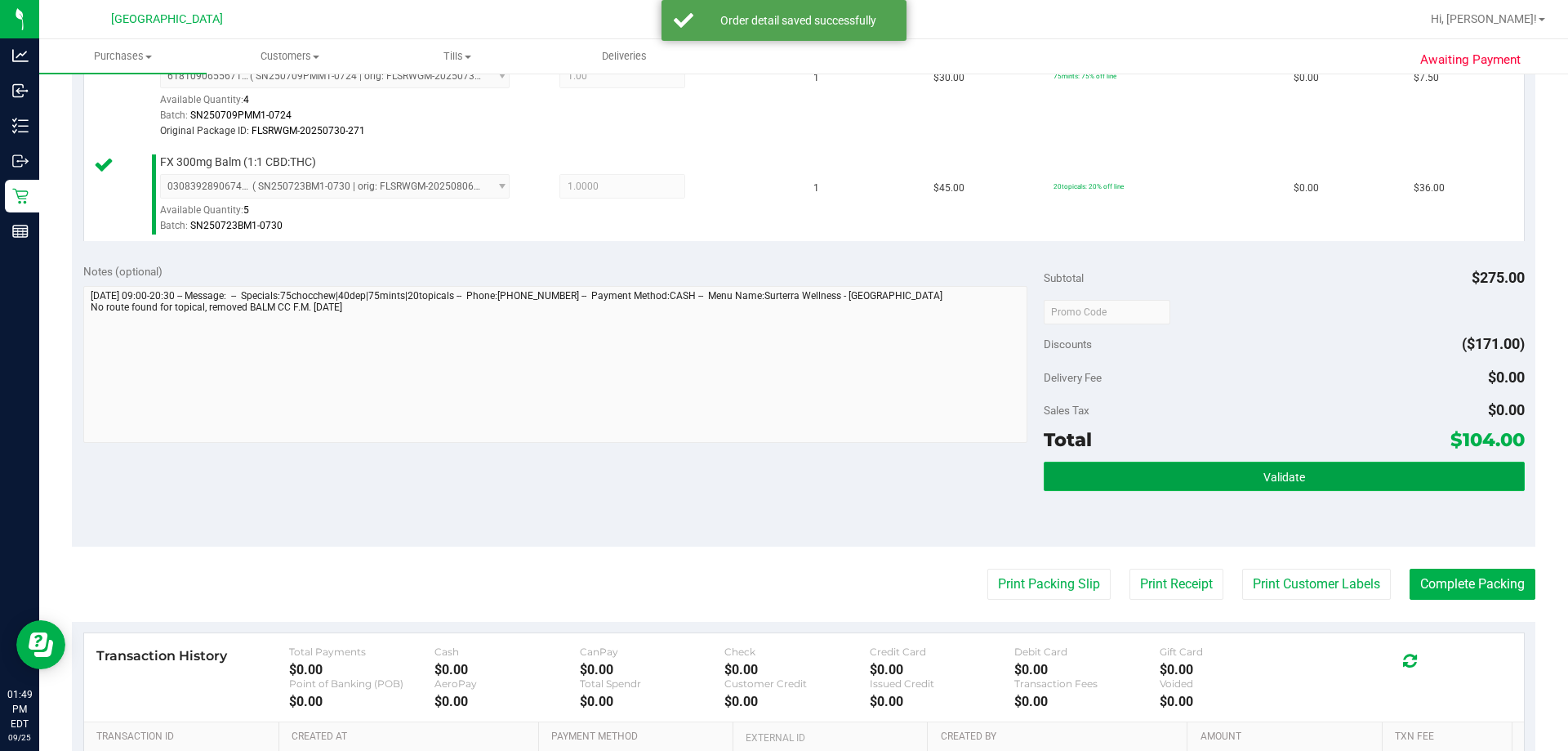
click at [781, 466] on button "Validate" at bounding box center [1283, 476] width 480 height 30
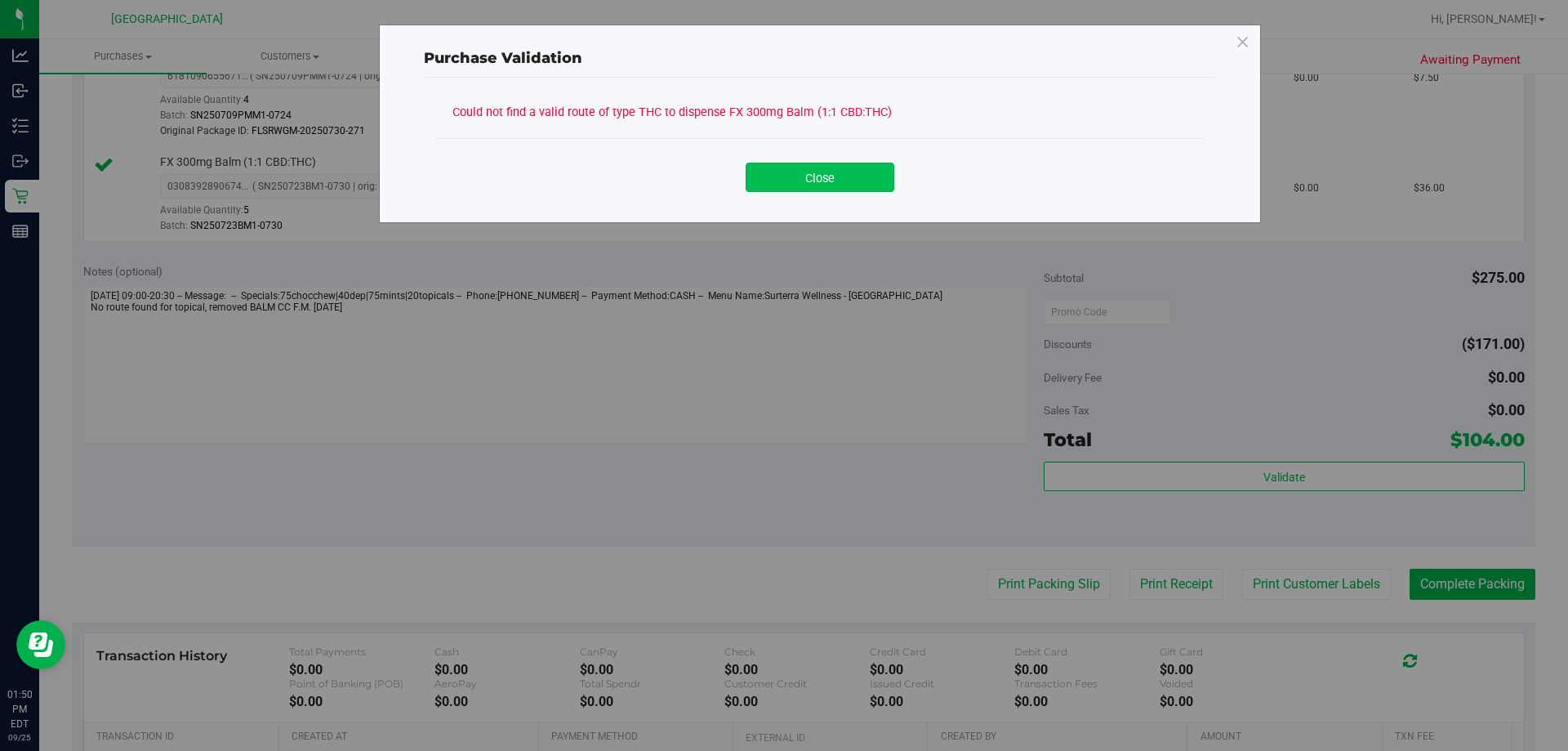
click at [781, 179] on button "Close" at bounding box center [820, 177] width 148 height 30
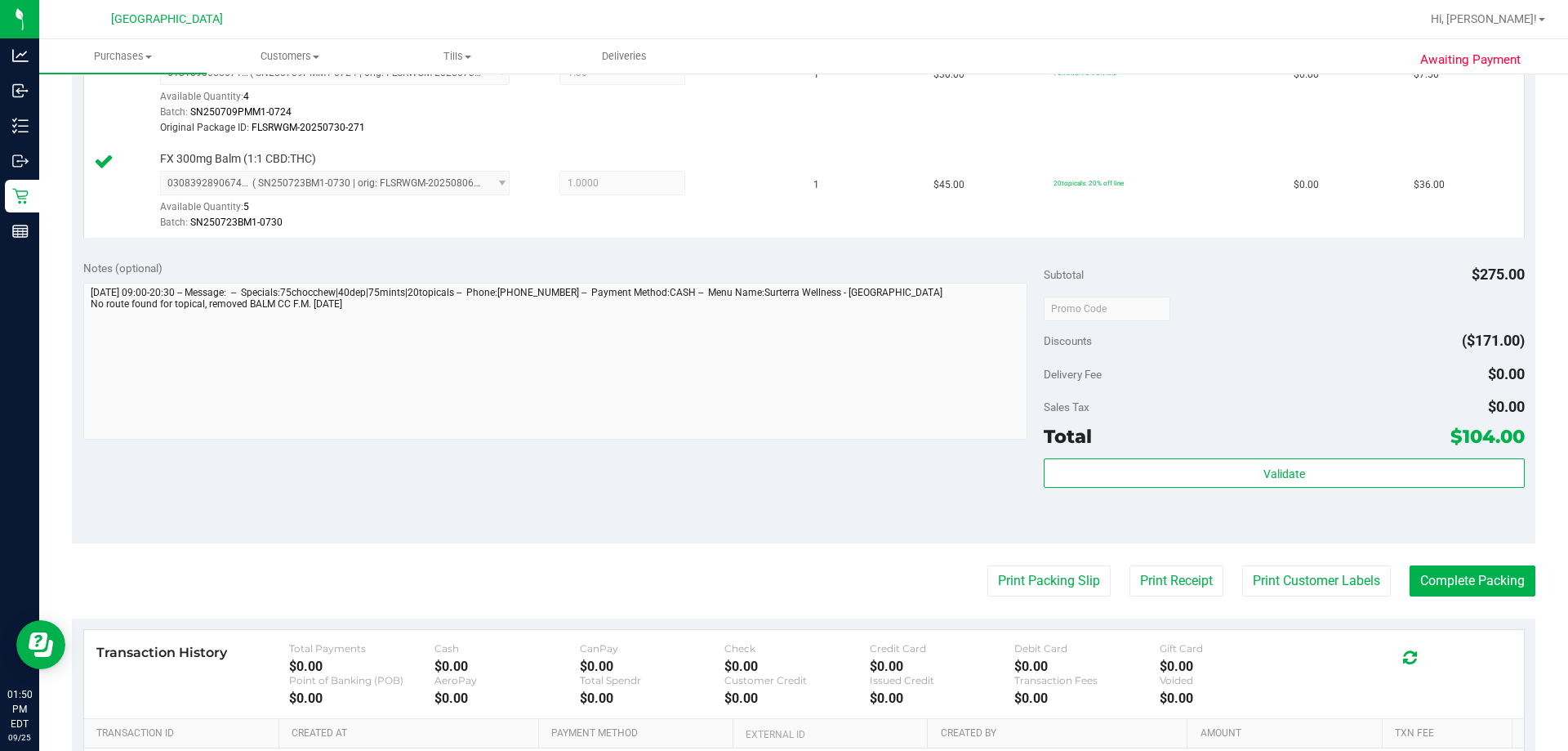
scroll to position [899, 0]
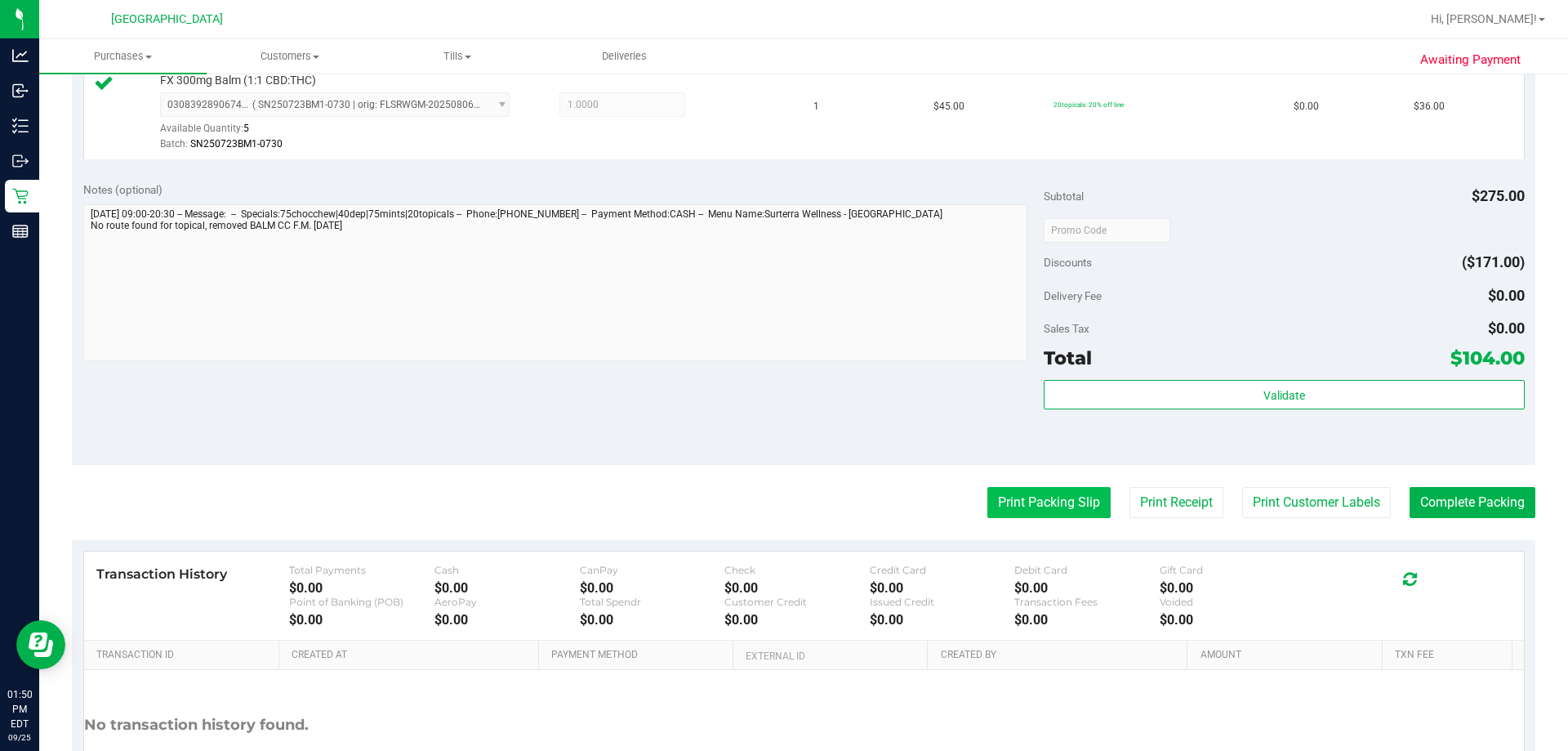
click at [781, 500] on button "Print Packing Slip" at bounding box center [1049, 502] width 123 height 31
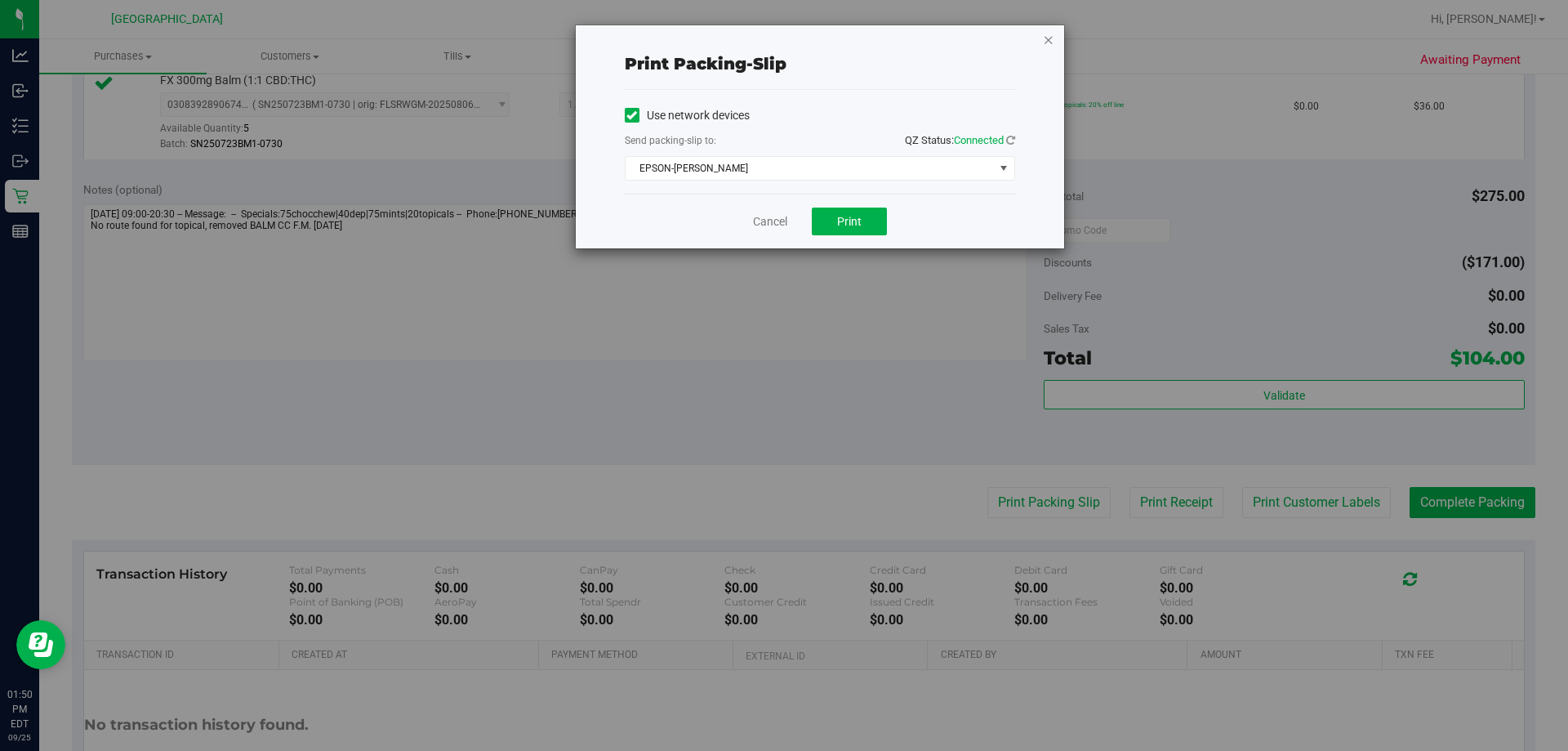
click at [781, 36] on icon "button" at bounding box center [1049, 40] width 12 height 20
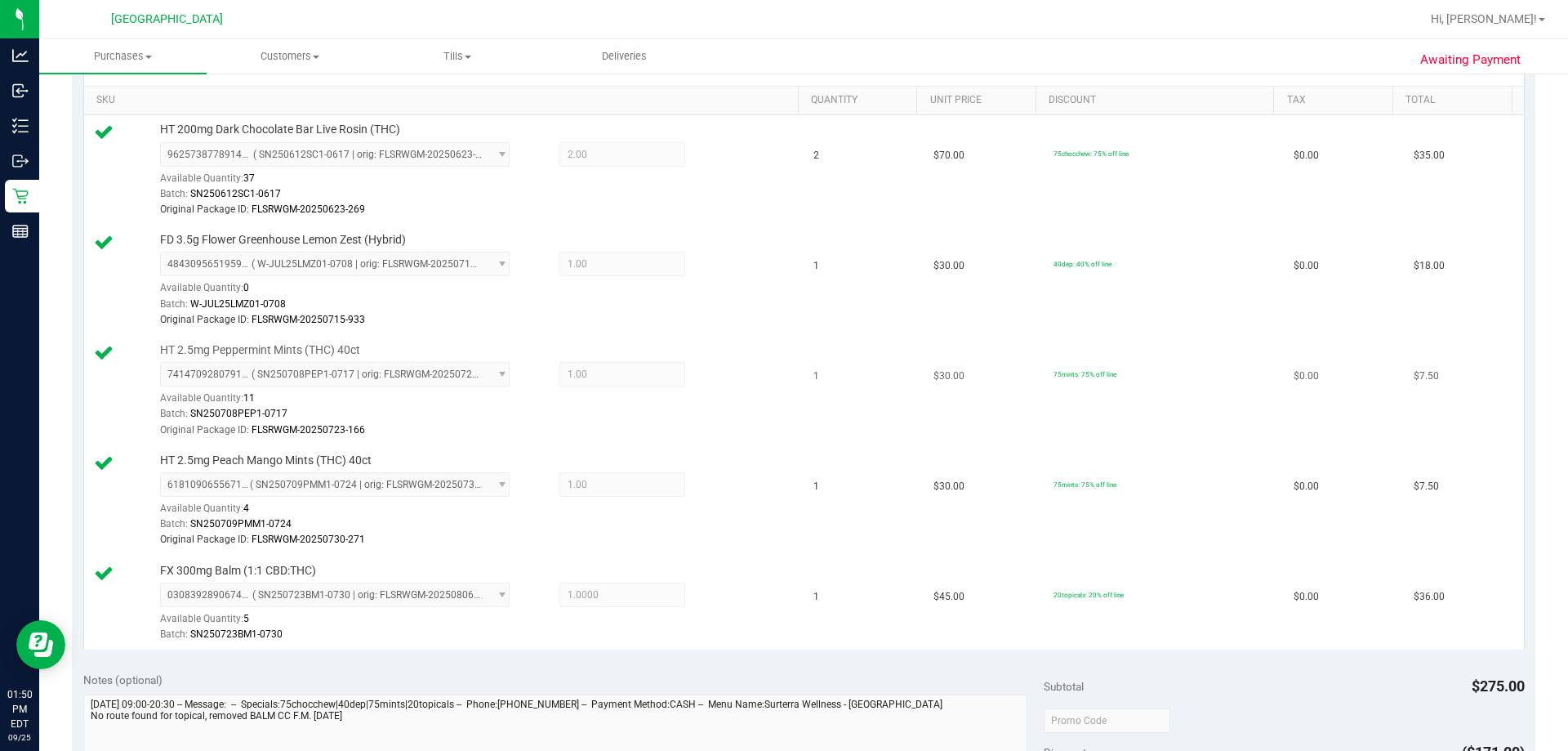
scroll to position [245, 0]
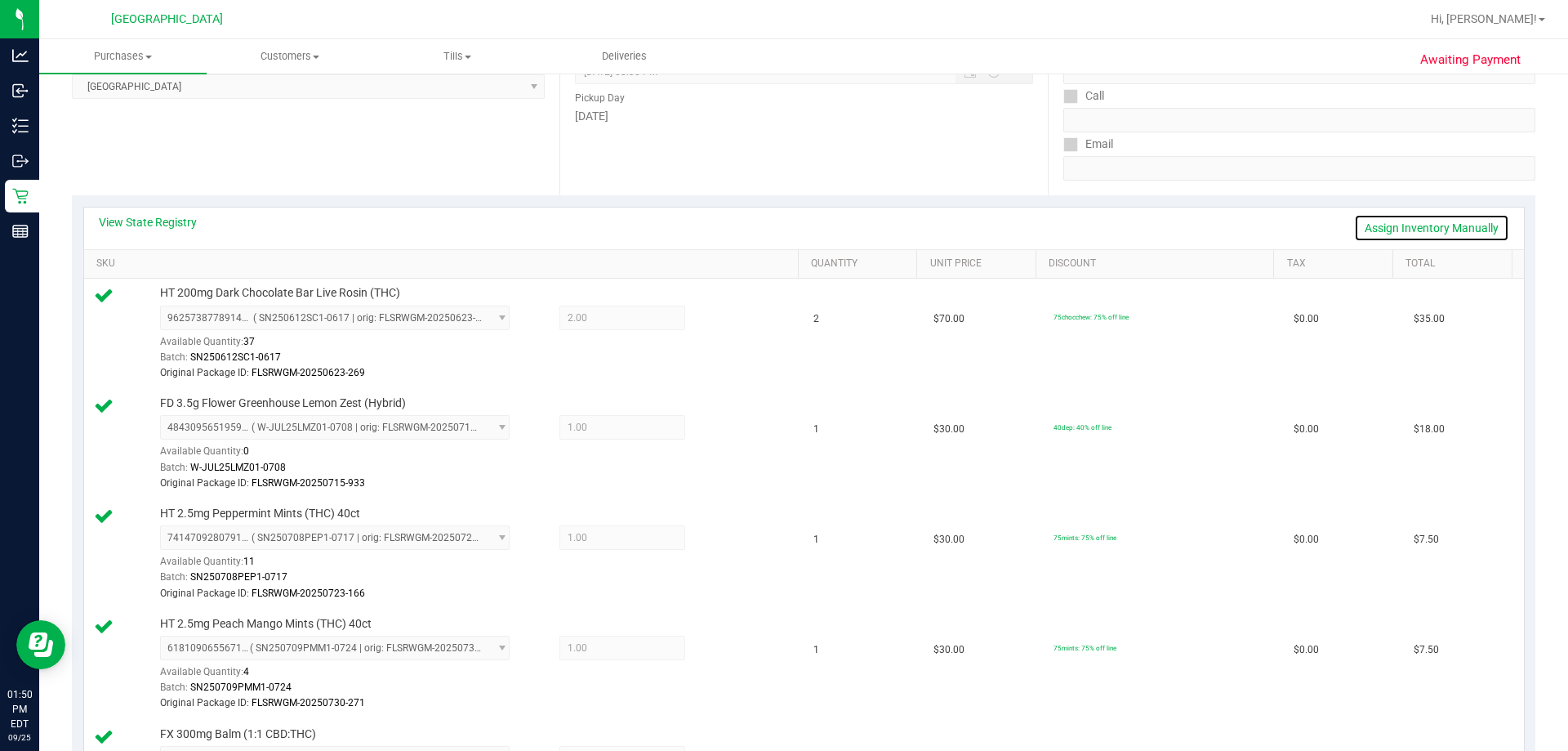
click at [781, 222] on link "Assign Inventory Manually" at bounding box center [1432, 228] width 156 height 28
click at [781, 223] on link "Save & Exit" at bounding box center [1470, 228] width 77 height 28
click at [781, 223] on link "Assign Inventory Manually" at bounding box center [1432, 228] width 156 height 28
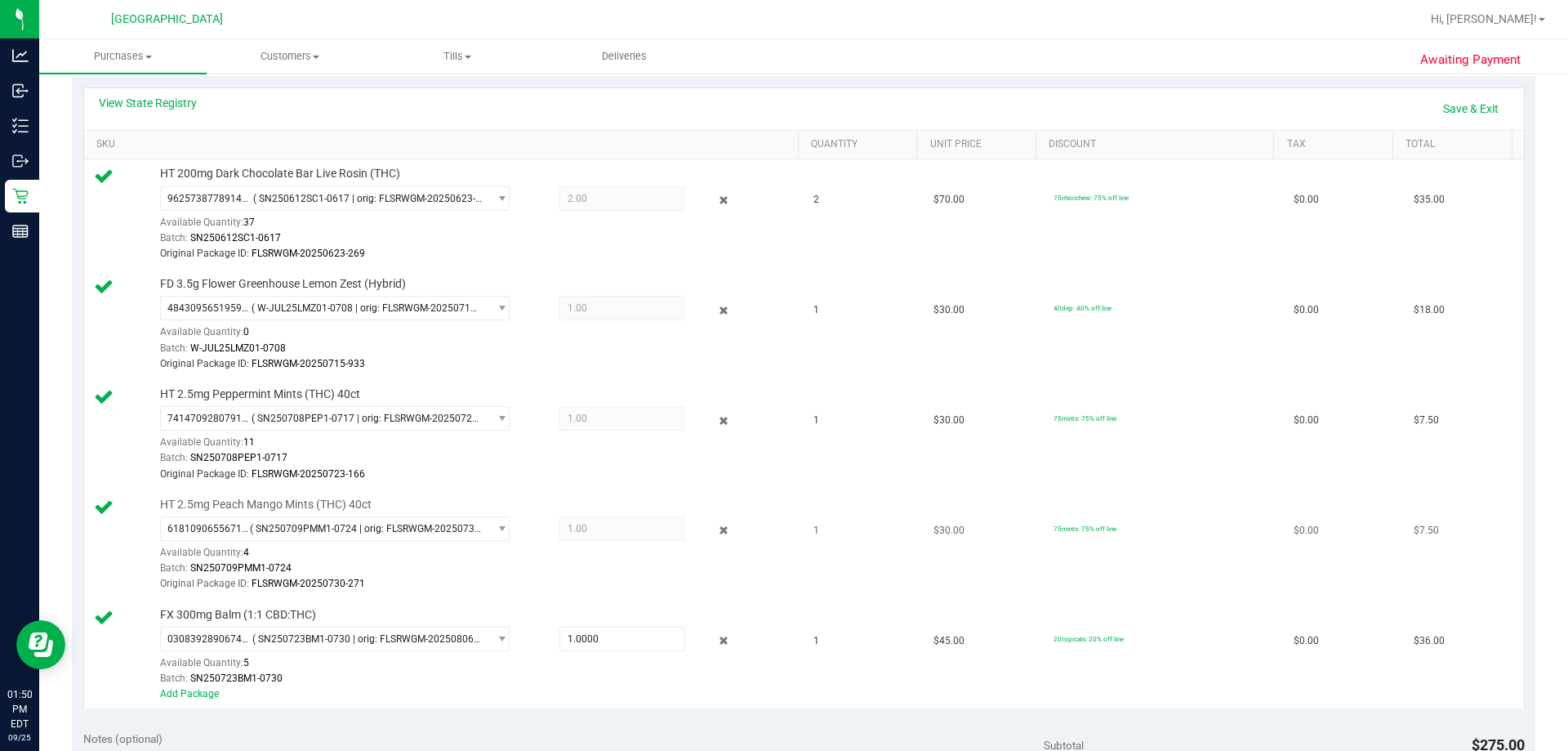
scroll to position [490, 0]
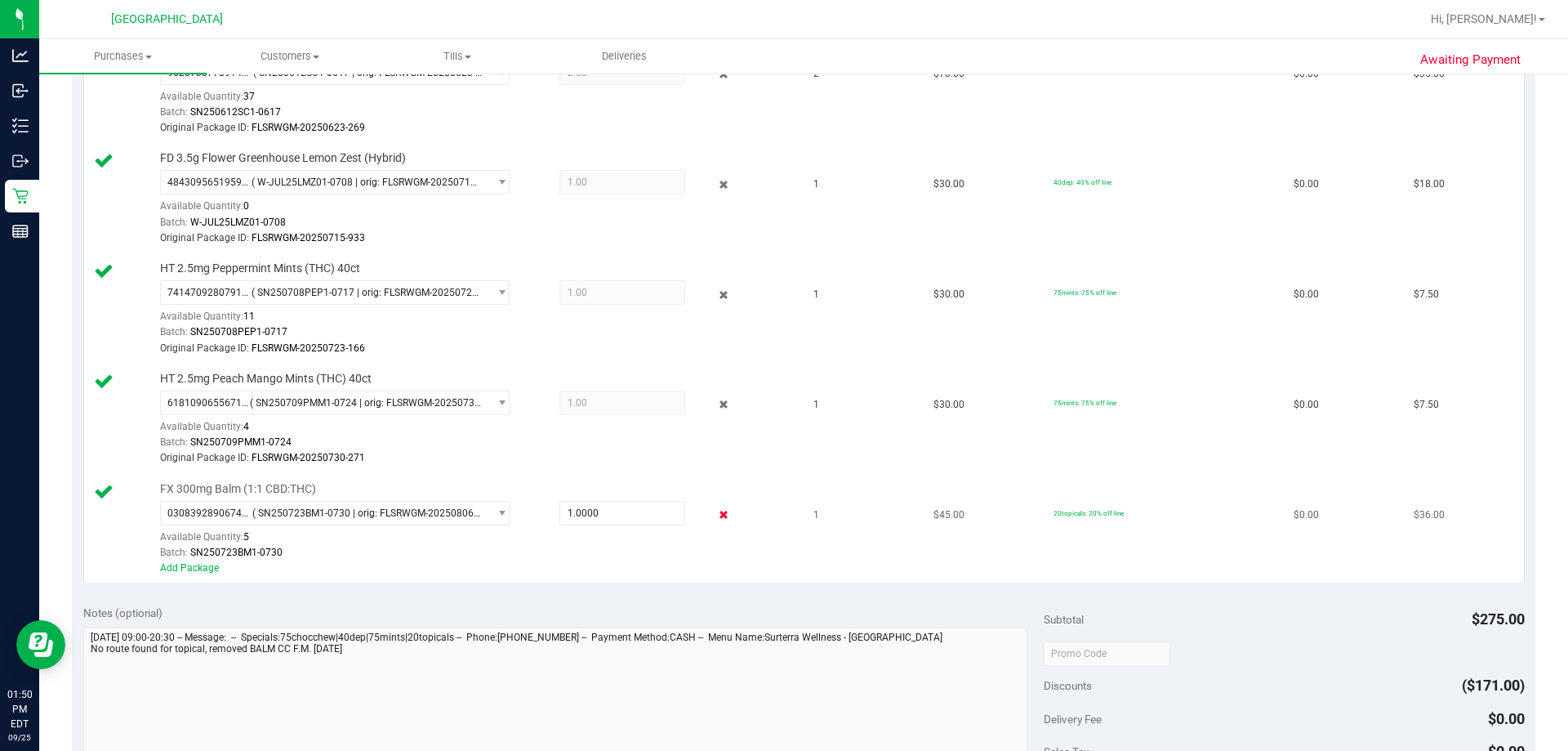
click at [715, 514] on icon at bounding box center [723, 515] width 17 height 19
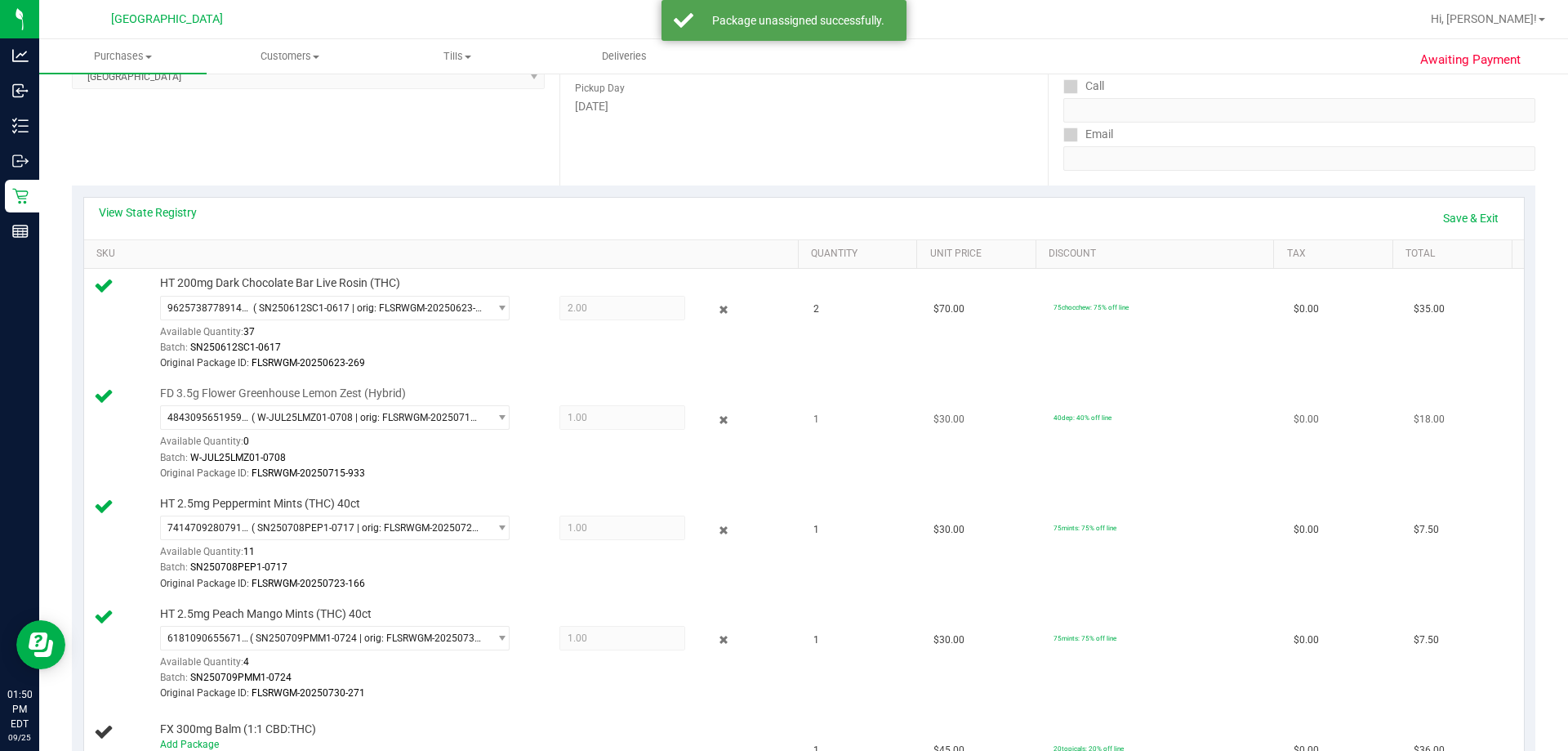
scroll to position [245, 0]
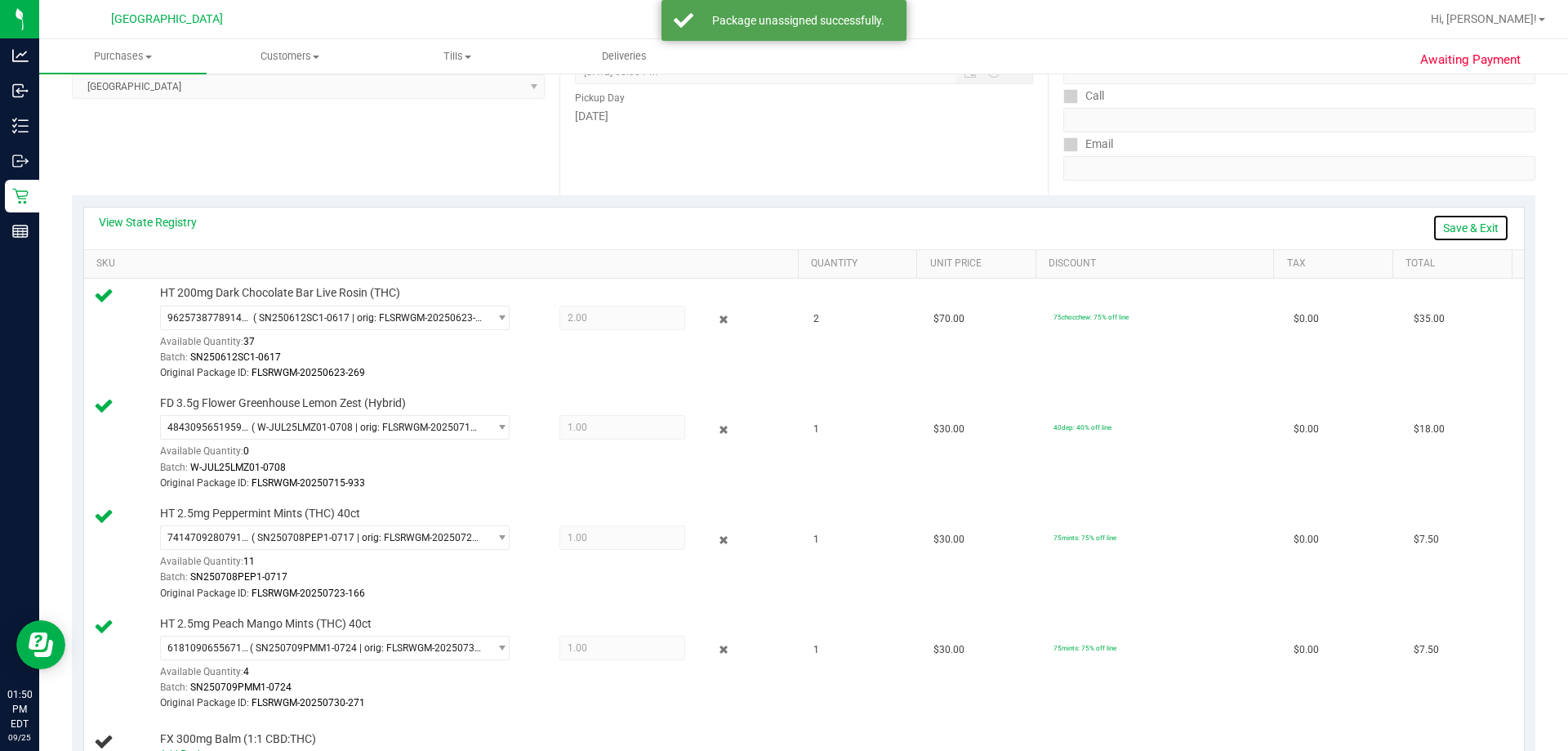
click at [781, 215] on link "Save & Exit" at bounding box center [1470, 228] width 77 height 28
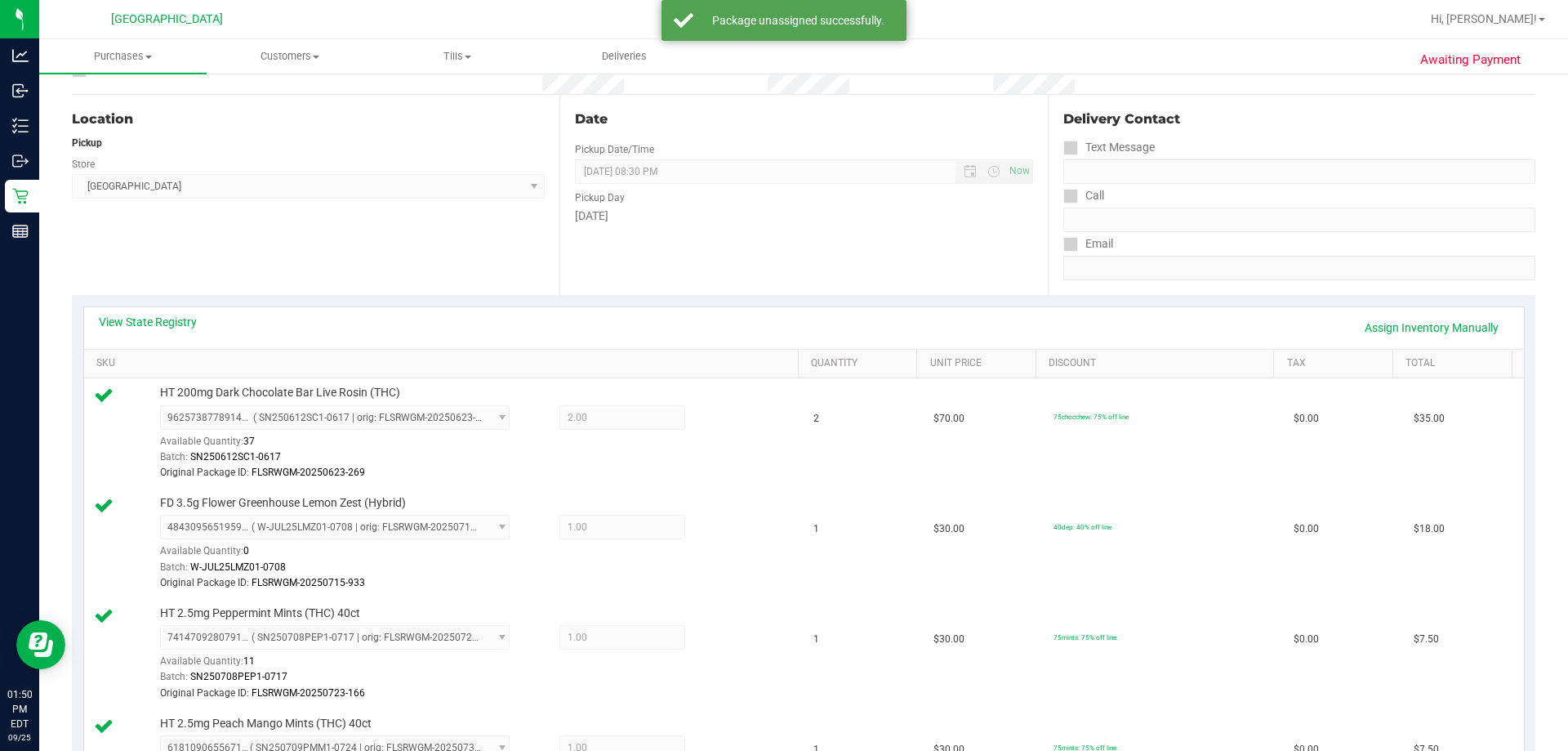
scroll to position [0, 0]
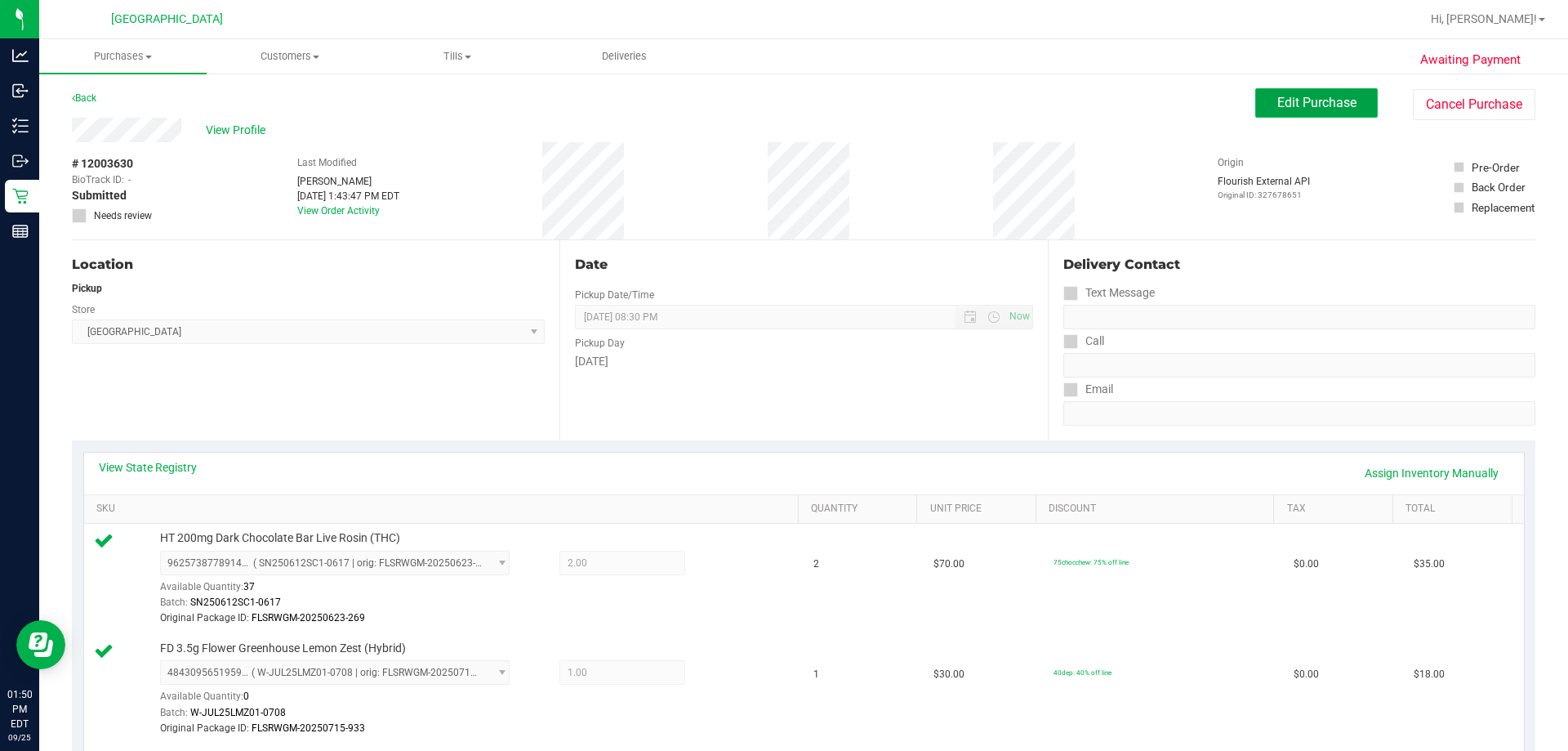
click at [781, 102] on span "Edit Purchase" at bounding box center [1318, 102] width 80 height 15
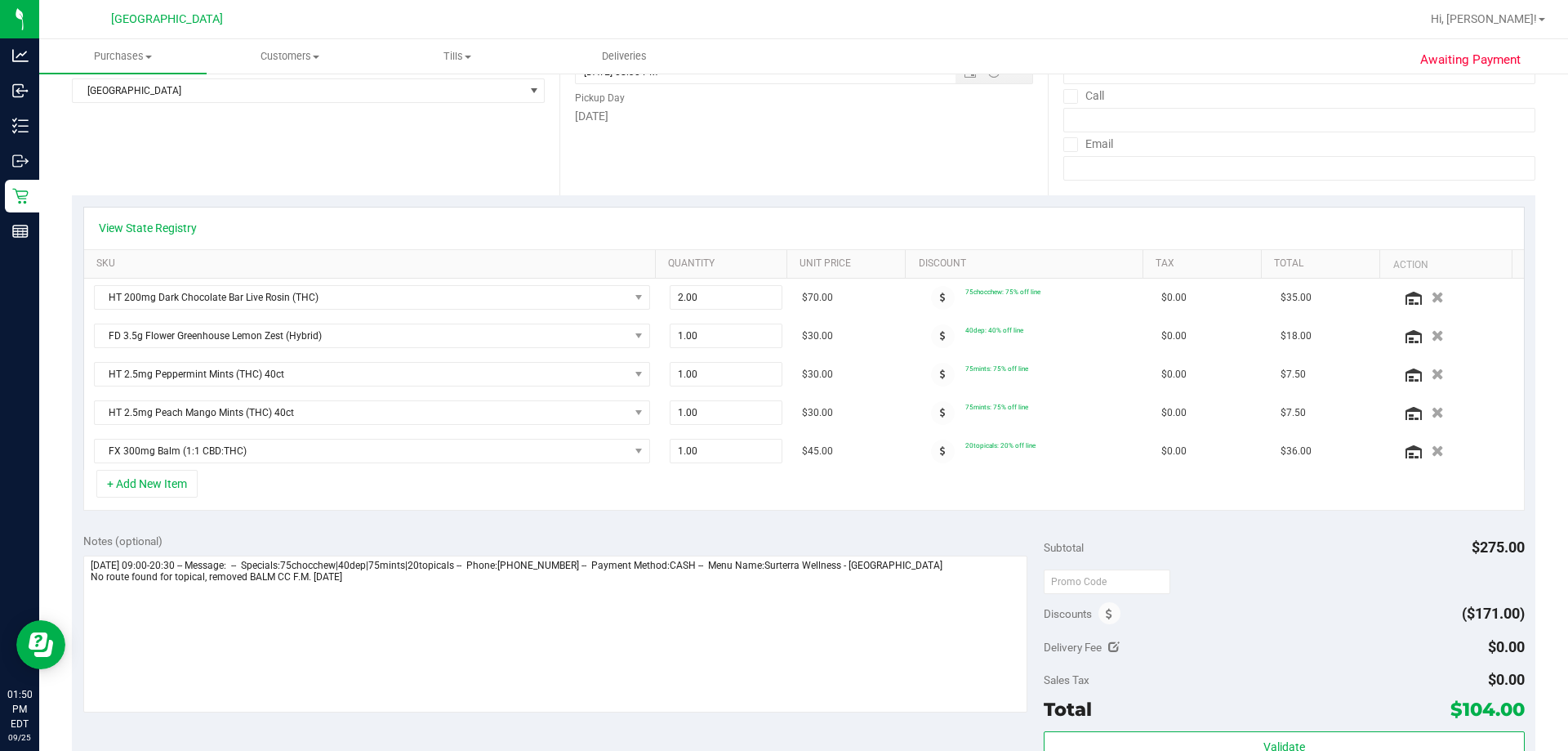
scroll to position [490, 0]
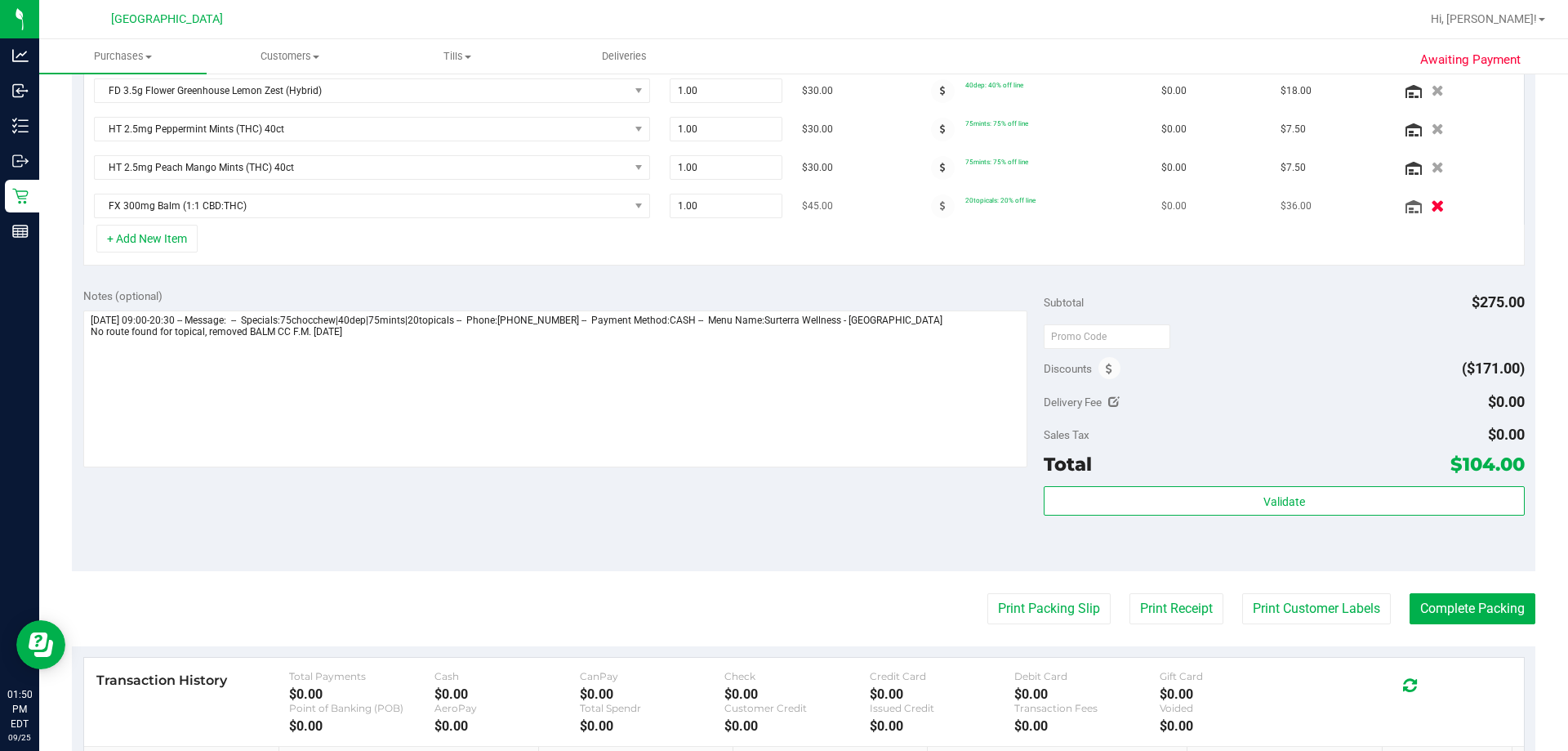
click at [781, 205] on button "button" at bounding box center [1438, 205] width 28 height 17
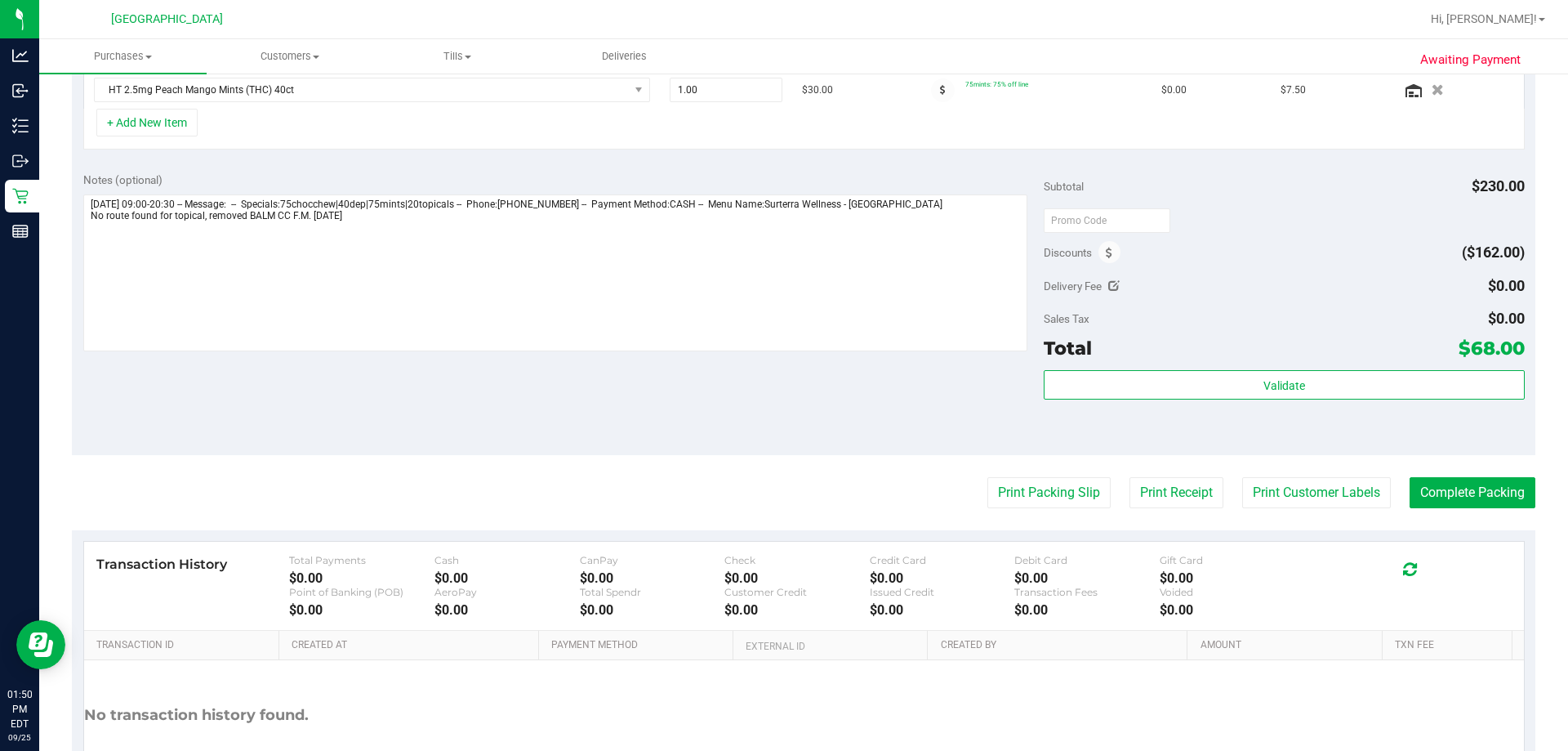
scroll to position [686, 0]
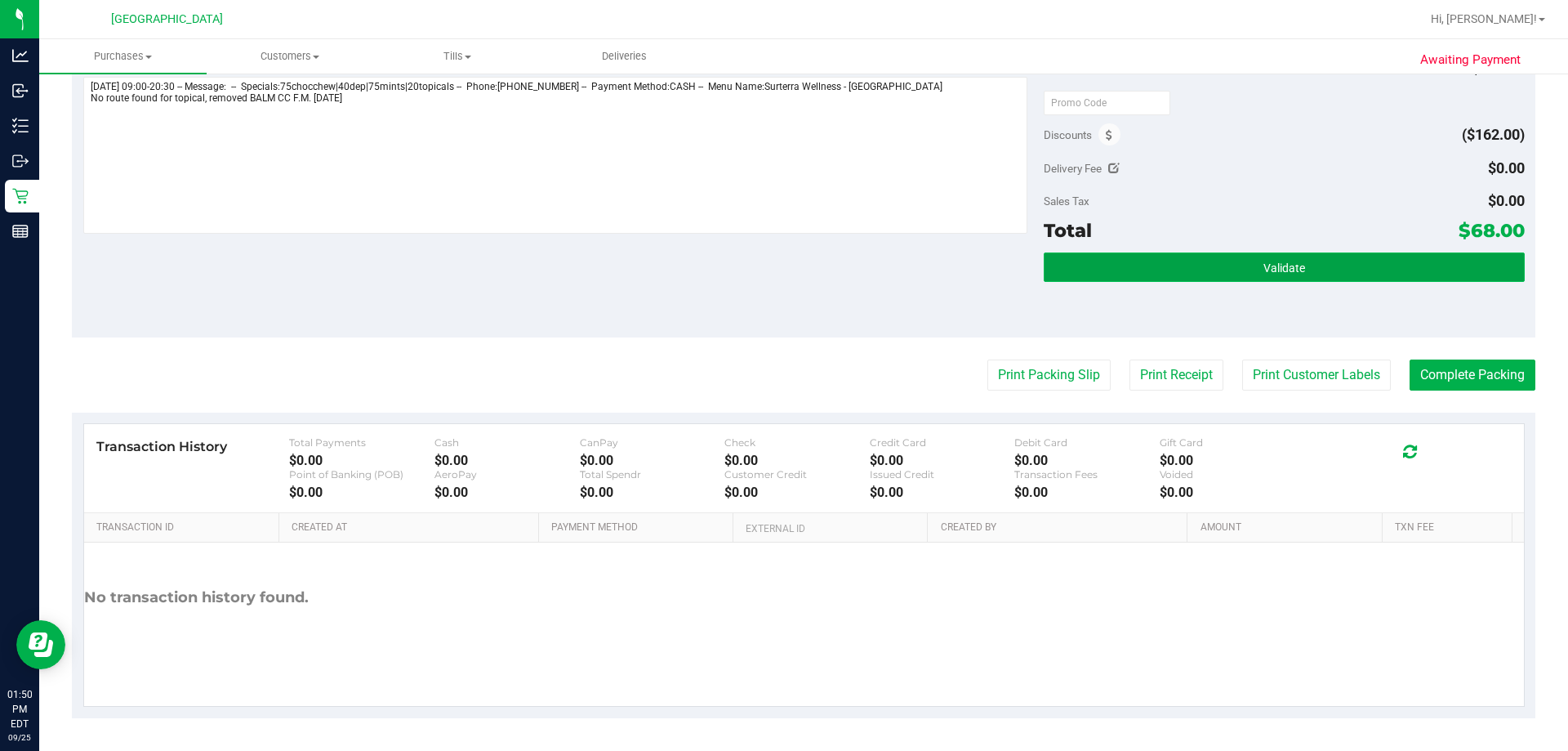
click at [781, 264] on span "Validate" at bounding box center [1284, 268] width 42 height 13
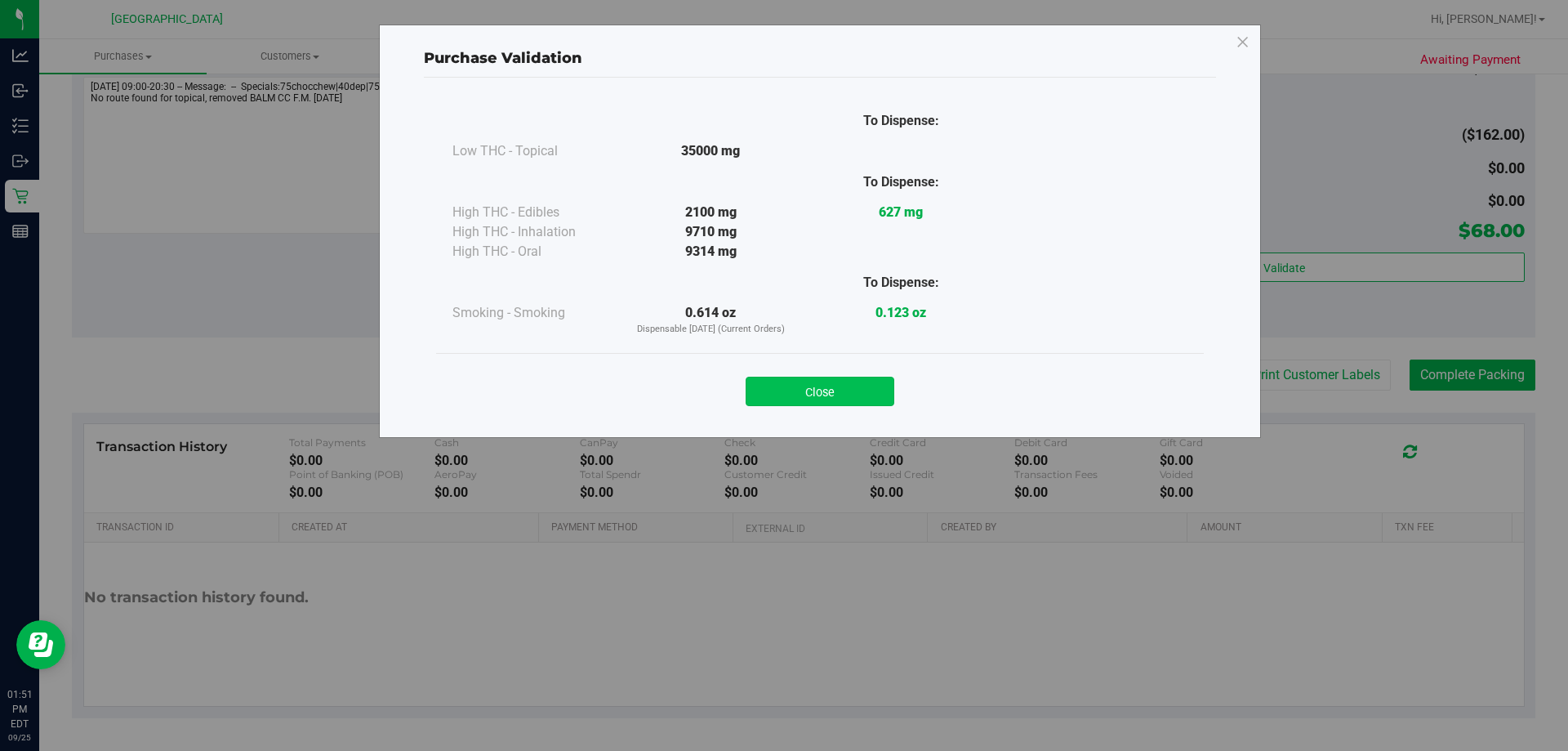
click at [781, 384] on button "Close" at bounding box center [820, 391] width 148 height 30
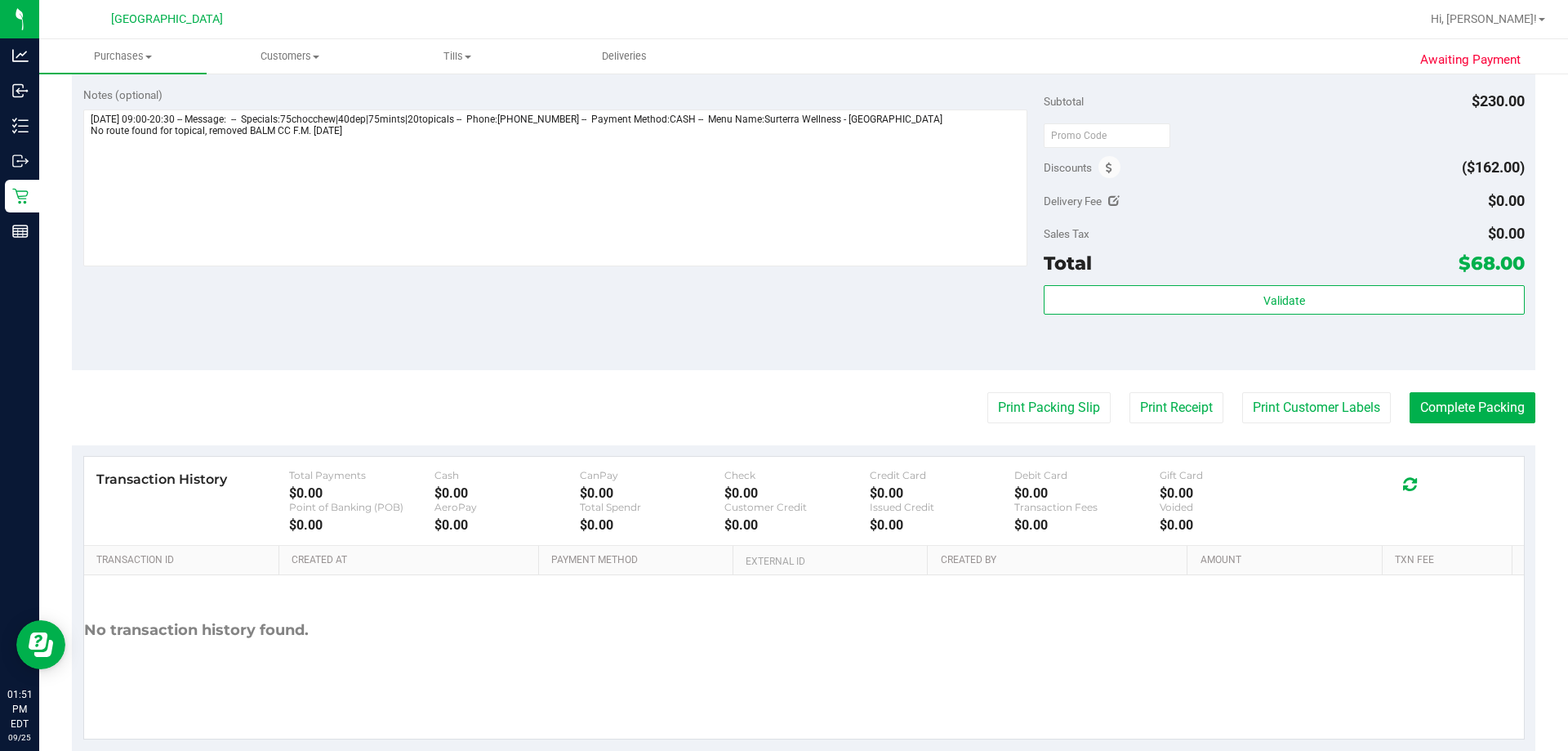
scroll to position [654, 0]
click at [781, 410] on button "Print Packing Slip" at bounding box center [1049, 407] width 123 height 31
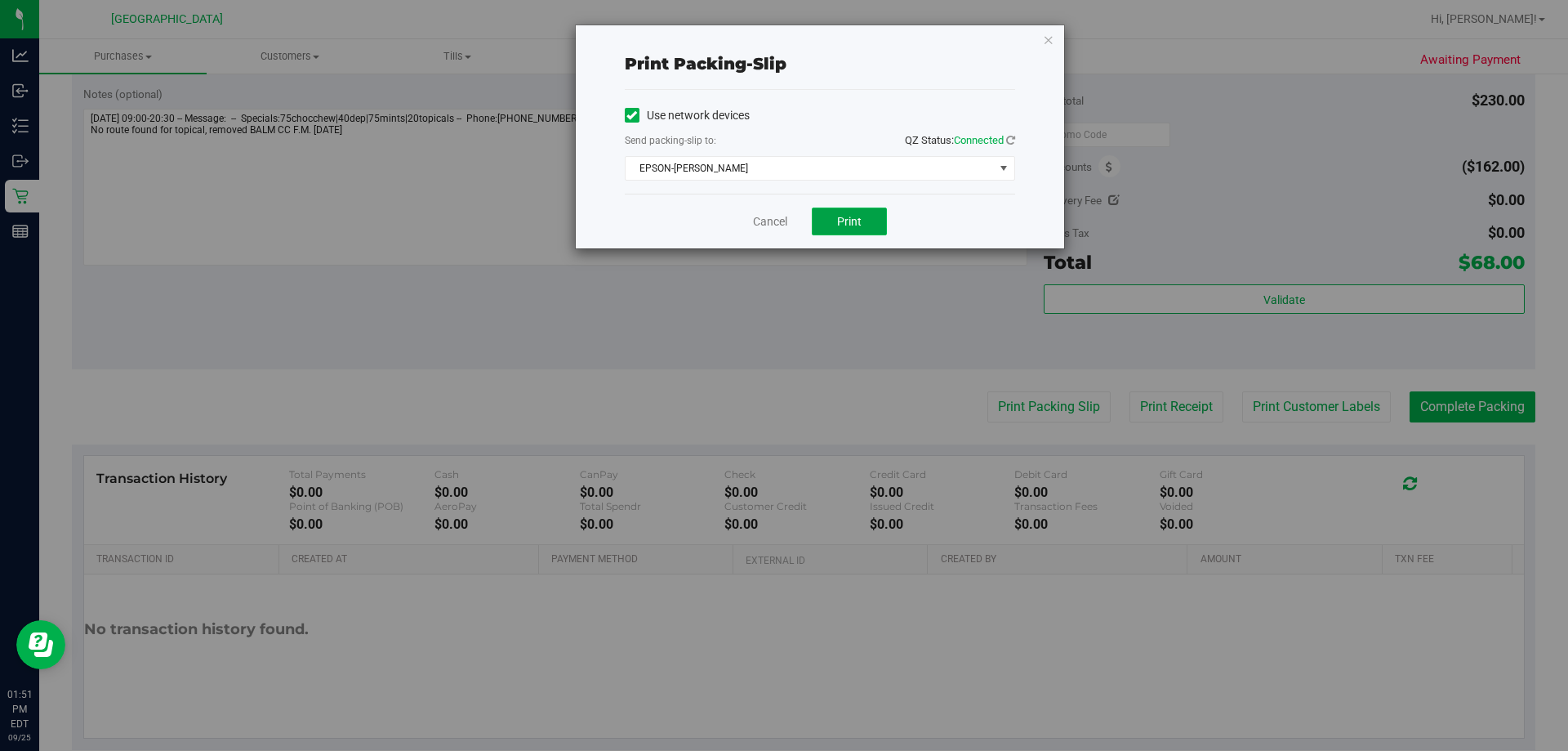
click at [781, 232] on button "Print" at bounding box center [849, 221] width 75 height 28
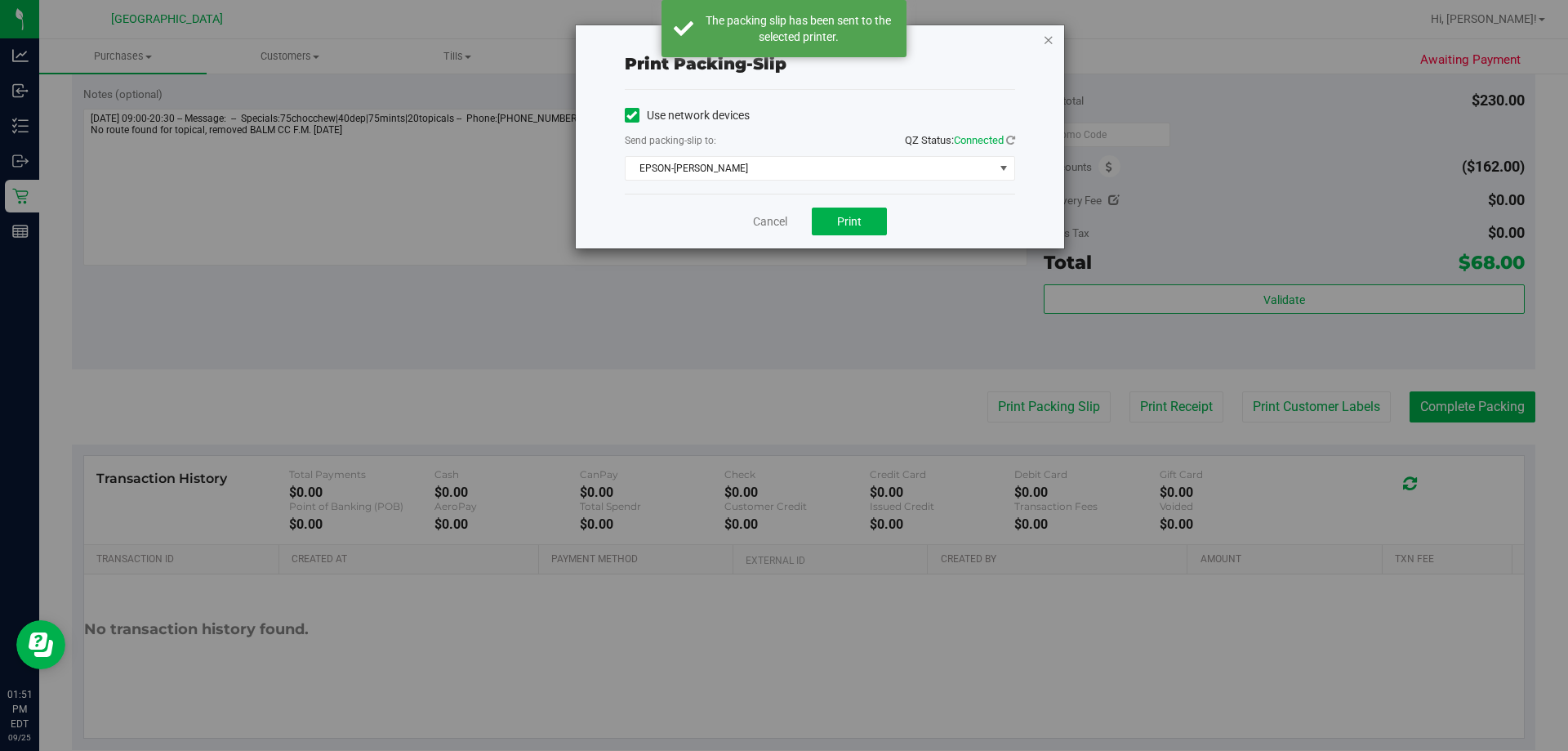
click at [781, 38] on icon "button" at bounding box center [1049, 40] width 12 height 20
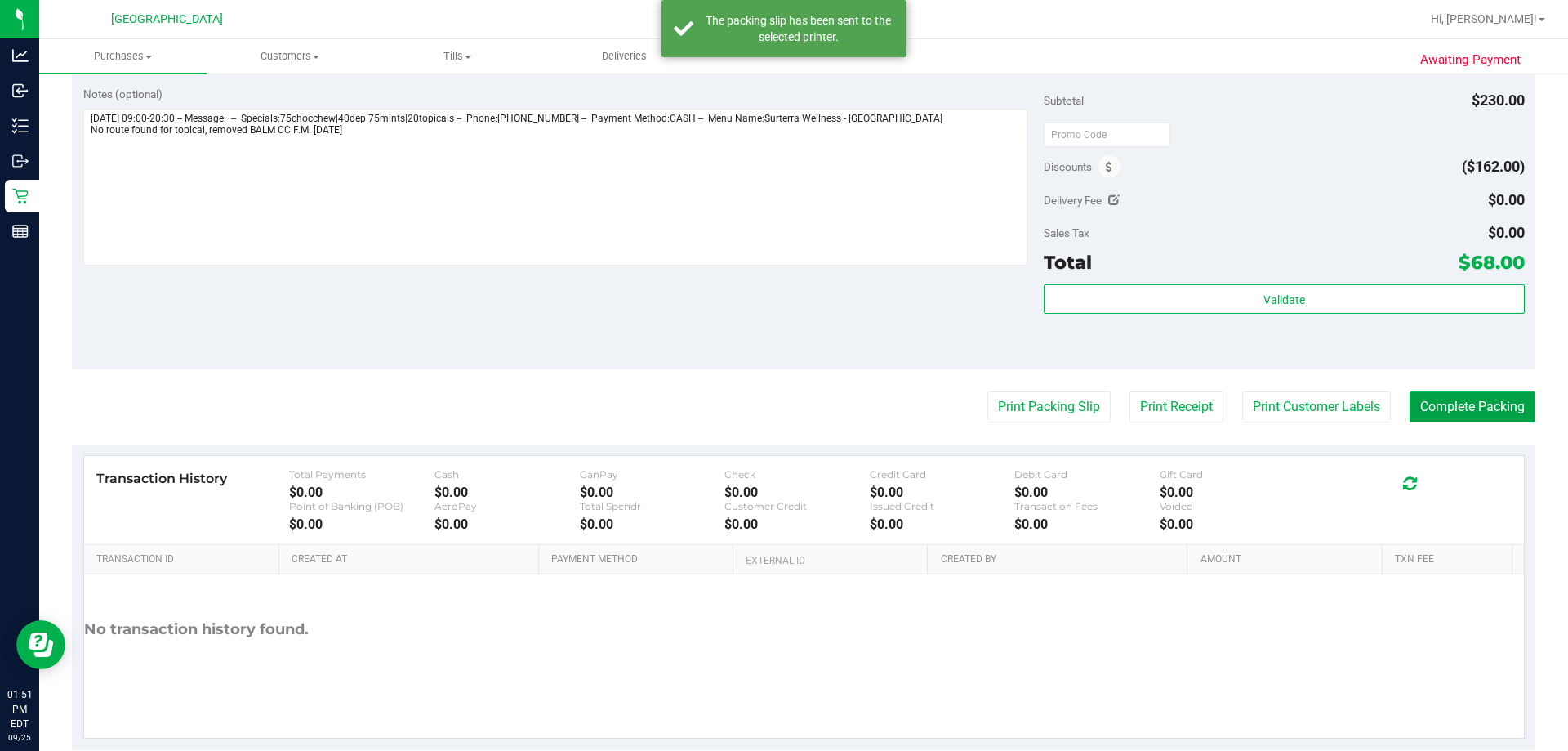
click at [781, 403] on button "Complete Packing" at bounding box center [1472, 407] width 126 height 31
